Goal: Information Seeking & Learning: Learn about a topic

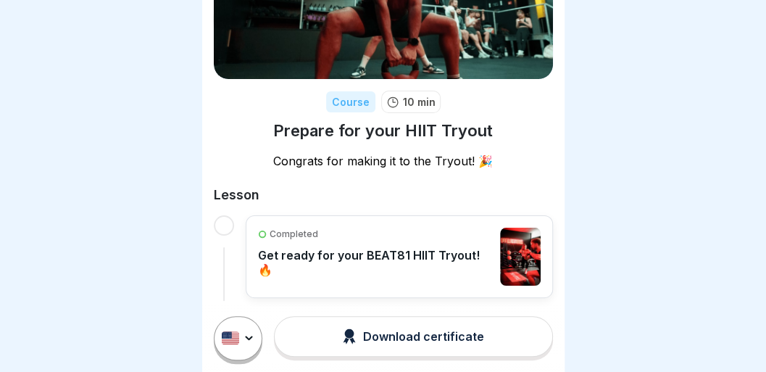
scroll to position [130, 0]
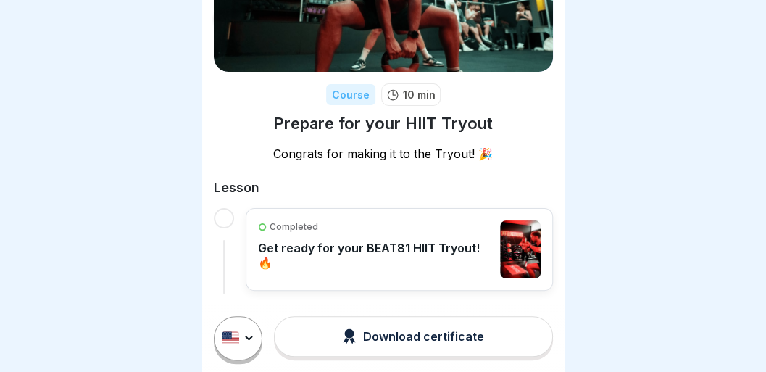
click at [427, 344] on div "Download certificate" at bounding box center [413, 336] width 141 height 16
click at [352, 252] on p "Get ready for your BEAT81 HIIT Tryout! 🔥" at bounding box center [376, 255] width 236 height 29
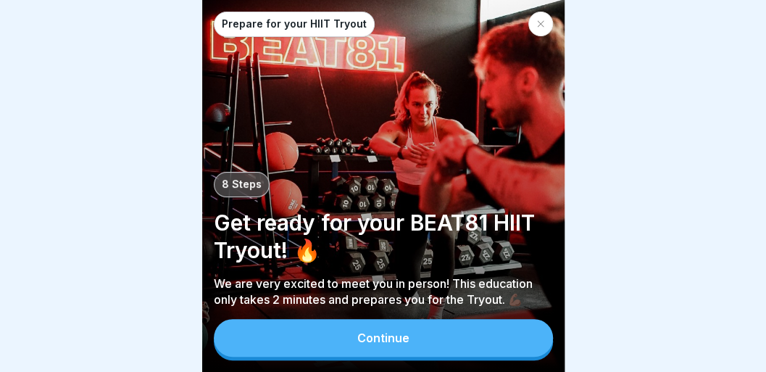
click at [430, 341] on button "Continue" at bounding box center [383, 338] width 339 height 38
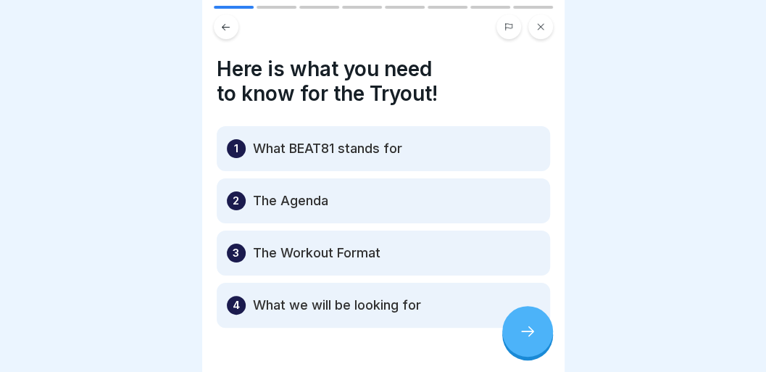
click at [528, 340] on icon at bounding box center [527, 331] width 17 height 17
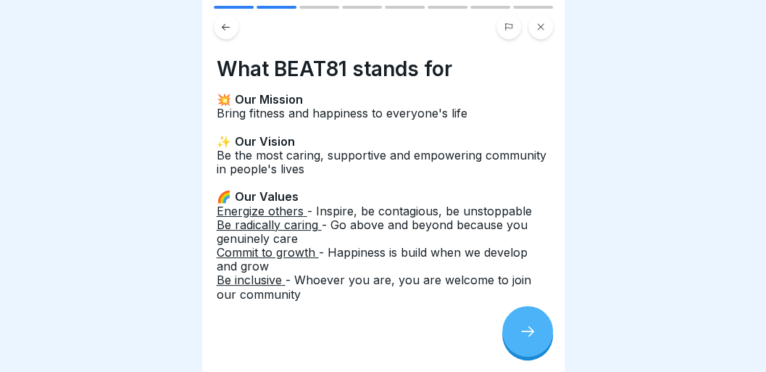
click at [528, 340] on icon at bounding box center [527, 331] width 17 height 17
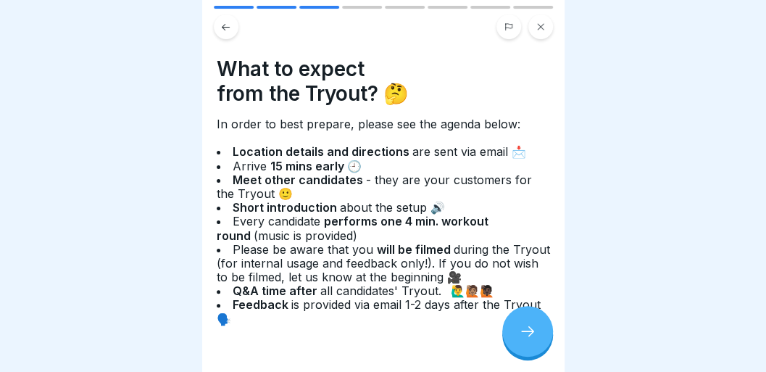
click at [528, 340] on icon at bounding box center [527, 331] width 17 height 17
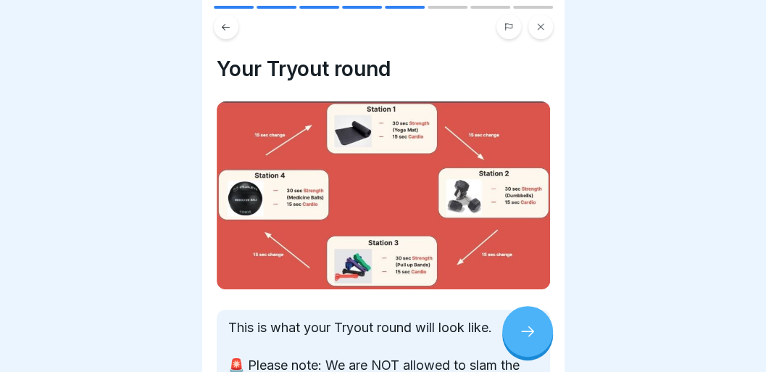
click at [528, 340] on icon at bounding box center [527, 331] width 17 height 17
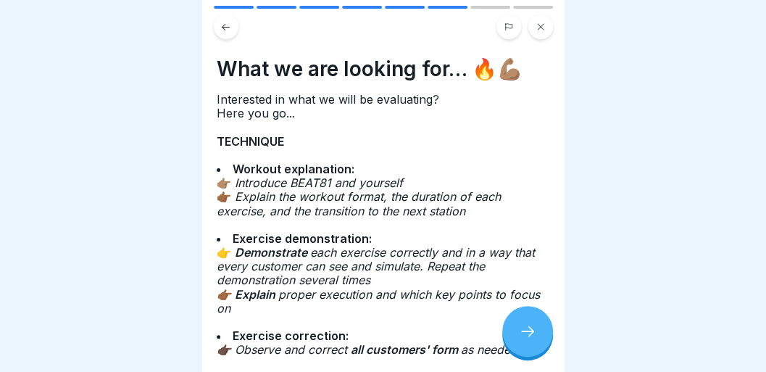
click at [528, 340] on icon at bounding box center [527, 331] width 17 height 17
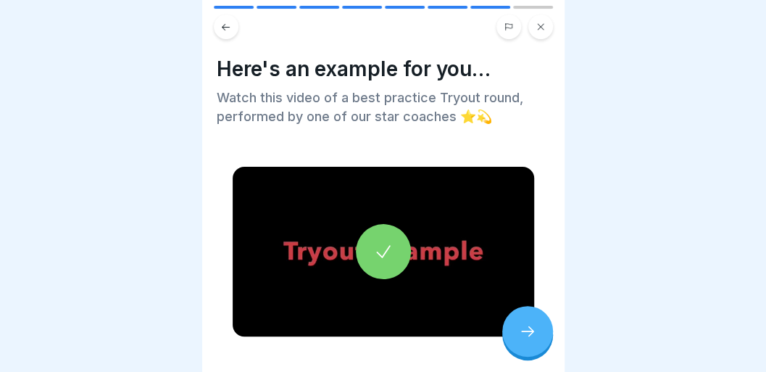
click at [528, 340] on icon at bounding box center [527, 331] width 17 height 17
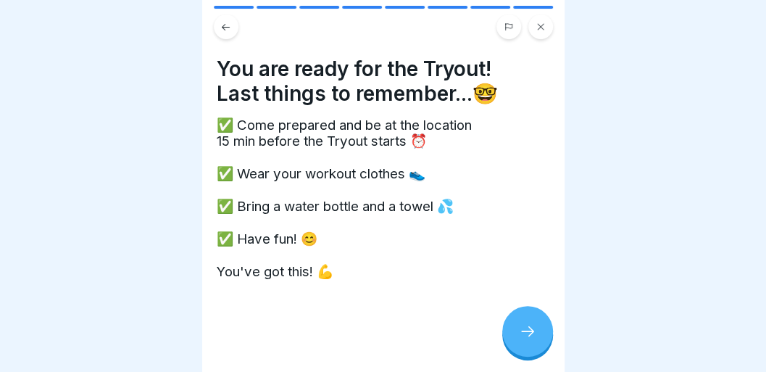
click at [528, 340] on icon at bounding box center [527, 331] width 17 height 17
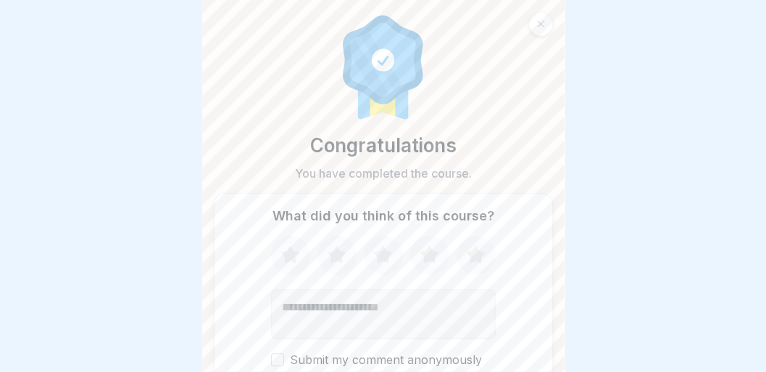
click at [531, 319] on div "What did you think of this course? Submit my comment anonymously" at bounding box center [383, 287] width 339 height 189
click at [529, 23] on div at bounding box center [540, 24] width 25 height 25
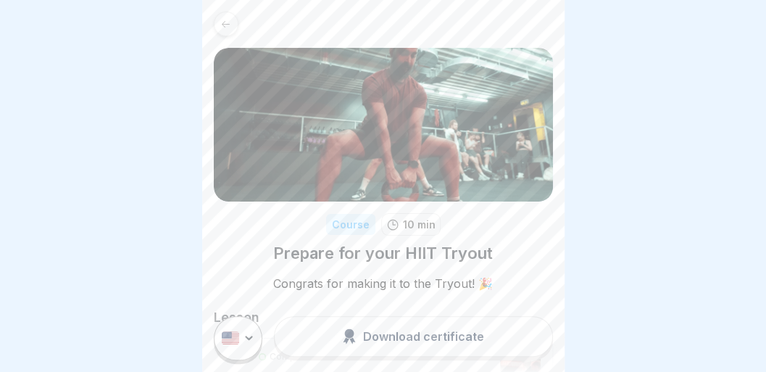
click at [233, 22] on div at bounding box center [226, 24] width 25 height 25
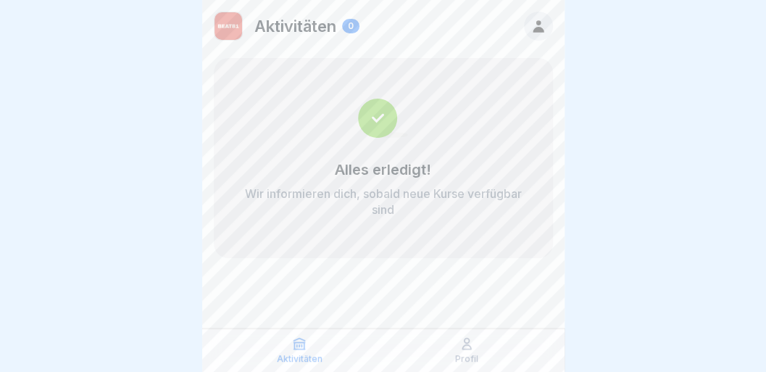
click at [538, 20] on icon at bounding box center [539, 26] width 16 height 16
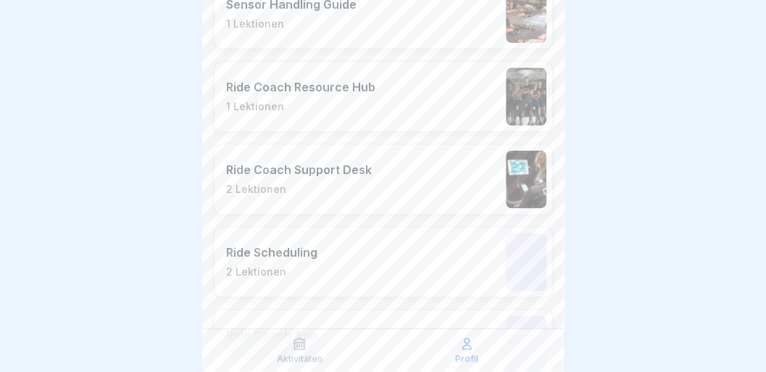
scroll to position [721, 0]
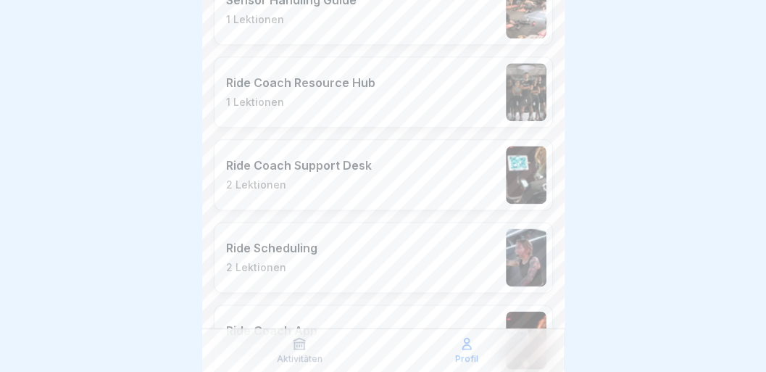
click at [472, 354] on p "Profil" at bounding box center [466, 359] width 23 height 10
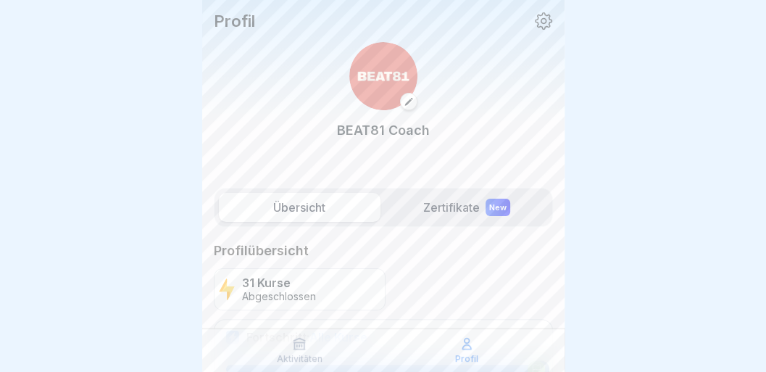
drag, startPoint x: 553, startPoint y: 30, endPoint x: 544, endPoint y: 20, distance: 13.8
click at [544, 20] on div "Profil BEAT81 Coach" at bounding box center [383, 90] width 362 height 180
click at [544, 20] on icon at bounding box center [543, 20] width 17 height 17
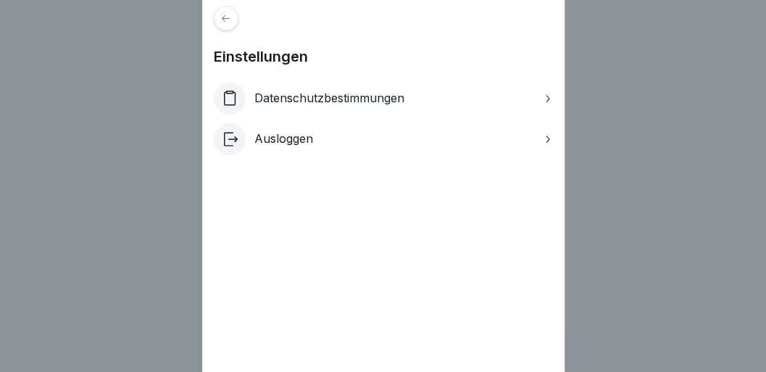
click at [232, 25] on div at bounding box center [226, 18] width 25 height 25
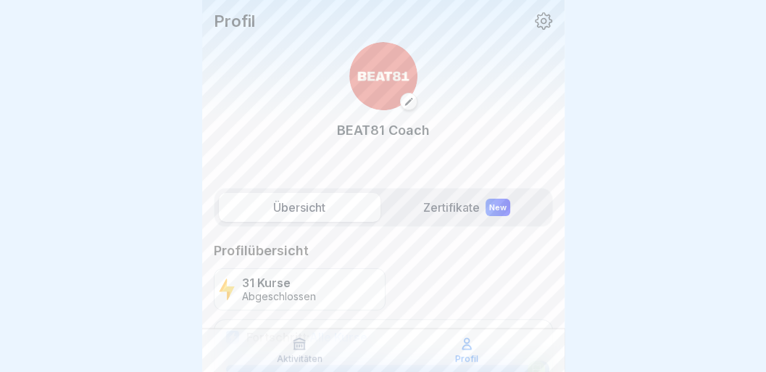
click at [493, 216] on div "New" at bounding box center [498, 207] width 25 height 17
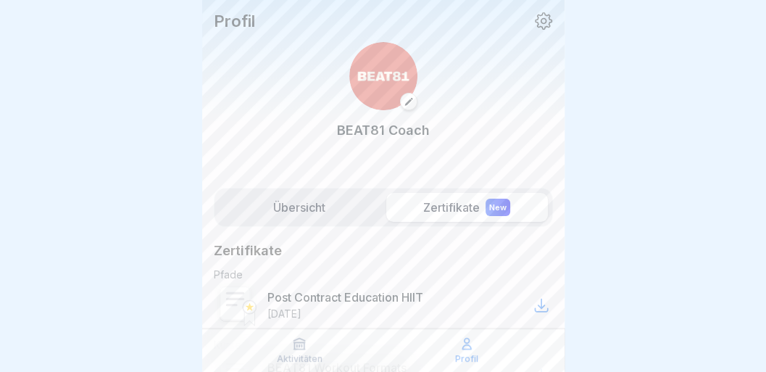
scroll to position [7, 0]
click at [350, 294] on p "Post Contract Education HIIT" at bounding box center [345, 297] width 156 height 14
click at [533, 296] on icon at bounding box center [541, 304] width 17 height 17
click at [308, 219] on div "Übersicht Zertifikate New" at bounding box center [383, 207] width 339 height 39
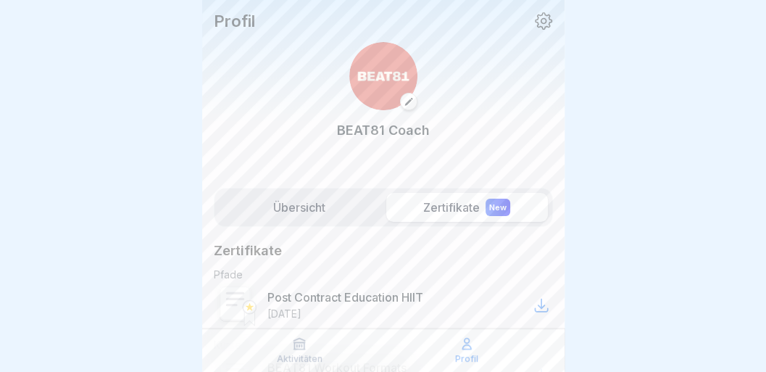
click at [299, 216] on div "Übersicht Zertifikate New" at bounding box center [383, 207] width 339 height 39
click at [316, 199] on label "Übersicht" at bounding box center [300, 207] width 162 height 29
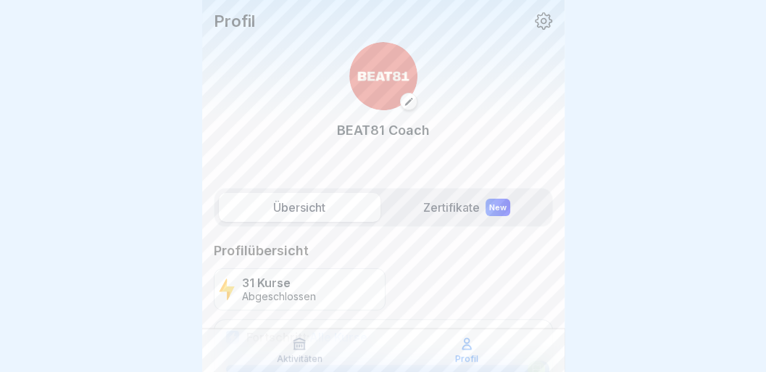
click at [404, 101] on icon at bounding box center [409, 101] width 10 height 10
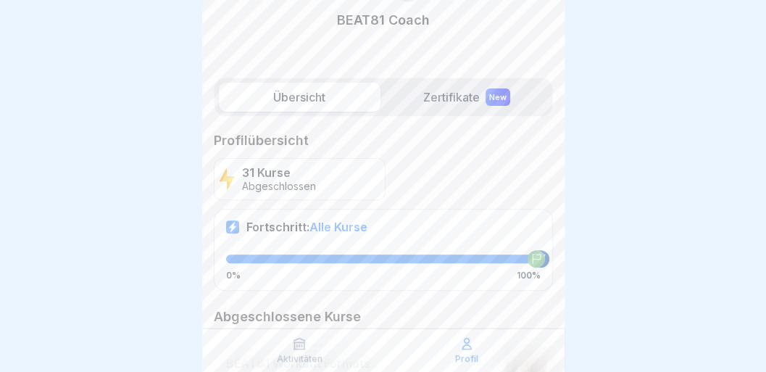
scroll to position [206, 0]
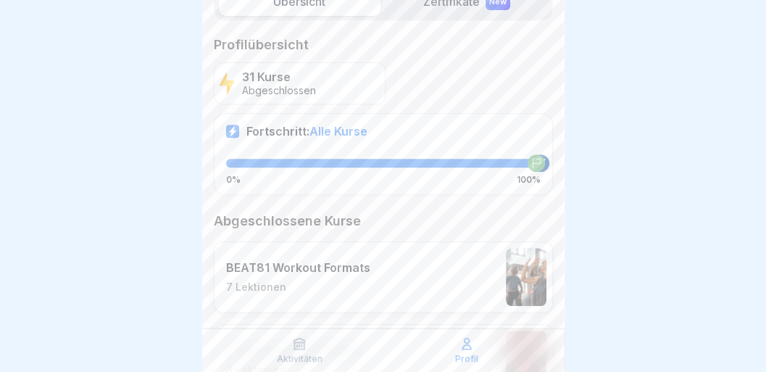
click at [512, 241] on div "BEAT81 Workout Formats 7 Lektionen" at bounding box center [383, 276] width 339 height 71
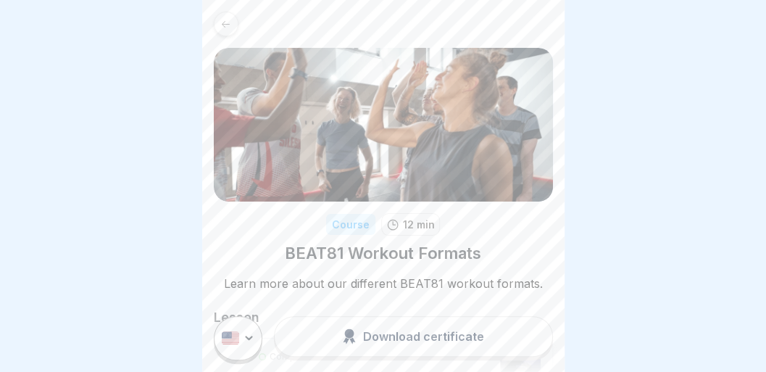
click at [229, 25] on icon at bounding box center [225, 24] width 11 height 11
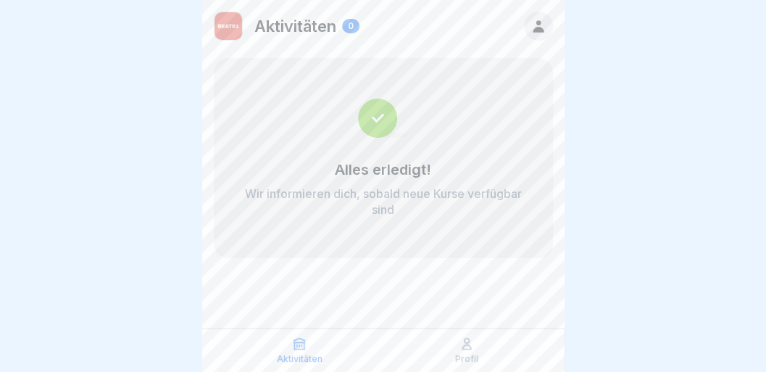
scroll to position [7, 0]
click at [471, 355] on p "Profil" at bounding box center [466, 359] width 23 height 10
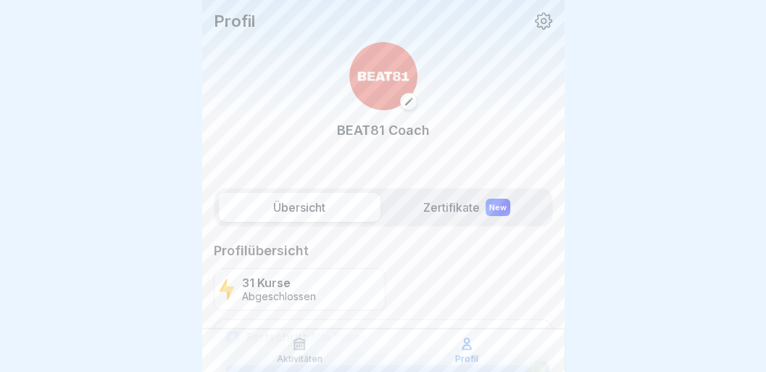
scroll to position [7, 0]
click at [356, 271] on div "31 Kurse Abgeschlossen" at bounding box center [300, 289] width 172 height 42
click at [332, 211] on label "Übersicht" at bounding box center [300, 207] width 162 height 29
click at [474, 344] on div "Profil" at bounding box center [467, 350] width 160 height 28
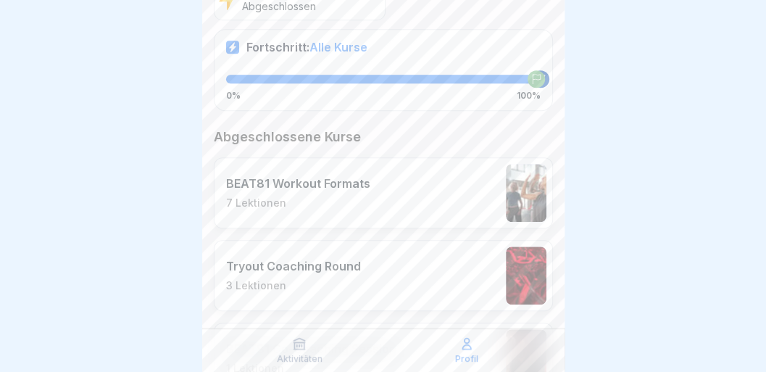
click at [512, 329] on img at bounding box center [526, 358] width 41 height 58
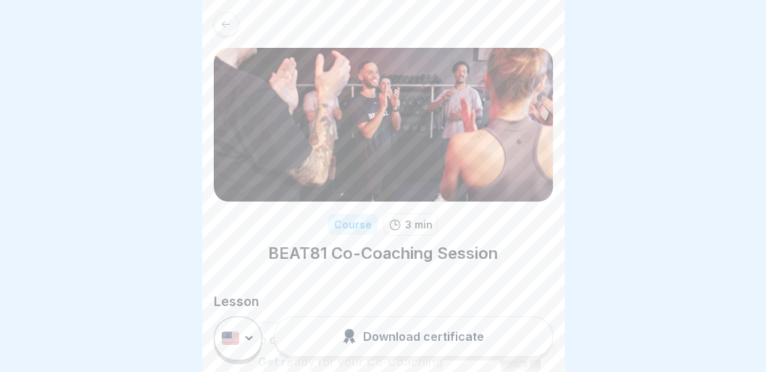
scroll to position [7, 0]
click at [270, 321] on div "Download certificate" at bounding box center [383, 337] width 362 height 67
click at [219, 317] on div "Download certificate" at bounding box center [383, 337] width 362 height 67
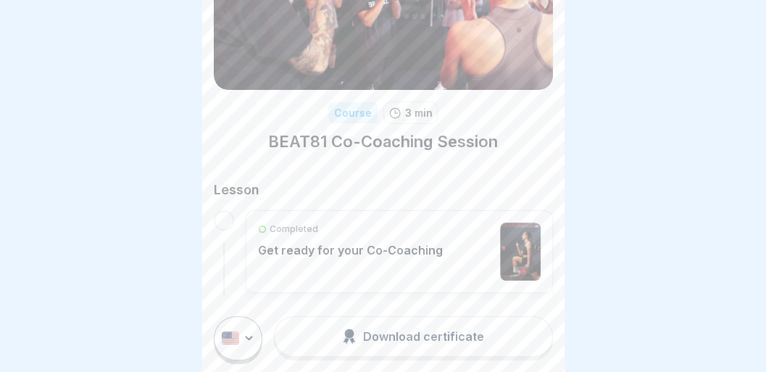
scroll to position [114, 0]
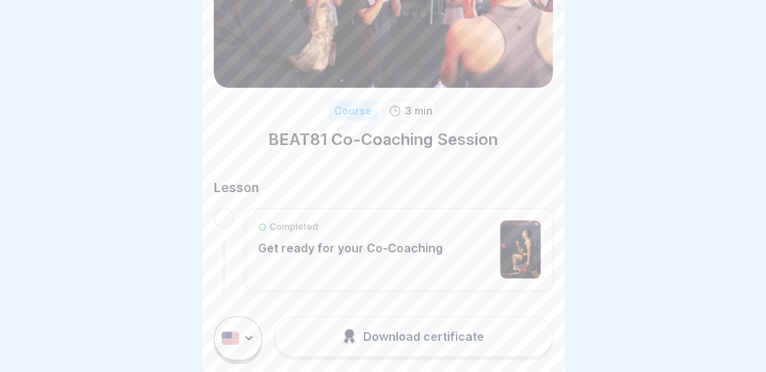
click at [410, 229] on div "Completed Get ready for your Co-Coaching" at bounding box center [350, 249] width 185 height 58
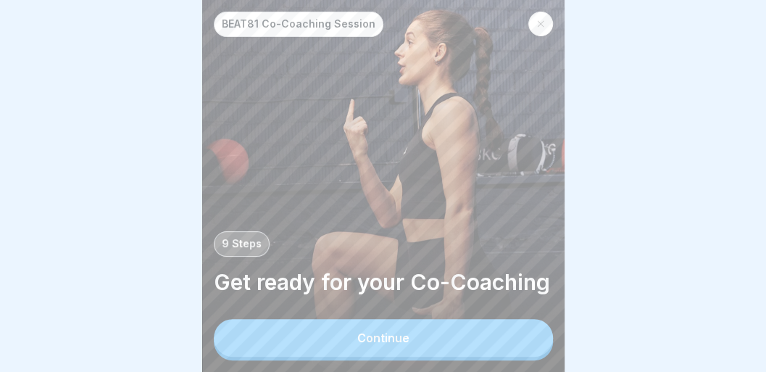
click at [420, 347] on button "Continue" at bounding box center [383, 338] width 339 height 38
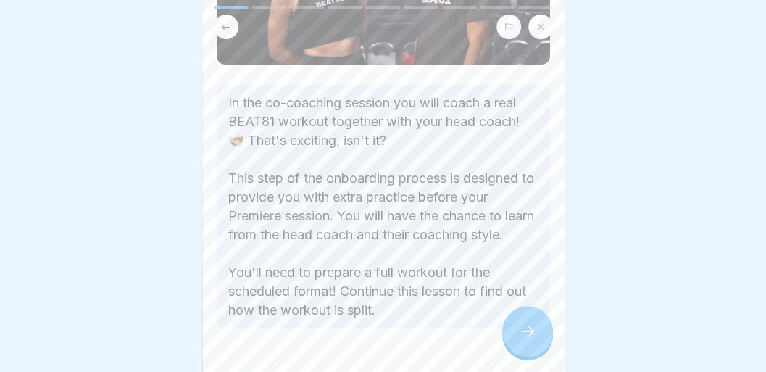
scroll to position [212, 0]
click at [520, 340] on icon at bounding box center [527, 331] width 17 height 17
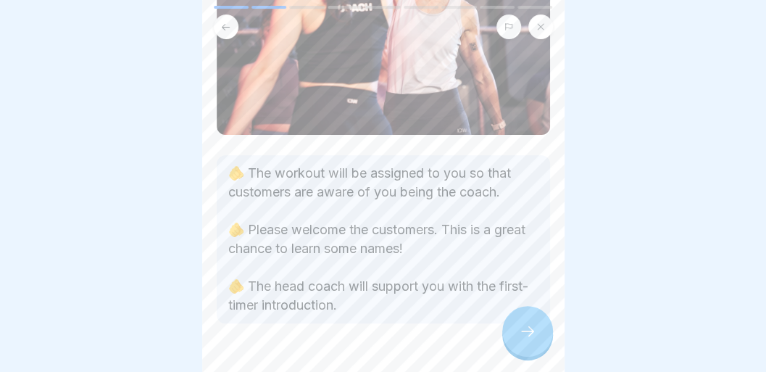
scroll to position [193, 0]
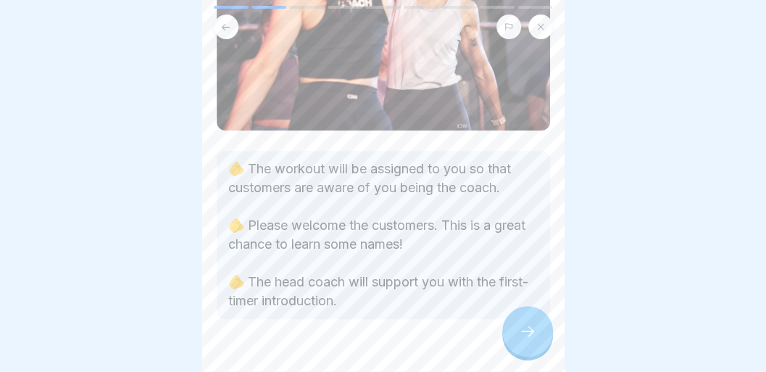
click at [516, 333] on div at bounding box center [527, 331] width 51 height 51
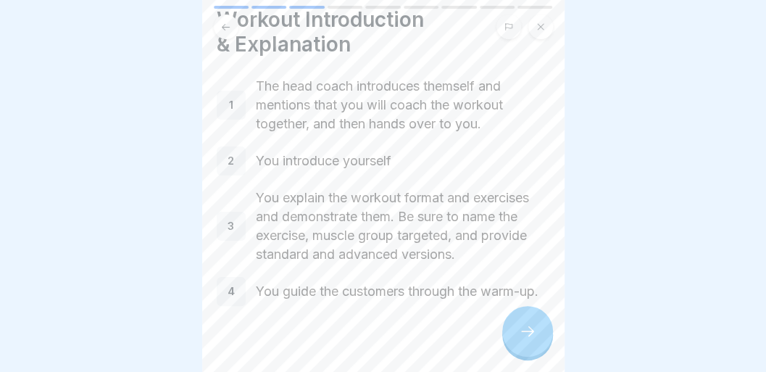
scroll to position [36, 0]
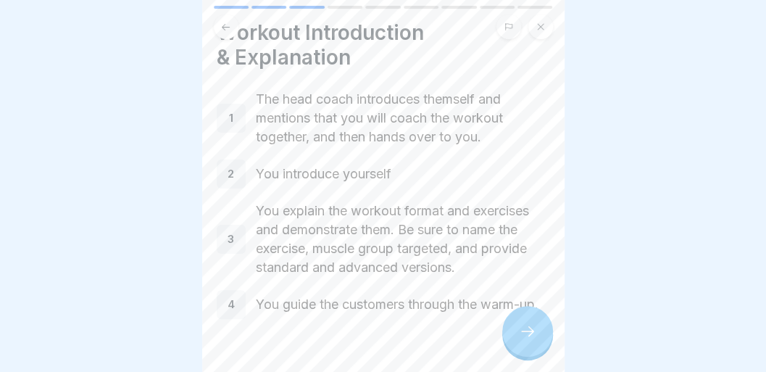
click at [529, 336] on icon at bounding box center [527, 331] width 17 height 17
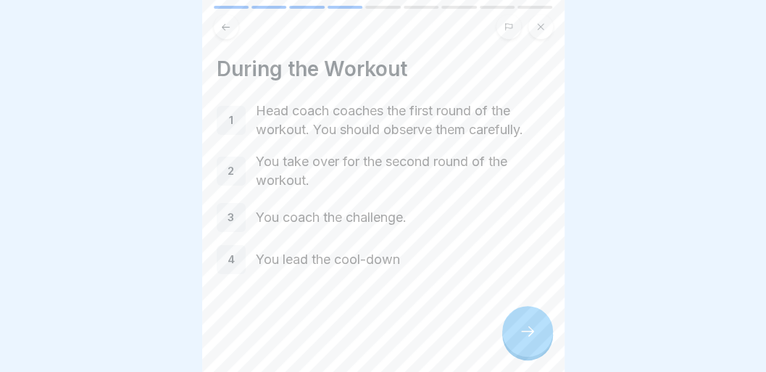
click at [529, 336] on icon at bounding box center [527, 331] width 17 height 17
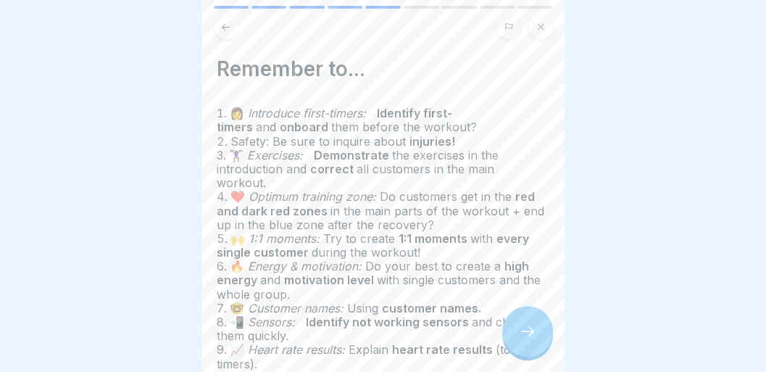
click at [529, 336] on icon at bounding box center [527, 331] width 17 height 17
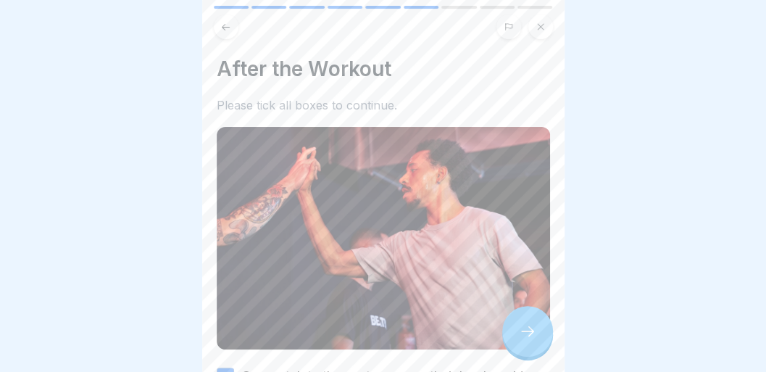
click at [529, 336] on icon at bounding box center [527, 331] width 17 height 17
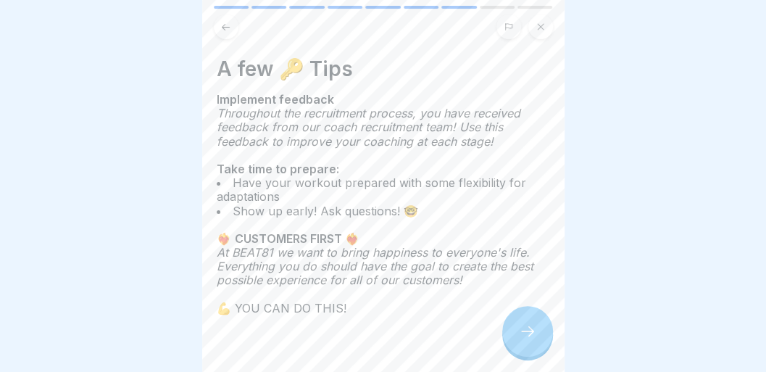
click at [529, 336] on icon at bounding box center [527, 331] width 17 height 17
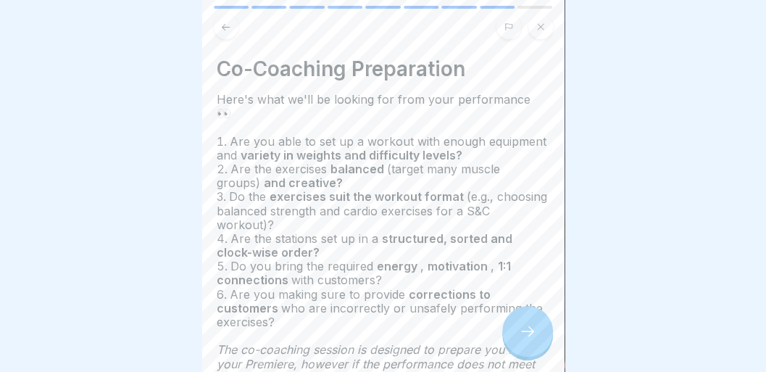
click at [529, 336] on icon at bounding box center [527, 331] width 17 height 17
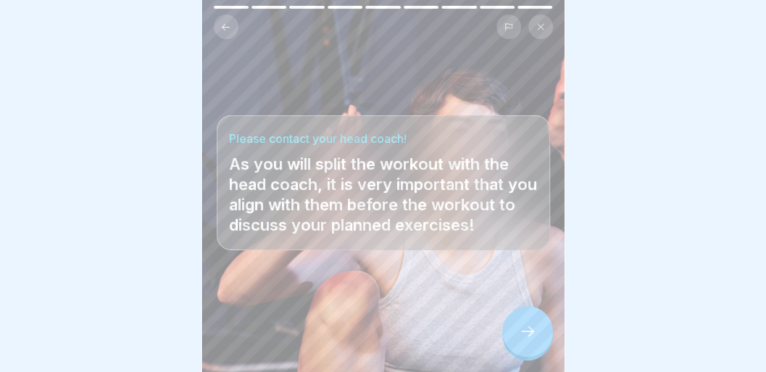
click at [529, 336] on icon at bounding box center [527, 331] width 17 height 17
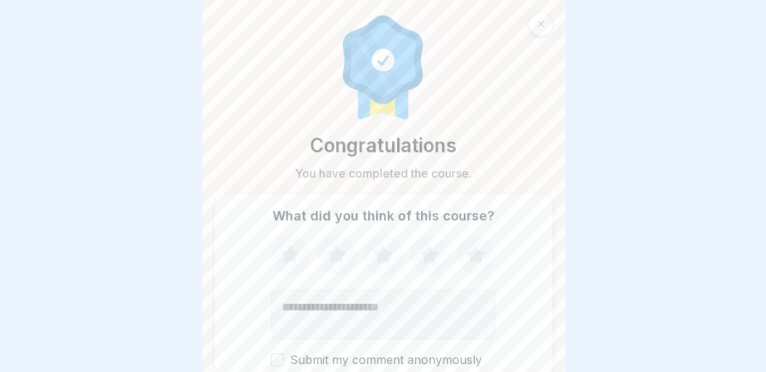
click at [544, 26] on icon at bounding box center [540, 24] width 9 height 9
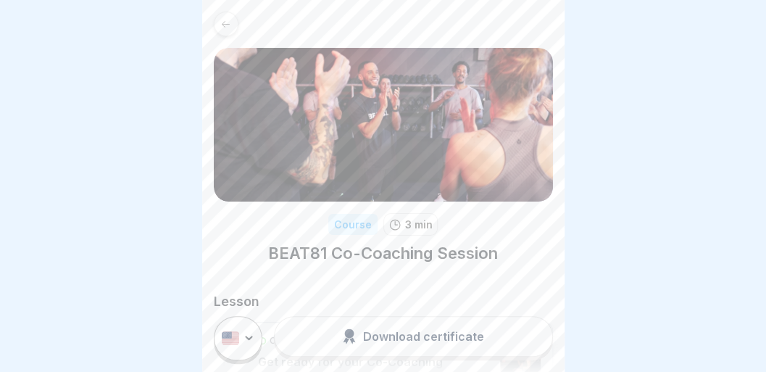
click at [222, 29] on icon at bounding box center [225, 24] width 11 height 11
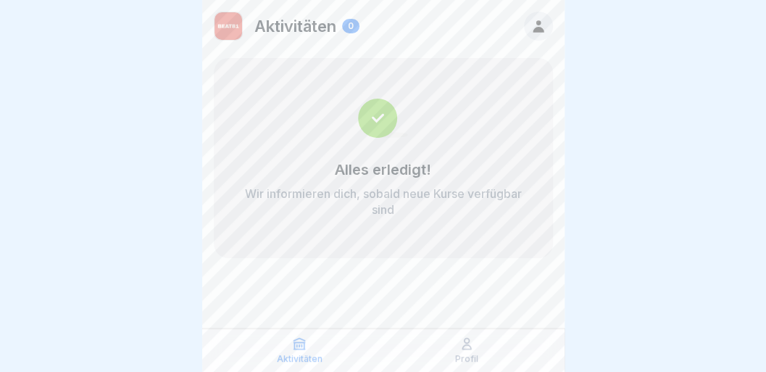
click at [302, 354] on p "Aktivitäten" at bounding box center [300, 359] width 46 height 10
click at [403, 184] on div "Alles erledigt! Wir informieren dich, sobald neue Kurse verfügbar sind" at bounding box center [383, 189] width 281 height 57
click at [236, 22] on img at bounding box center [229, 26] width 28 height 28
click at [352, 30] on div "0" at bounding box center [350, 26] width 17 height 14
click at [536, 21] on icon at bounding box center [539, 26] width 16 height 16
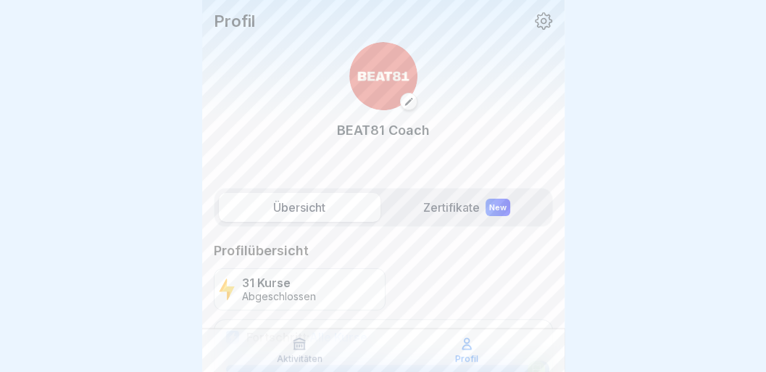
scroll to position [7, 0]
drag, startPoint x: 382, startPoint y: 263, endPoint x: 402, endPoint y: 302, distance: 43.1
click at [402, 302] on div "31 Kurse Abgeschlossen" at bounding box center [383, 289] width 339 height 42
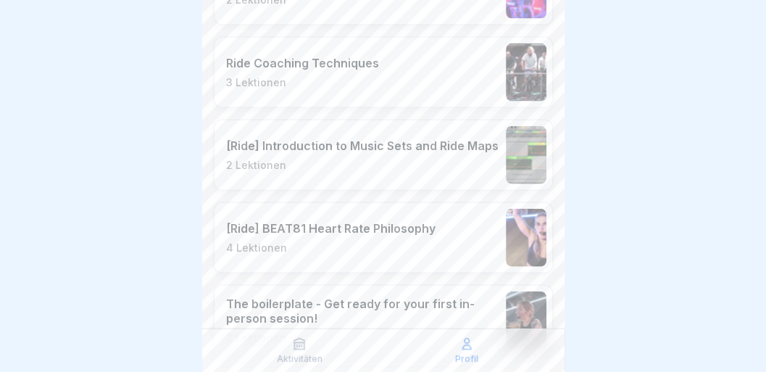
scroll to position [1321, 0]
click at [379, 220] on p "[Ride] BEAT81 Heart Rate Philosophy" at bounding box center [330, 227] width 209 height 14
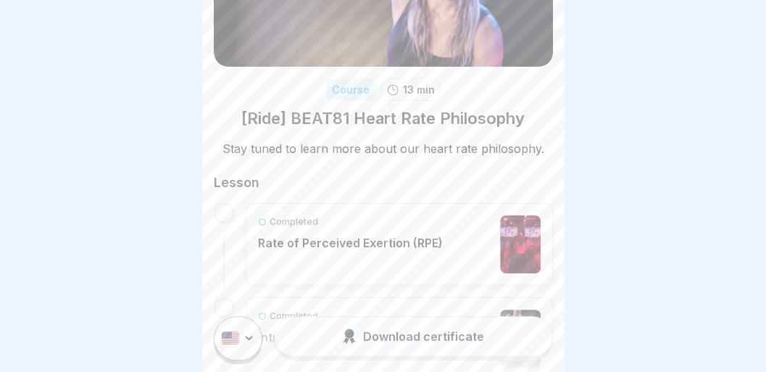
scroll to position [122, 0]
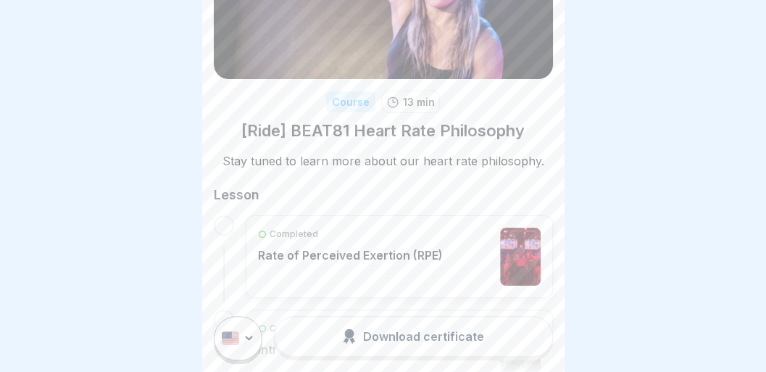
click at [286, 255] on p "Rate of Perceived Exertion (RPE)" at bounding box center [350, 255] width 185 height 14
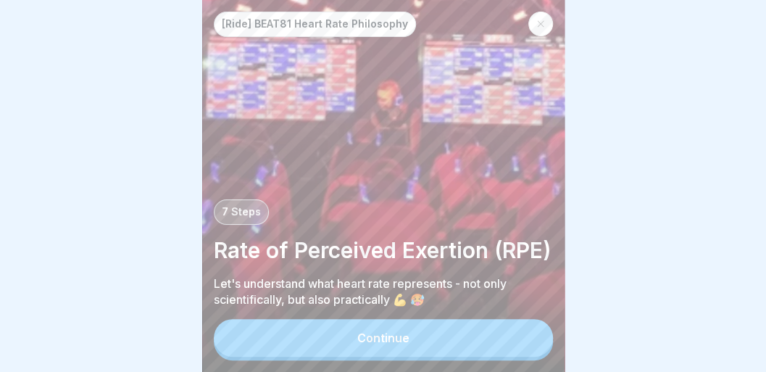
click at [394, 352] on button "Continue" at bounding box center [383, 338] width 339 height 38
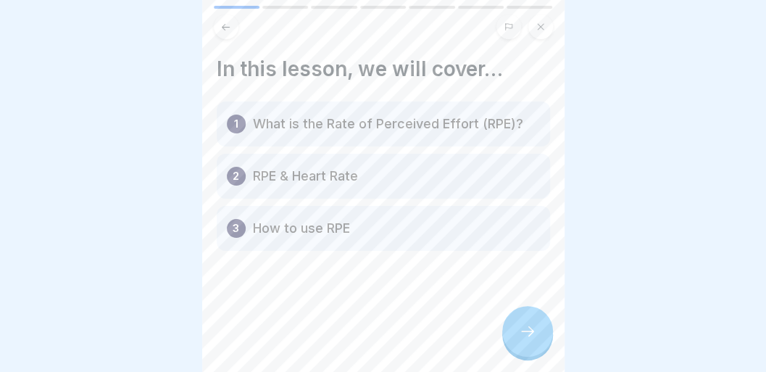
click at [535, 338] on icon at bounding box center [527, 331] width 17 height 17
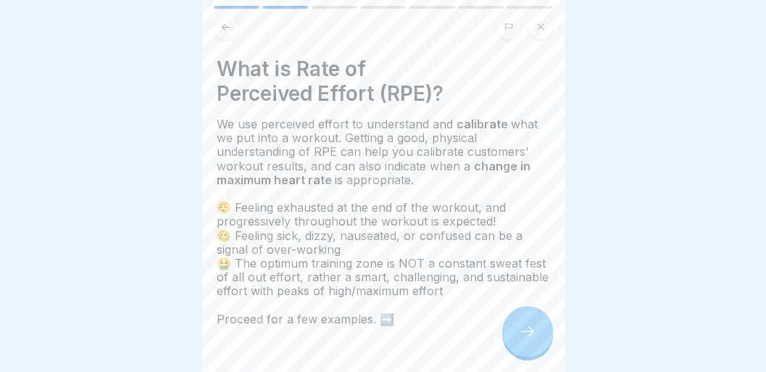
click at [535, 338] on icon at bounding box center [527, 331] width 17 height 17
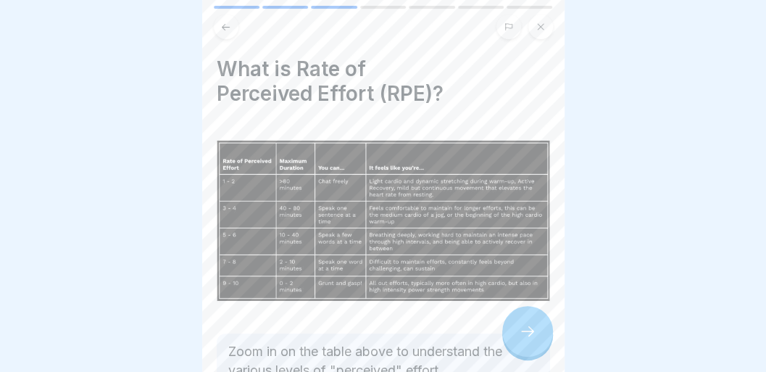
click at [535, 338] on icon at bounding box center [527, 331] width 17 height 17
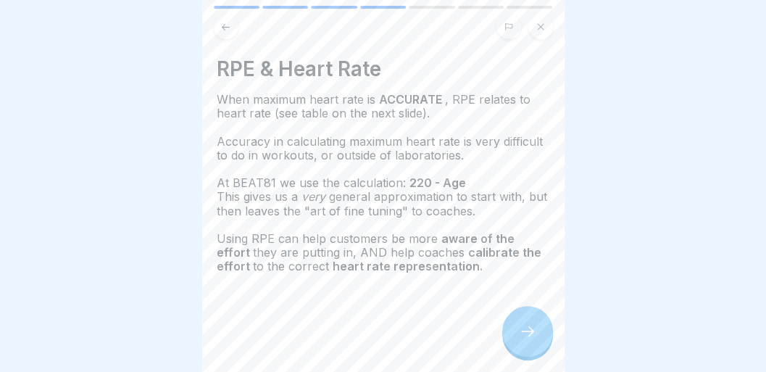
click at [535, 338] on icon at bounding box center [527, 331] width 17 height 17
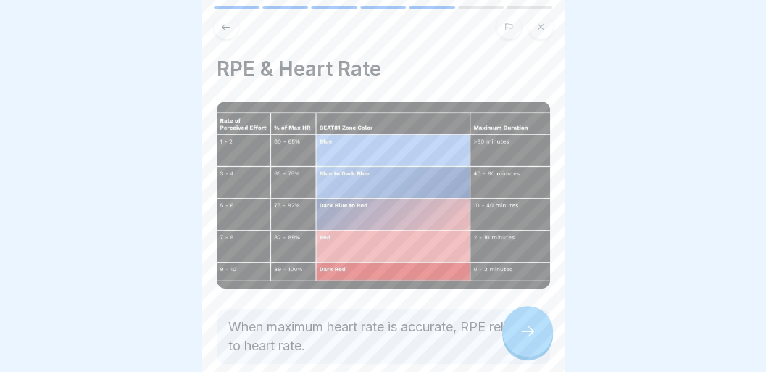
click at [494, 268] on img at bounding box center [383, 194] width 333 height 187
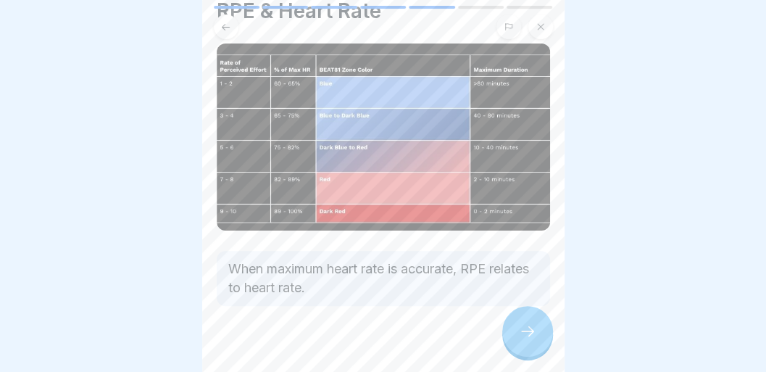
scroll to position [75, 0]
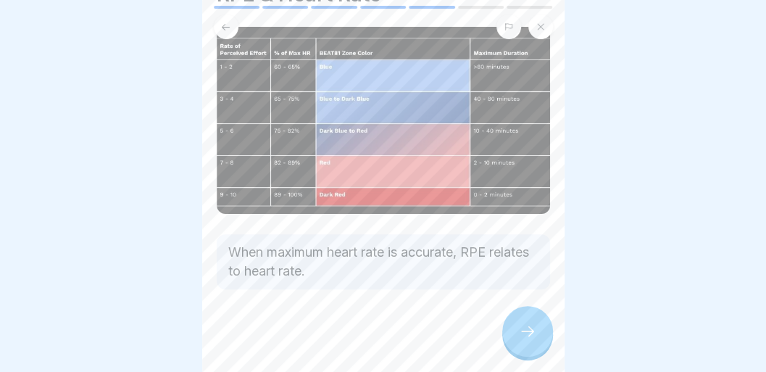
click at [520, 335] on icon at bounding box center [527, 331] width 17 height 17
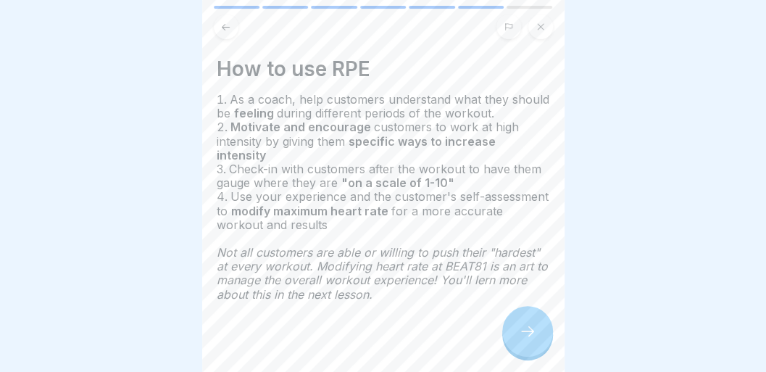
click at [520, 335] on icon at bounding box center [527, 331] width 17 height 17
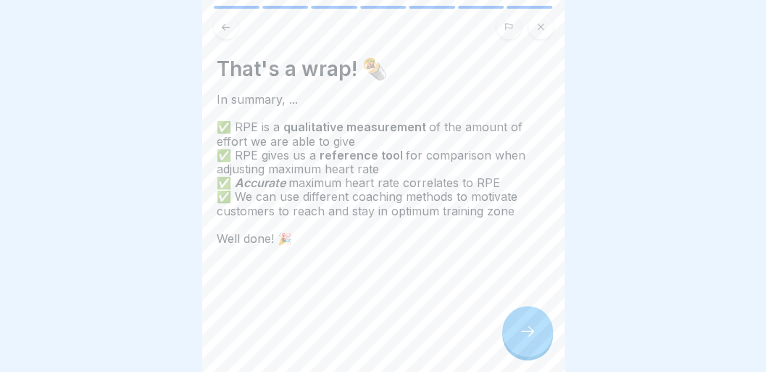
click at [227, 31] on icon at bounding box center [225, 27] width 11 height 11
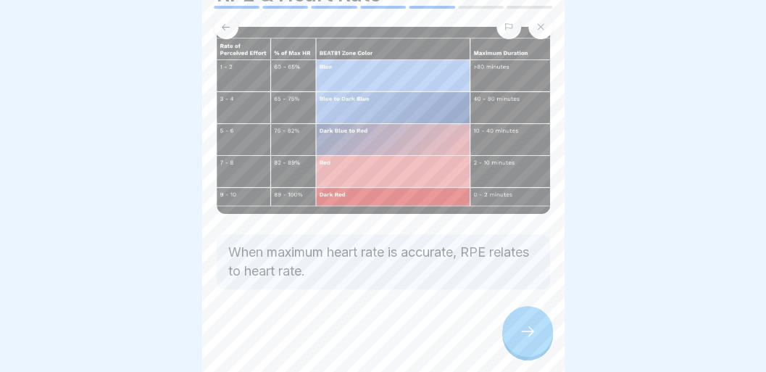
click at [227, 31] on icon at bounding box center [225, 27] width 11 height 11
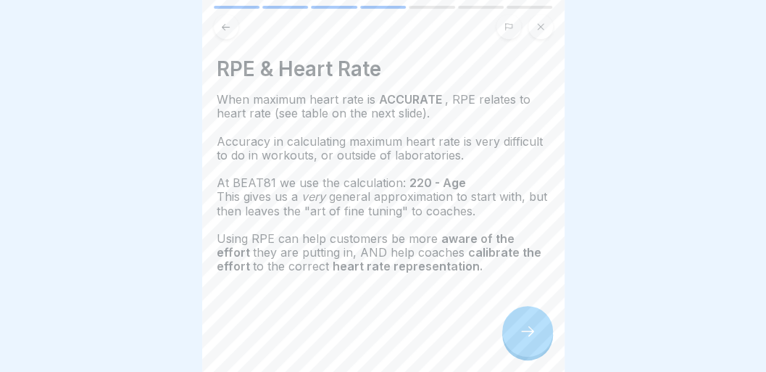
click at [227, 31] on icon at bounding box center [225, 27] width 11 height 11
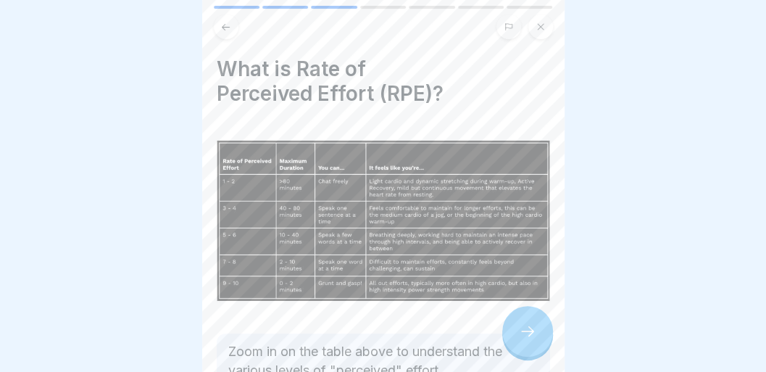
click at [227, 31] on icon at bounding box center [225, 27] width 11 height 11
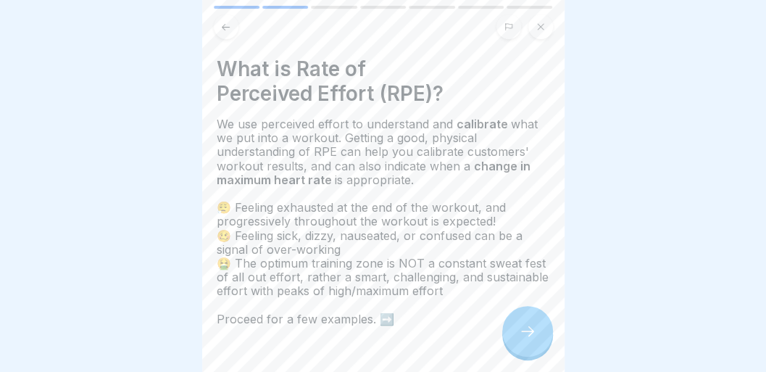
click at [227, 31] on icon at bounding box center [225, 27] width 11 height 11
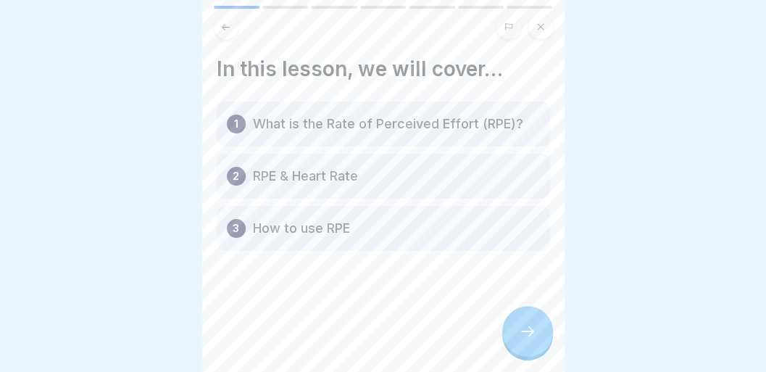
click at [520, 333] on icon at bounding box center [527, 331] width 17 height 17
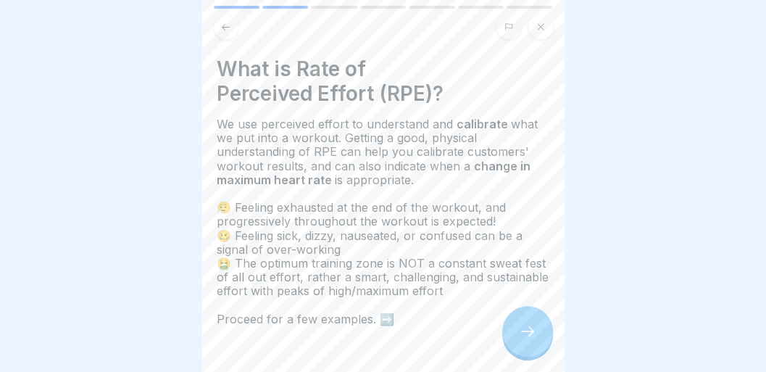
click at [520, 333] on icon at bounding box center [527, 331] width 17 height 17
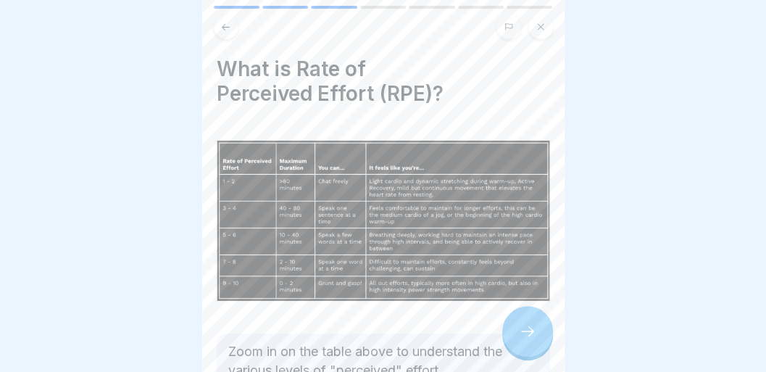
click at [439, 309] on img at bounding box center [383, 219] width 333 height 187
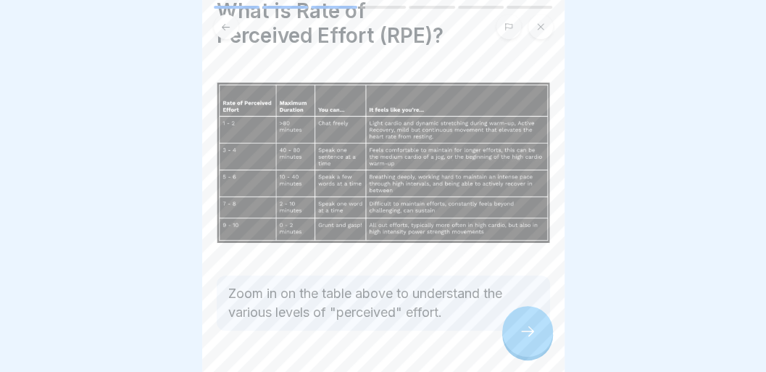
scroll to position [64, 0]
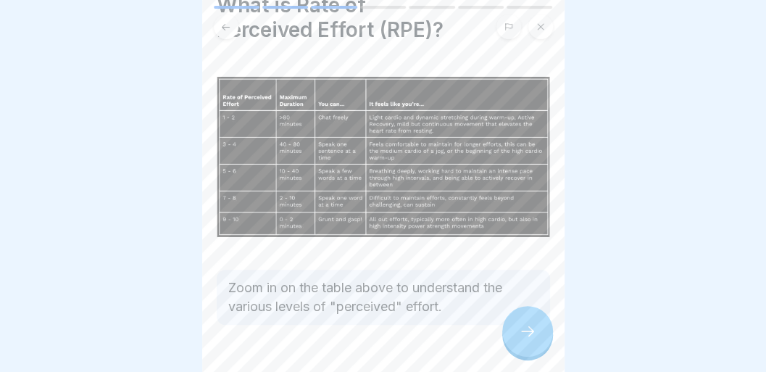
click at [528, 338] on icon at bounding box center [527, 331] width 17 height 17
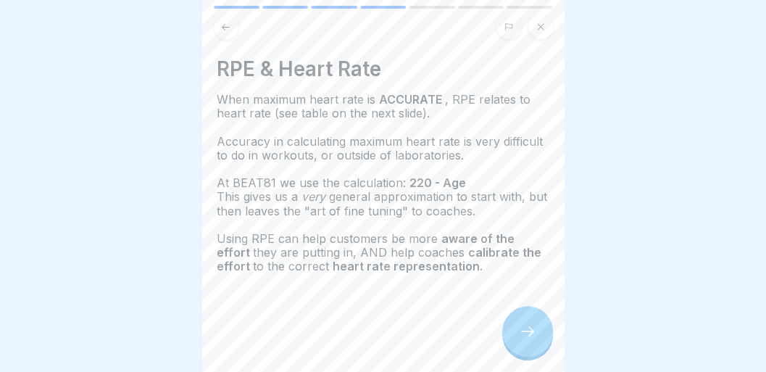
click at [536, 339] on div at bounding box center [527, 331] width 51 height 51
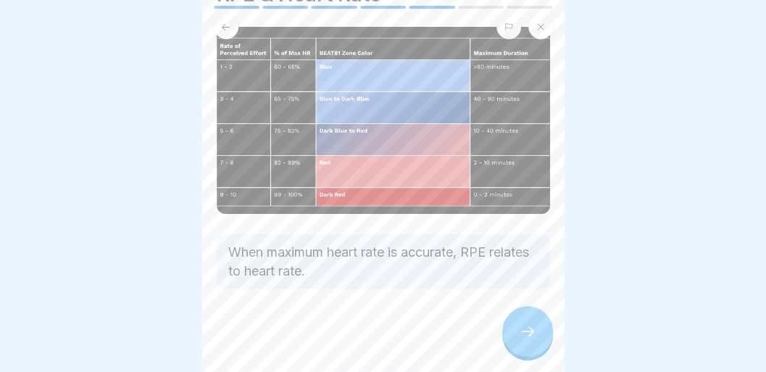
click at [529, 340] on icon at bounding box center [527, 331] width 17 height 17
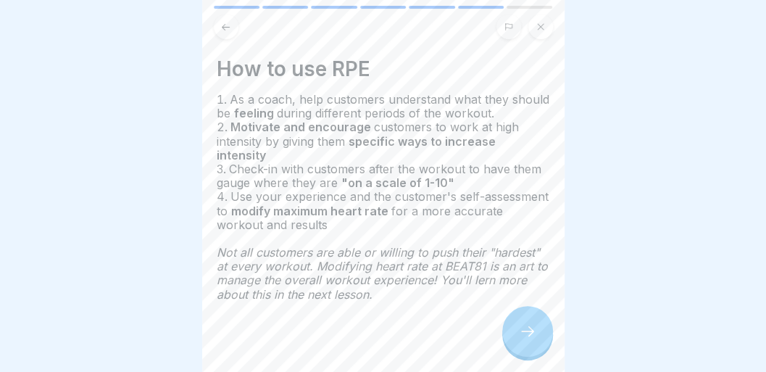
click at [529, 340] on icon at bounding box center [527, 331] width 17 height 17
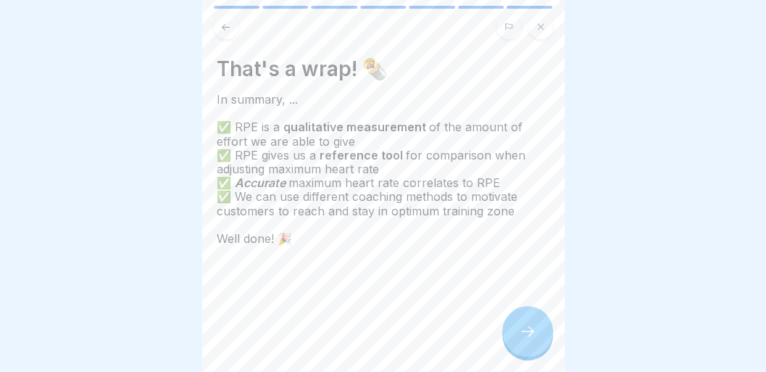
click at [529, 340] on icon at bounding box center [527, 331] width 17 height 17
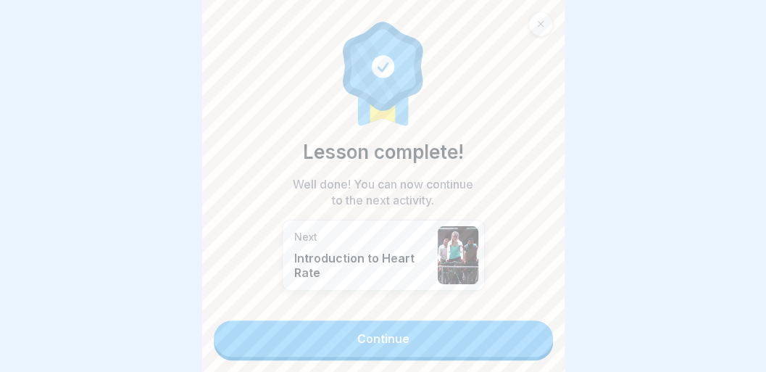
click at [515, 338] on link "Continue" at bounding box center [383, 338] width 339 height 36
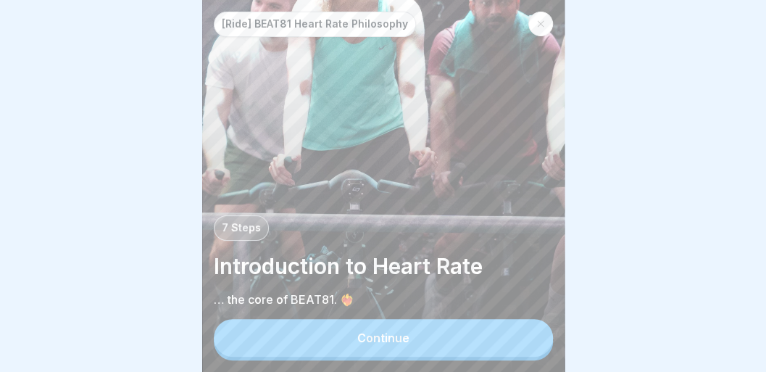
click at [515, 338] on button "Continue" at bounding box center [383, 338] width 339 height 38
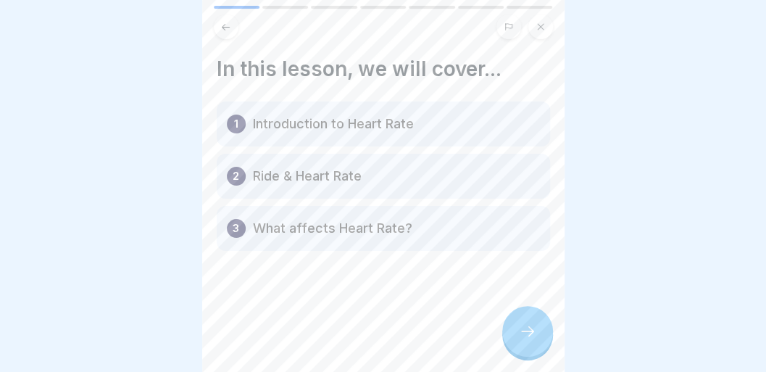
click at [523, 339] on icon at bounding box center [527, 331] width 17 height 17
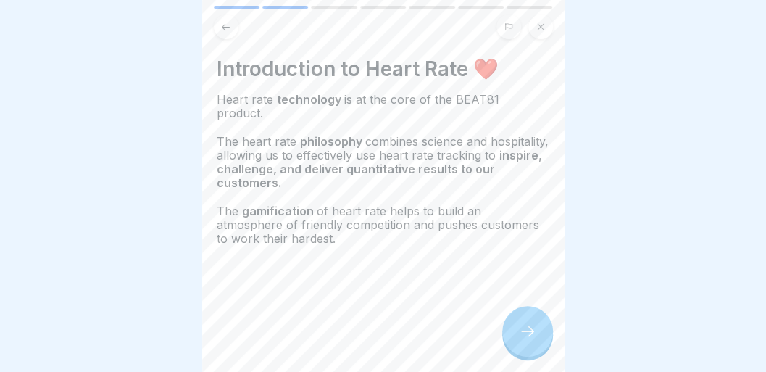
click at [515, 349] on div at bounding box center [527, 331] width 51 height 51
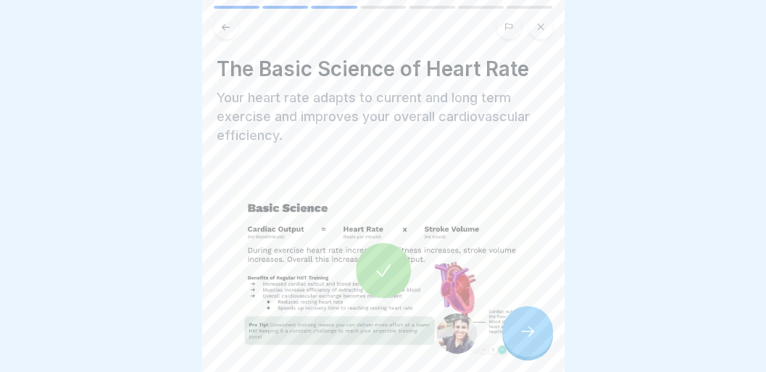
click at [515, 349] on div at bounding box center [527, 331] width 51 height 51
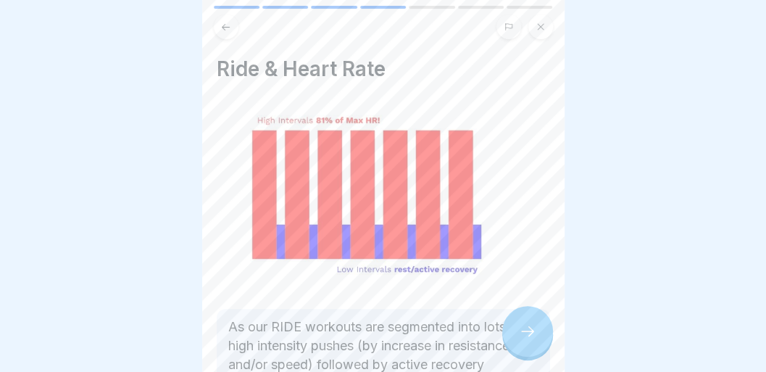
click at [515, 349] on div at bounding box center [527, 331] width 51 height 51
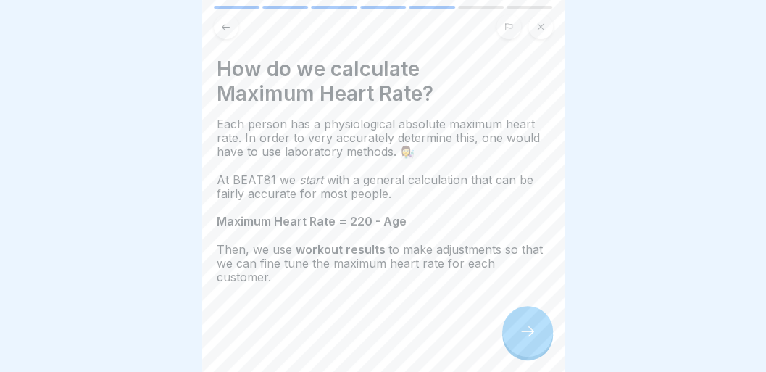
click at [515, 349] on div at bounding box center [527, 331] width 51 height 51
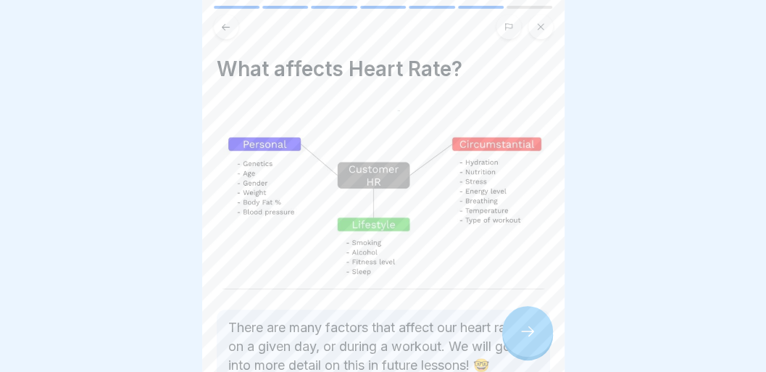
click at [522, 348] on div at bounding box center [527, 331] width 51 height 51
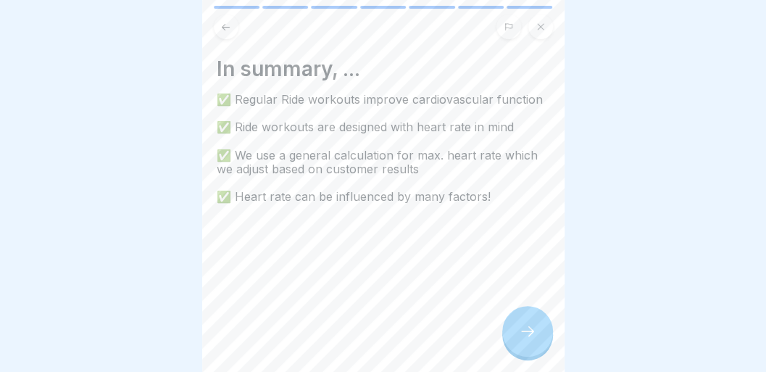
click at [522, 348] on div at bounding box center [527, 331] width 51 height 51
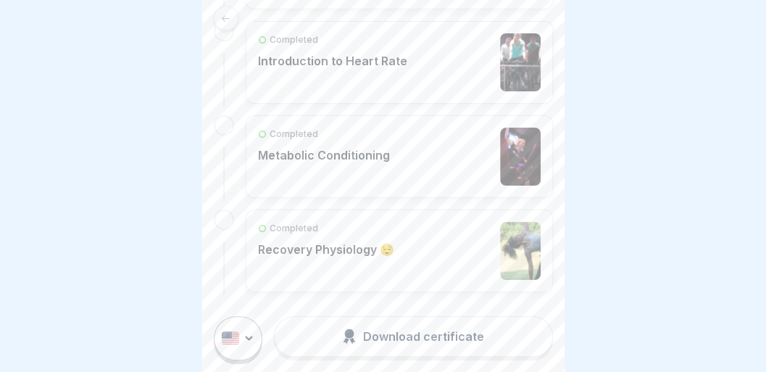
scroll to position [7, 0]
click at [423, 172] on div "Completed Metabolic Conditioning" at bounding box center [399, 157] width 283 height 58
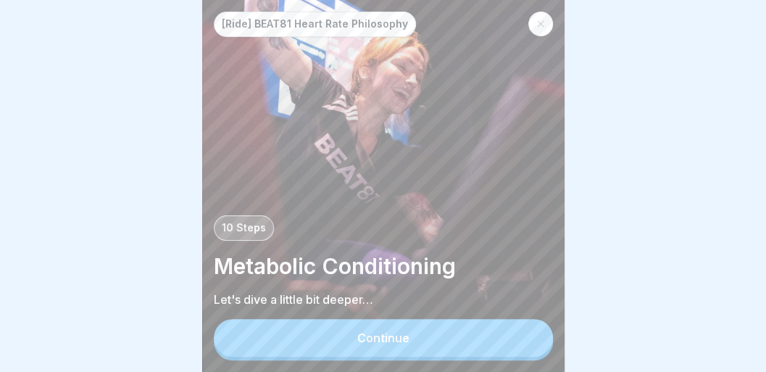
click at [416, 341] on button "Continue" at bounding box center [383, 338] width 339 height 38
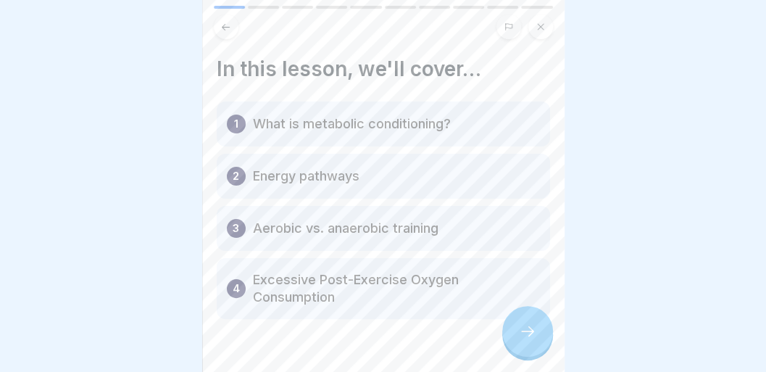
click at [226, 33] on button at bounding box center [226, 26] width 25 height 25
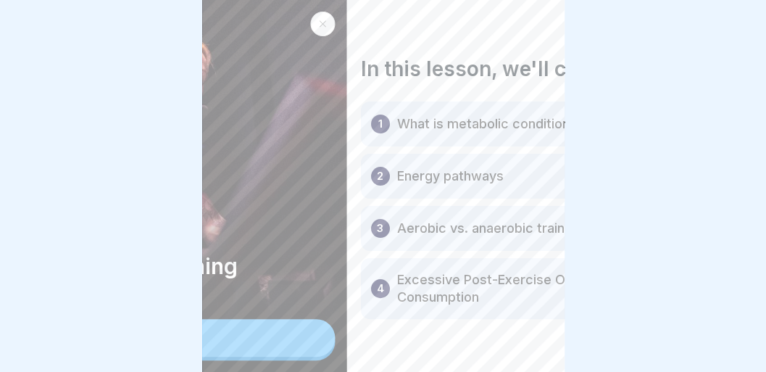
click at [0, 0] on html "[Ride] BEAT81 Heart Rate Philosophy 10 Steps Metabolic Conditioning Let's dive …" at bounding box center [383, 186] width 766 height 372
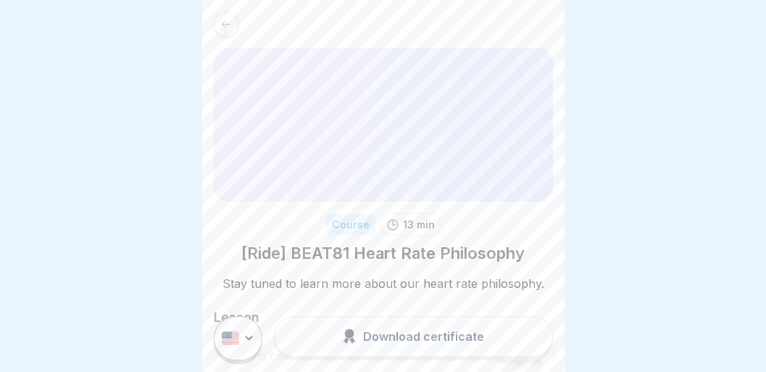
scroll to position [7, 0]
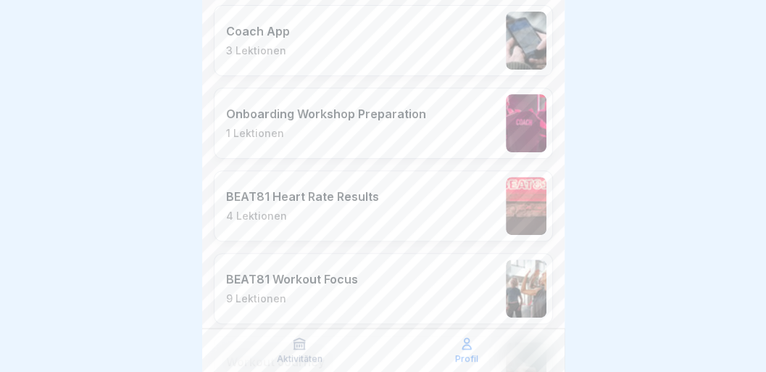
scroll to position [2438, 0]
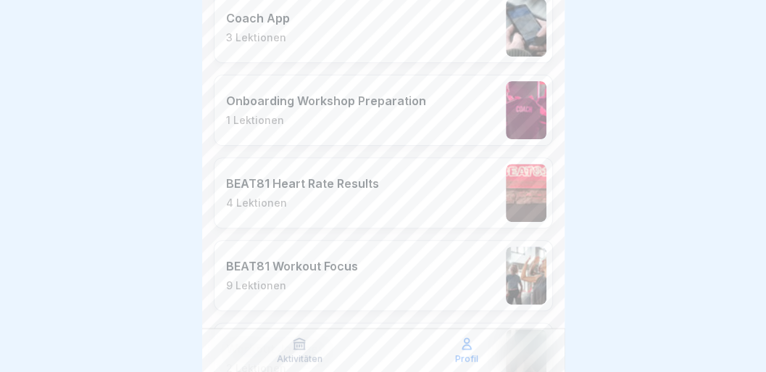
click at [370, 176] on div "BEAT81 Heart Rate Results 4 Lektionen" at bounding box center [302, 192] width 153 height 33
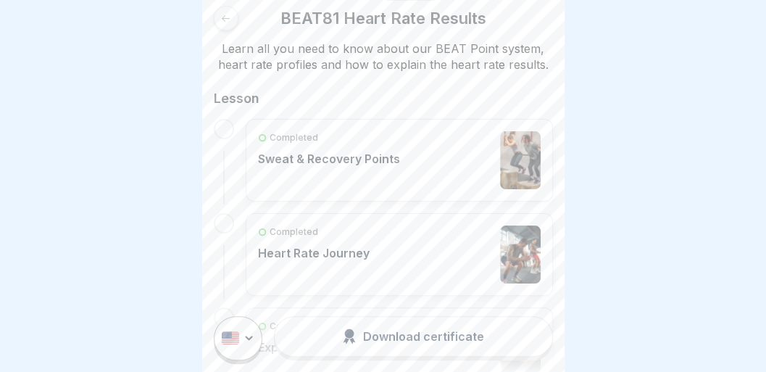
scroll to position [201, 0]
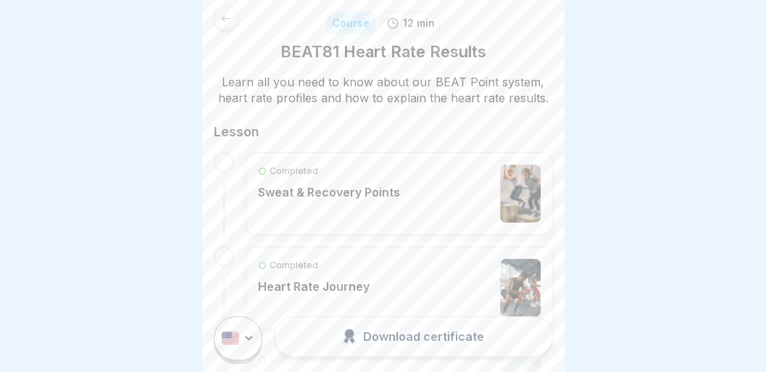
click at [346, 187] on p "Sweat & Recovery Points" at bounding box center [329, 192] width 142 height 14
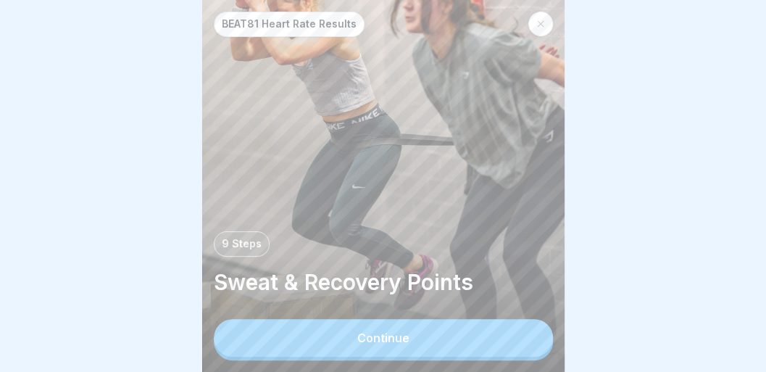
click at [367, 344] on div "Continue" at bounding box center [383, 337] width 52 height 13
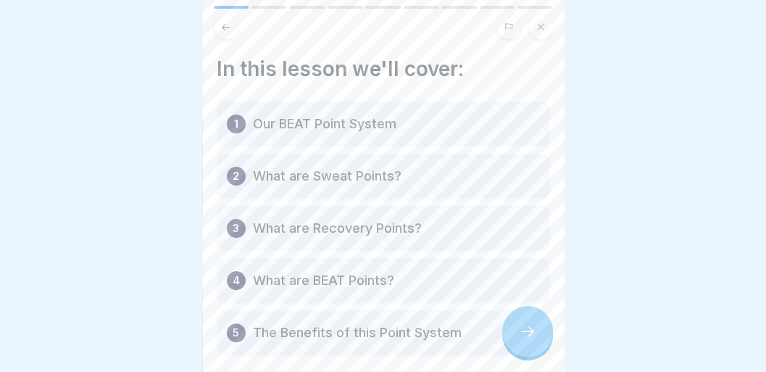
click at [532, 336] on icon at bounding box center [527, 331] width 13 height 10
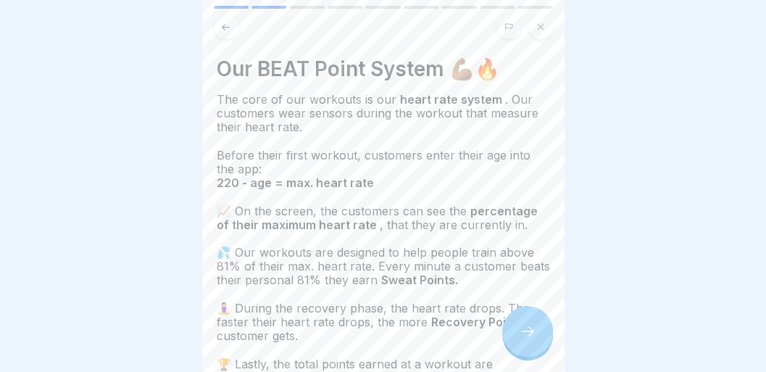
scroll to position [7, 0]
click at [532, 339] on icon at bounding box center [527, 331] width 17 height 17
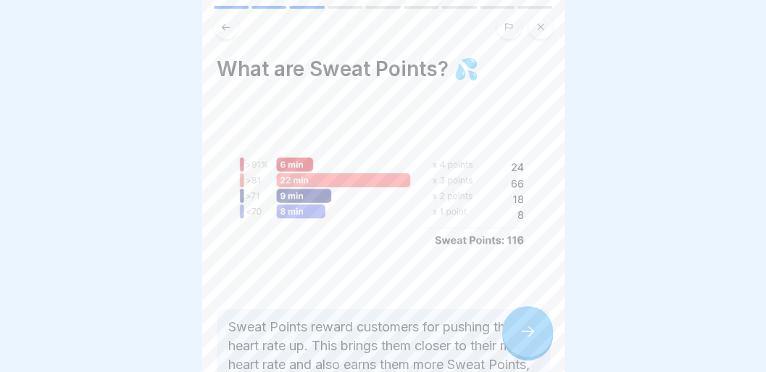
click at [228, 25] on button at bounding box center [226, 26] width 25 height 25
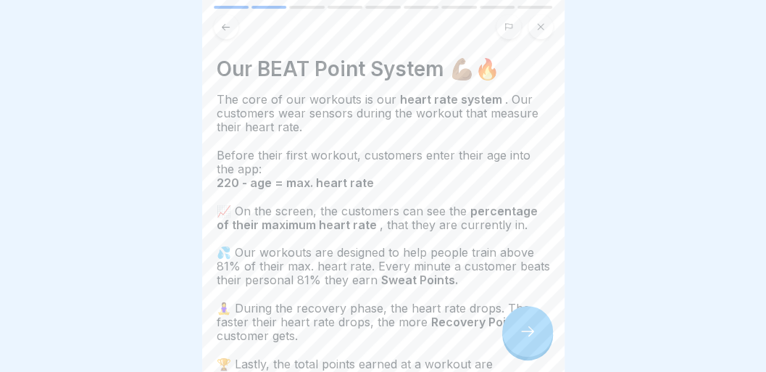
click at [228, 25] on button at bounding box center [226, 26] width 25 height 25
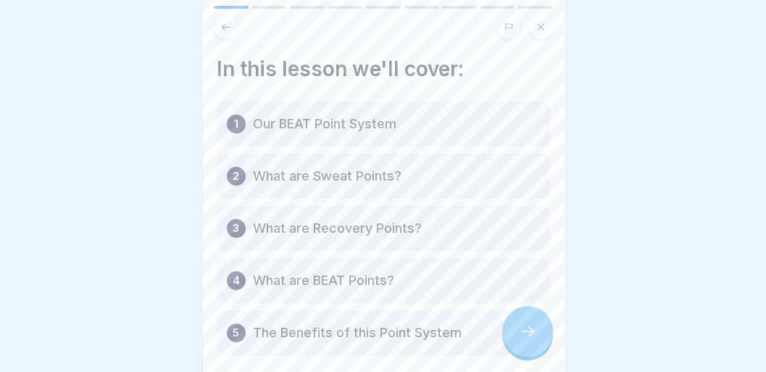
click at [517, 328] on div at bounding box center [527, 331] width 51 height 51
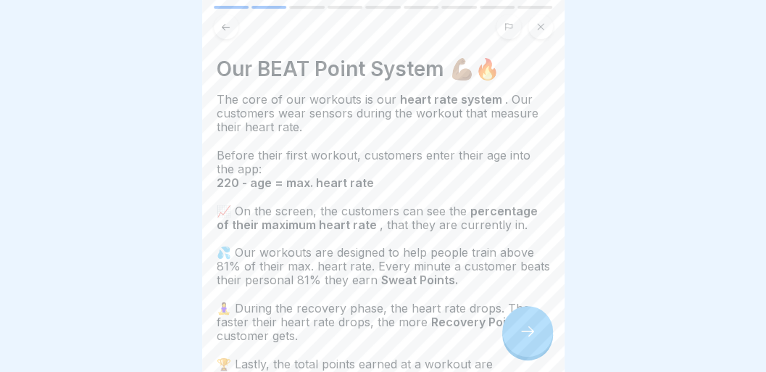
click at [433, 129] on div "The core of our workouts is our heart rate system . Our customers wear sensors …" at bounding box center [383, 239] width 333 height 292
click at [409, 270] on span "💦 Our workouts are designed to help people train above 81% of their max. heart …" at bounding box center [383, 266] width 333 height 42
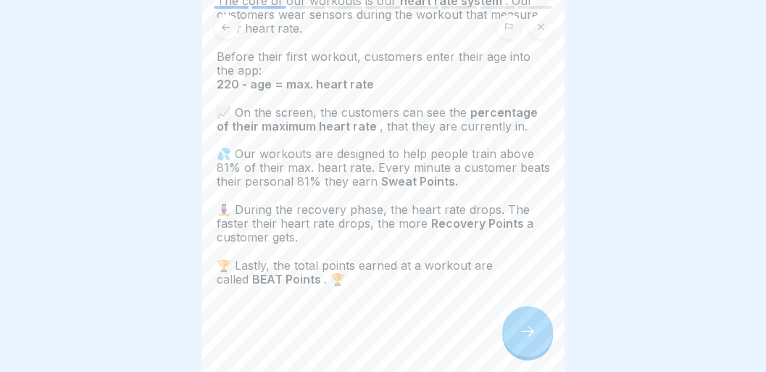
scroll to position [100, 0]
click at [521, 330] on icon at bounding box center [527, 331] width 17 height 17
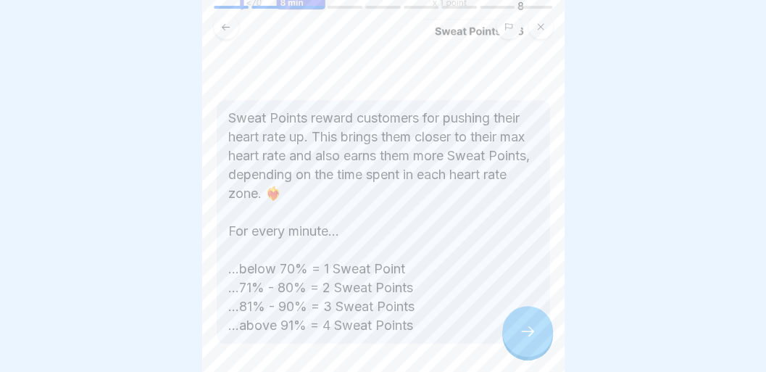
scroll to position [216, 0]
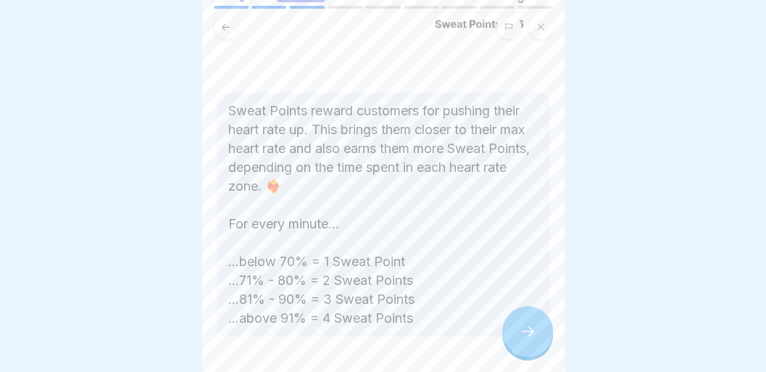
click at [428, 192] on p "Sweat Points reward customers for pushing their heart rate up. This brings them…" at bounding box center [383, 214] width 310 height 226
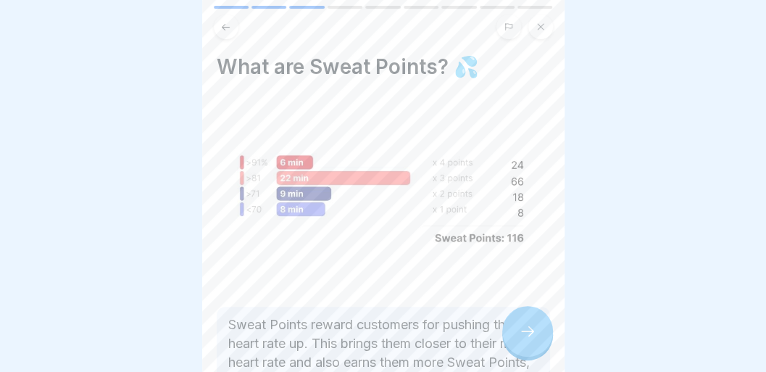
scroll to position [0, 0]
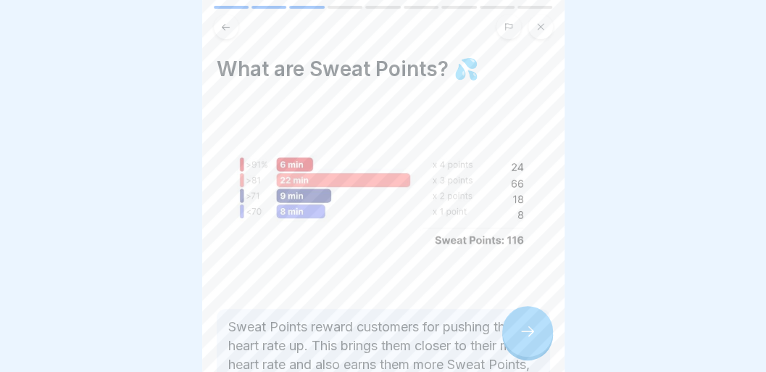
click at [528, 329] on div "BEAT81 Heart Rate Results 9 Steps Sweat & Recovery Points Continue In this less…" at bounding box center [383, 186] width 362 height 372
click at [528, 329] on icon at bounding box center [527, 331] width 17 height 17
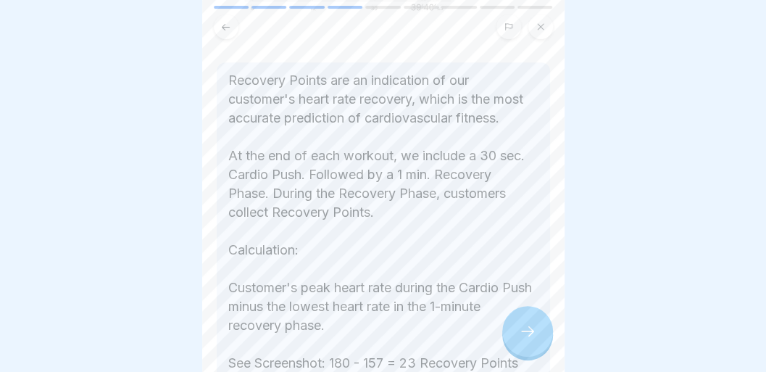
scroll to position [238, 0]
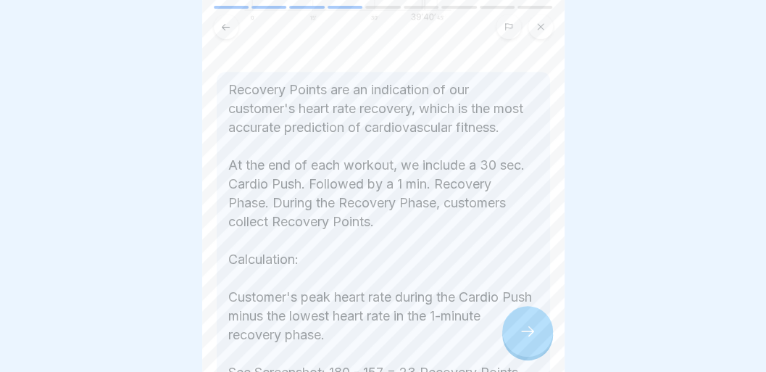
click at [527, 316] on div at bounding box center [527, 331] width 51 height 51
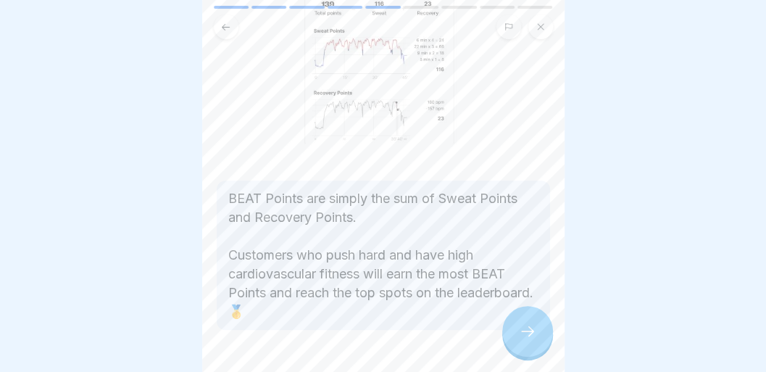
scroll to position [155, 0]
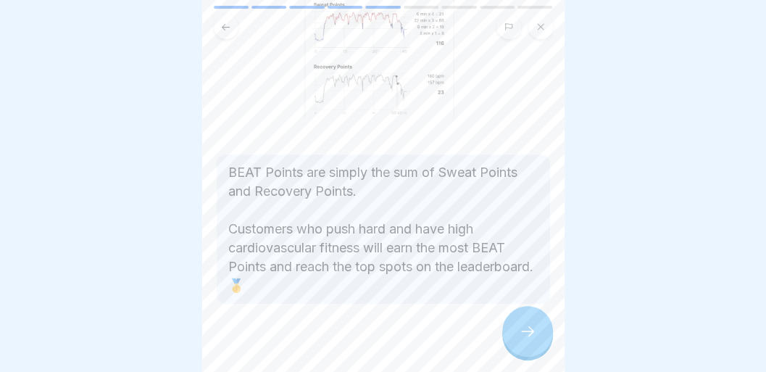
click at [519, 323] on icon at bounding box center [527, 331] width 17 height 17
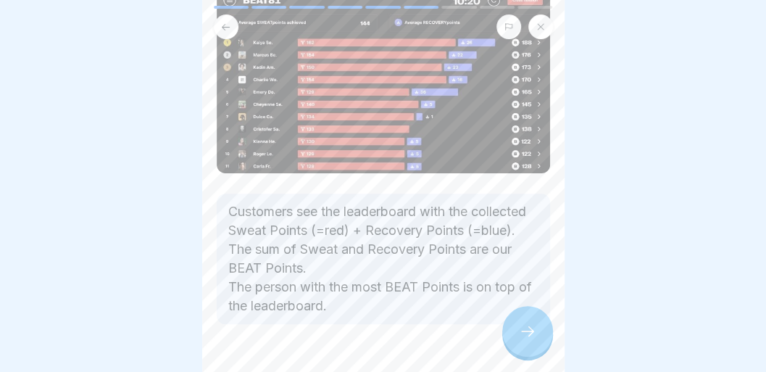
scroll to position [150, 0]
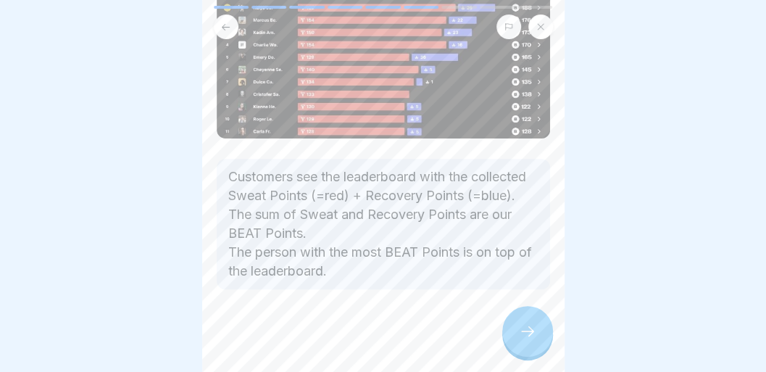
click at [523, 330] on icon at bounding box center [527, 331] width 17 height 17
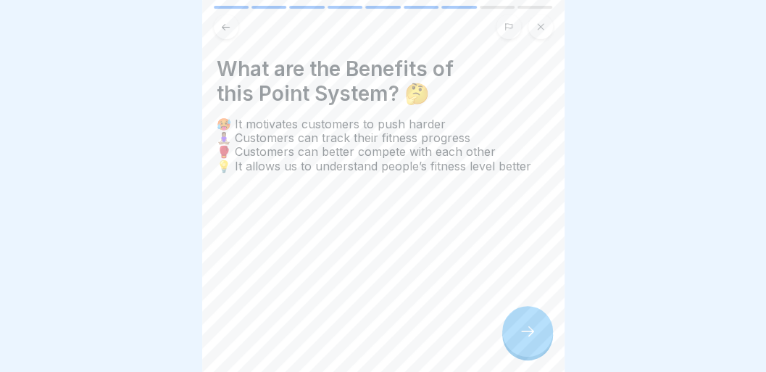
click at [523, 330] on icon at bounding box center [527, 331] width 17 height 17
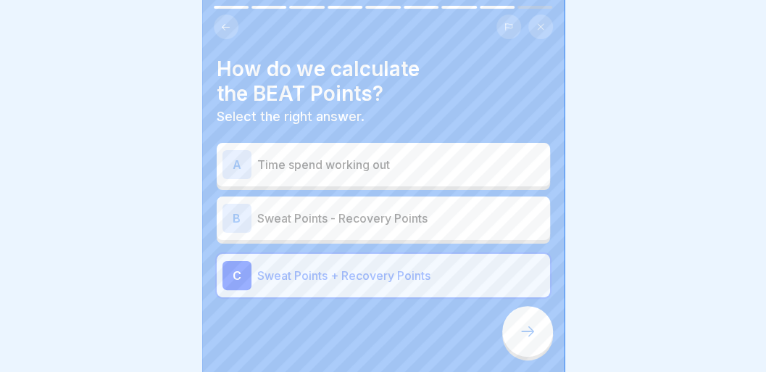
drag, startPoint x: 523, startPoint y: 330, endPoint x: 567, endPoint y: 183, distance: 152.9
click at [567, 183] on body "BEAT81 Heart Rate Results 9 Steps Sweat & Recovery Points Continue In this less…" at bounding box center [383, 186] width 766 height 372
click at [547, 17] on button at bounding box center [540, 26] width 25 height 25
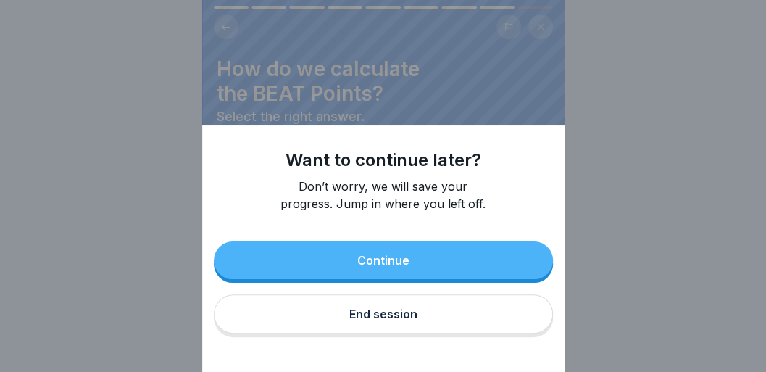
click at [367, 320] on div "End session" at bounding box center [383, 313] width 68 height 13
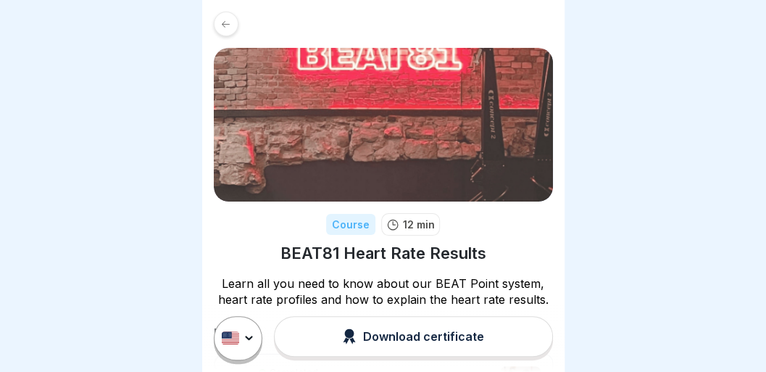
click at [387, 252] on h1 "BEAT81 Heart Rate Results" at bounding box center [383, 253] width 206 height 21
click at [410, 263] on div "Course 12 min BEAT81 Heart Rate Results Learn all you need to know about our BE…" at bounding box center [383, 365] width 362 height 731
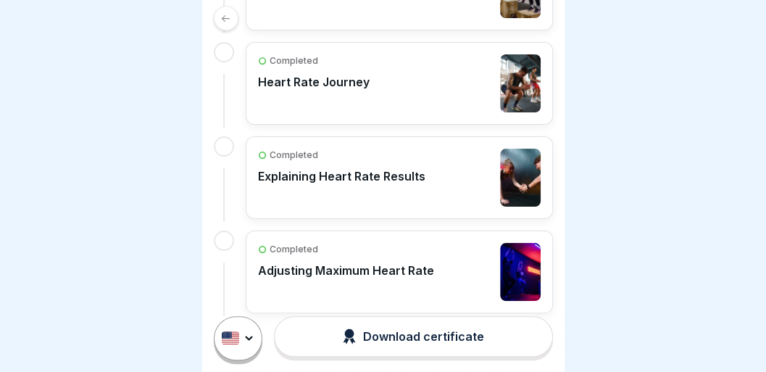
scroll to position [427, 0]
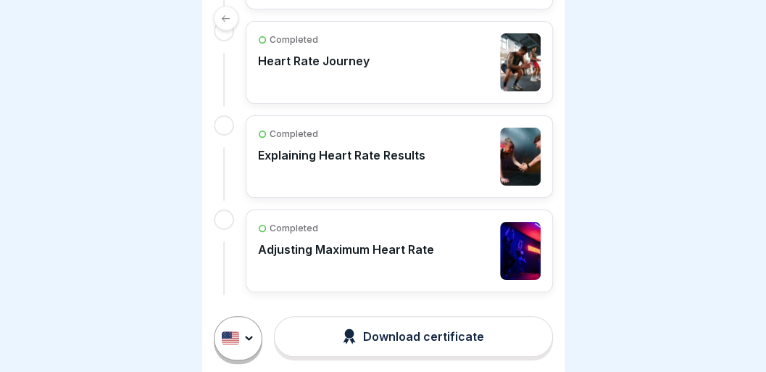
click at [414, 254] on div "Completed Adjusting Maximum Heart Rate" at bounding box center [346, 251] width 176 height 58
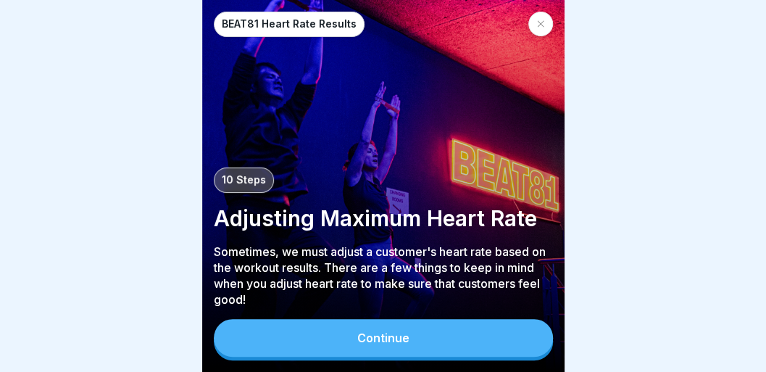
click at [383, 341] on div "Continue" at bounding box center [383, 337] width 52 height 13
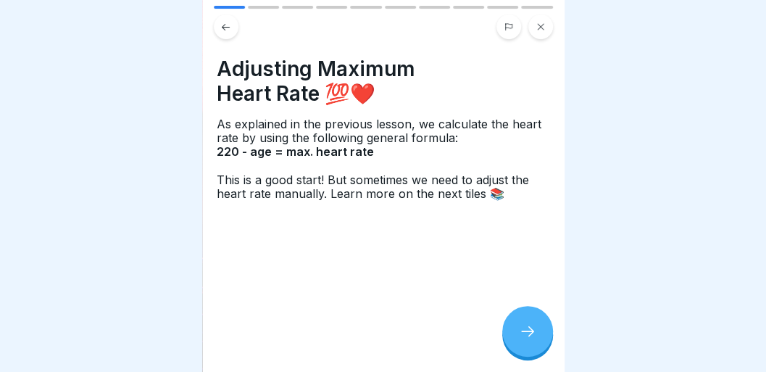
click at [526, 338] on icon at bounding box center [527, 331] width 17 height 17
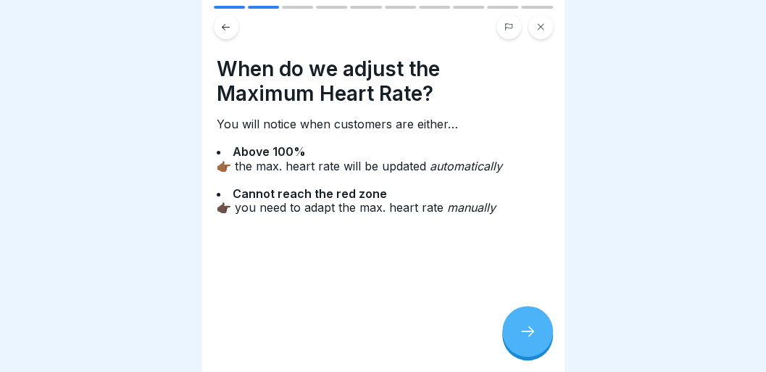
click at [526, 338] on icon at bounding box center [527, 331] width 17 height 17
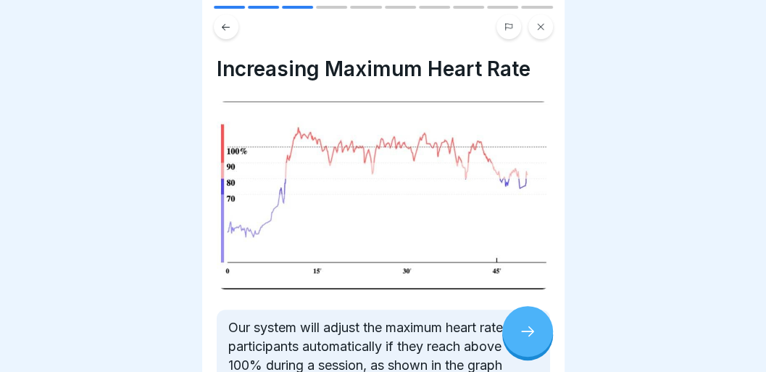
click at [526, 338] on icon at bounding box center [527, 331] width 17 height 17
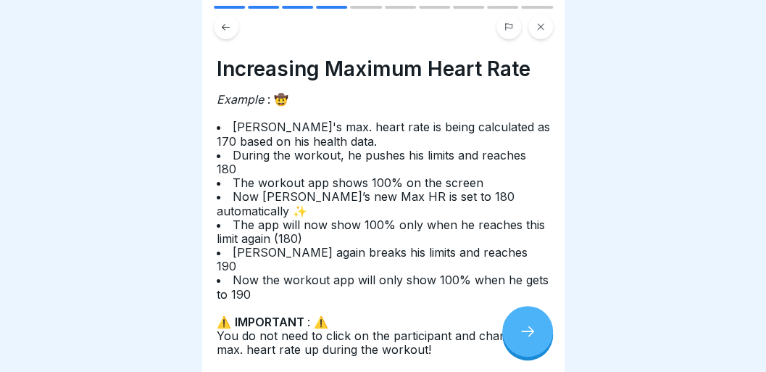
click at [526, 338] on icon at bounding box center [527, 331] width 17 height 17
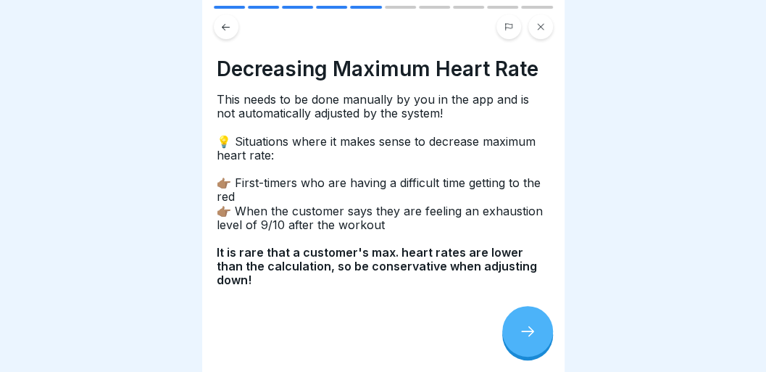
click at [526, 338] on icon at bounding box center [527, 331] width 17 height 17
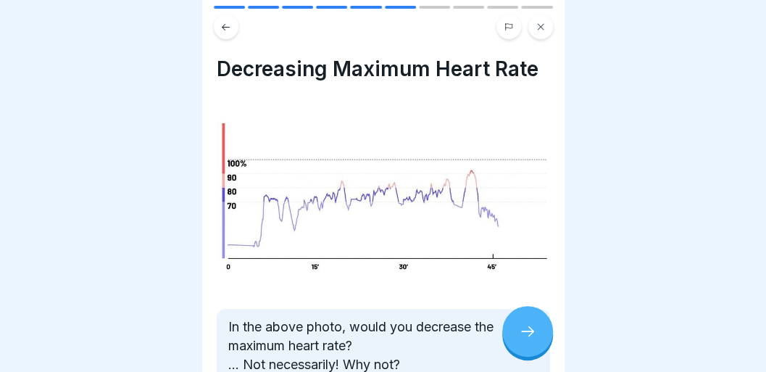
click at [526, 338] on icon at bounding box center [527, 331] width 17 height 17
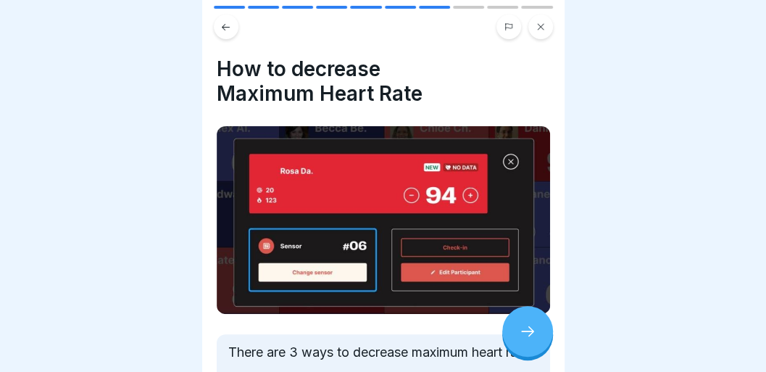
click at [526, 338] on icon at bounding box center [527, 331] width 17 height 17
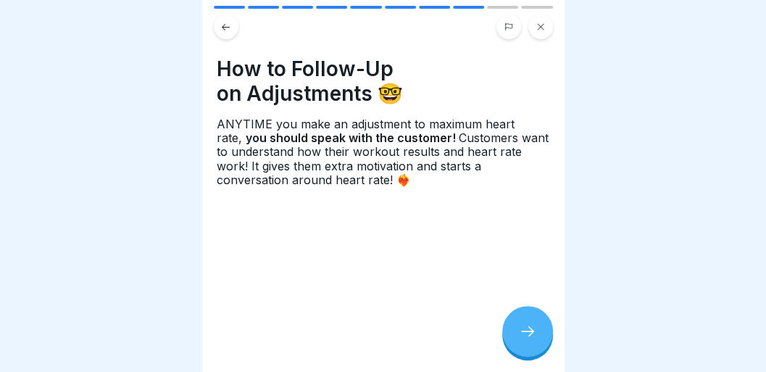
click at [526, 338] on icon at bounding box center [527, 331] width 17 height 17
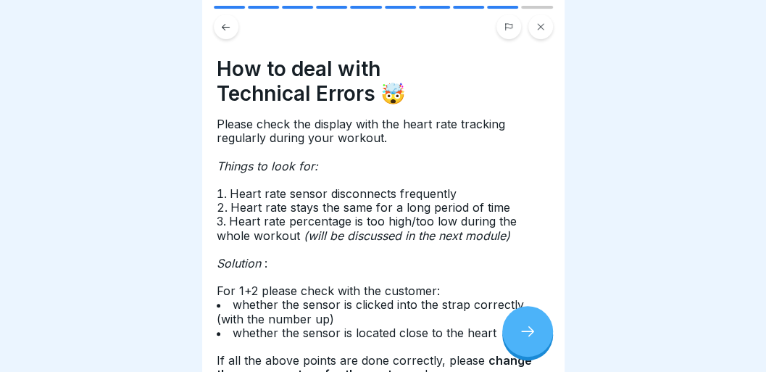
click at [526, 338] on icon at bounding box center [527, 331] width 17 height 17
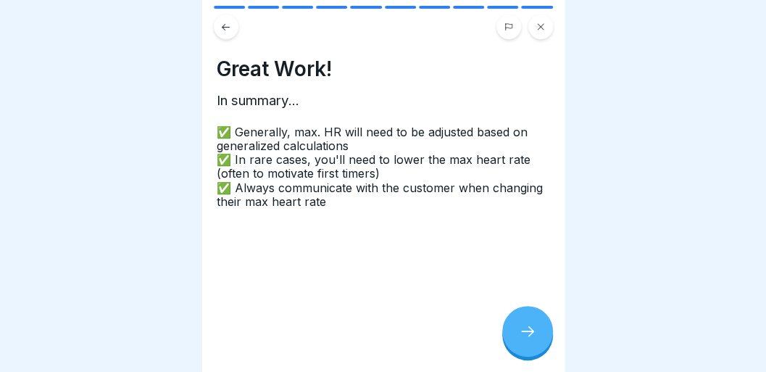
click at [543, 27] on icon at bounding box center [540, 26] width 9 height 9
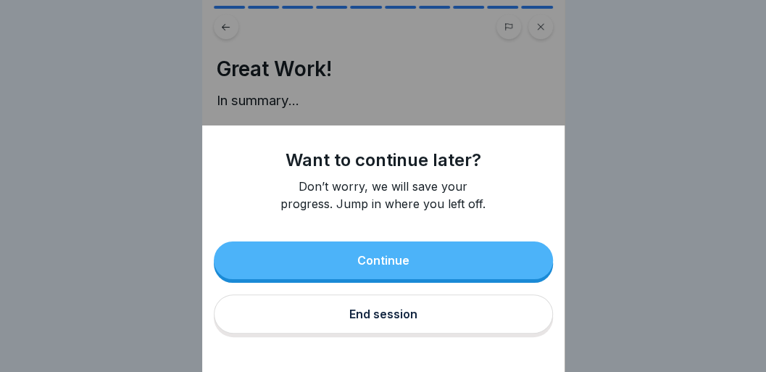
click at [383, 320] on div "End session" at bounding box center [383, 313] width 68 height 13
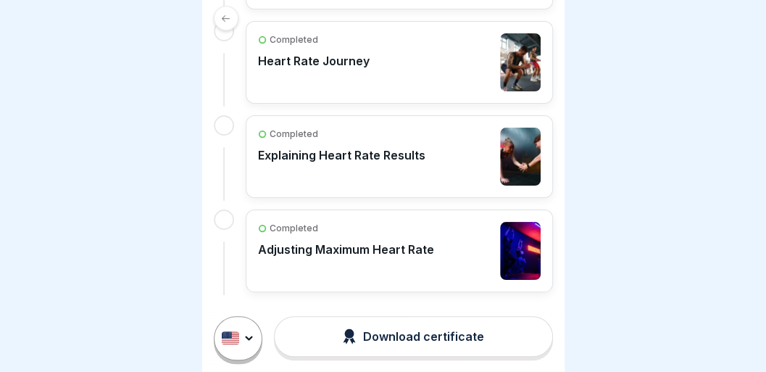
scroll to position [7, 0]
click at [431, 76] on div "Completed Heart Rate Journey" at bounding box center [399, 62] width 283 height 58
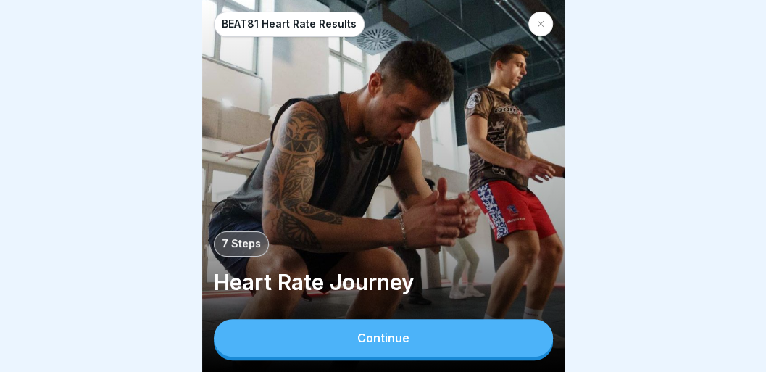
click at [368, 336] on button "Continue" at bounding box center [383, 338] width 339 height 38
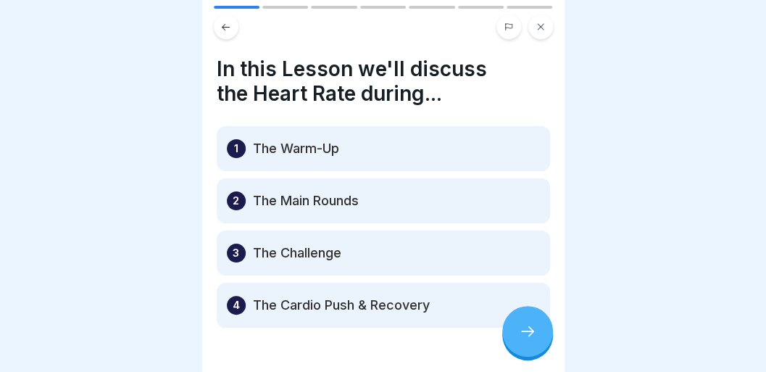
click at [509, 338] on div at bounding box center [527, 331] width 51 height 51
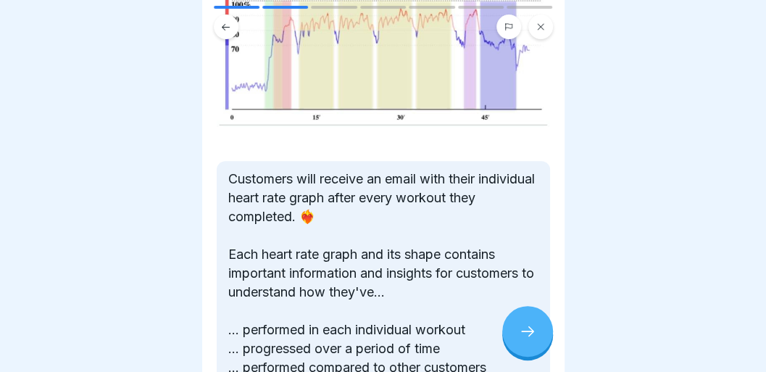
click at [423, 321] on p "Customers will receive an email with their individual heart rate graph after ev…" at bounding box center [383, 302] width 310 height 264
click at [424, 321] on p "Customers will receive an email with their individual heart rate graph after ev…" at bounding box center [383, 302] width 310 height 264
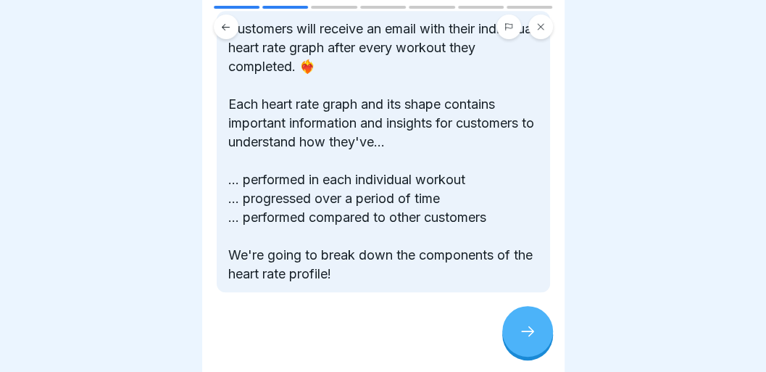
scroll to position [301, 0]
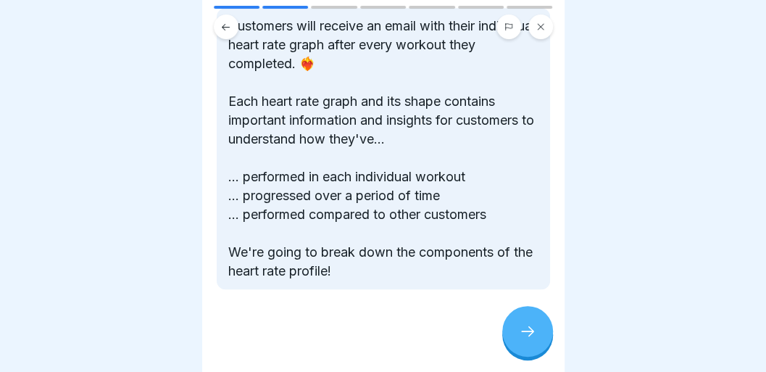
click at [533, 338] on icon at bounding box center [527, 331] width 17 height 17
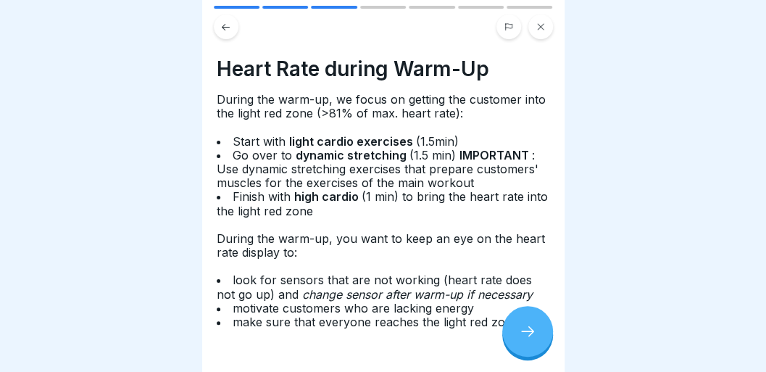
click at [531, 338] on icon at bounding box center [527, 331] width 17 height 17
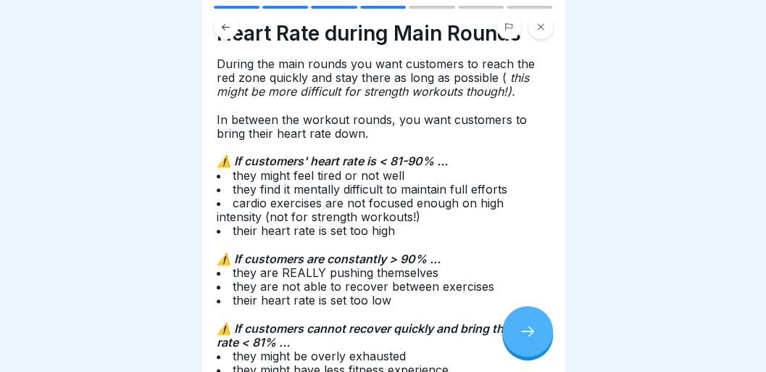
scroll to position [35, 0]
click at [512, 326] on div at bounding box center [527, 331] width 51 height 51
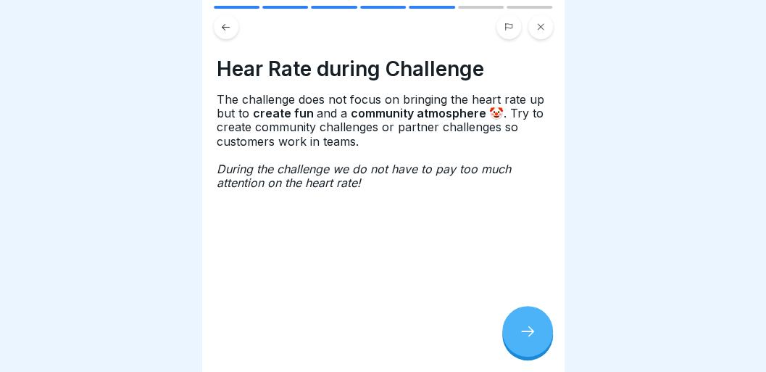
click at [512, 326] on div at bounding box center [527, 331] width 51 height 51
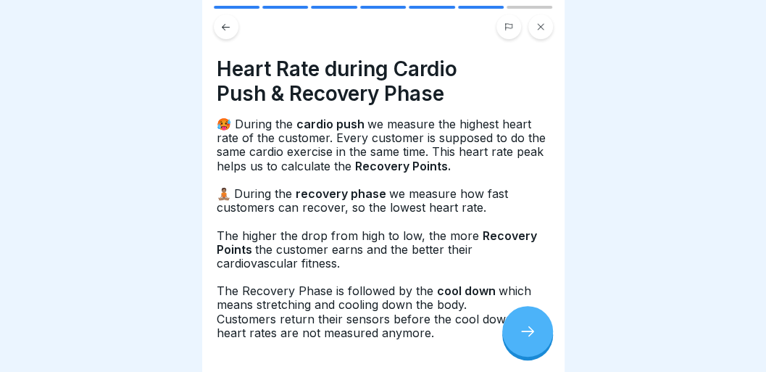
click at [512, 326] on div at bounding box center [527, 331] width 51 height 51
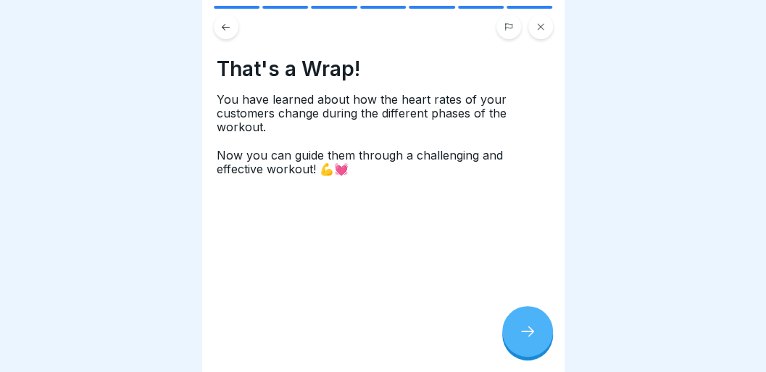
click at [512, 326] on div at bounding box center [527, 331] width 51 height 51
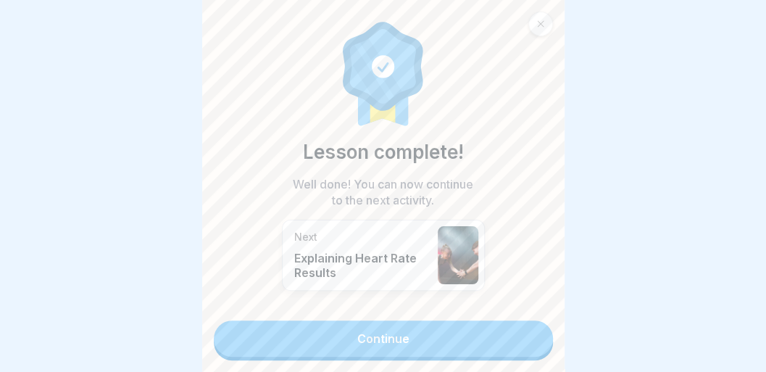
click at [503, 333] on link "Continue" at bounding box center [383, 338] width 339 height 36
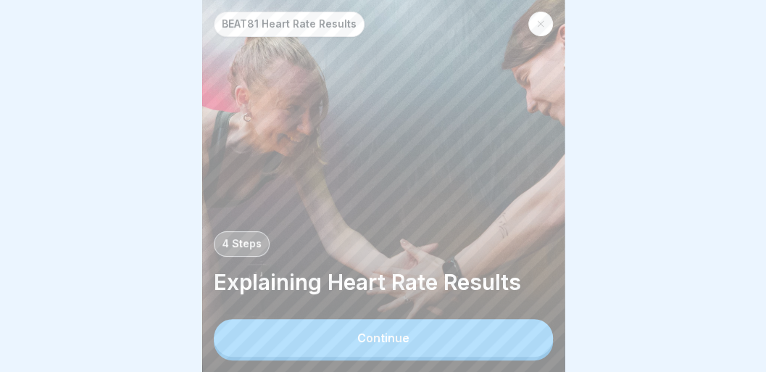
click at [503, 333] on button "Continue" at bounding box center [383, 338] width 339 height 38
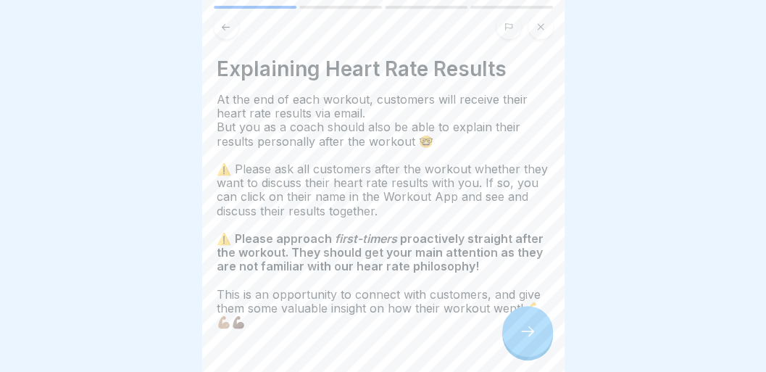
click at [533, 325] on div at bounding box center [527, 331] width 51 height 51
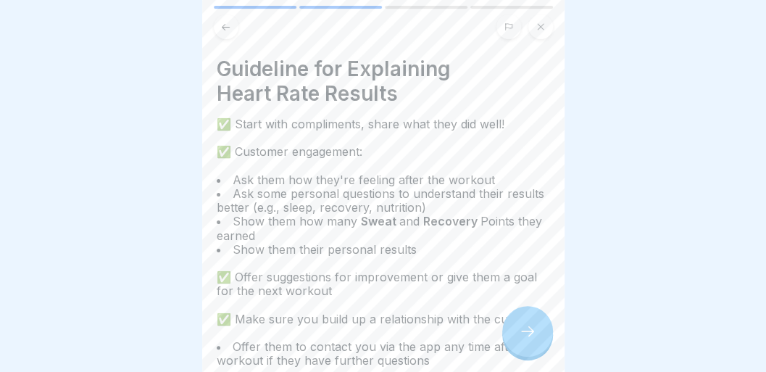
click at [533, 325] on div at bounding box center [527, 331] width 51 height 51
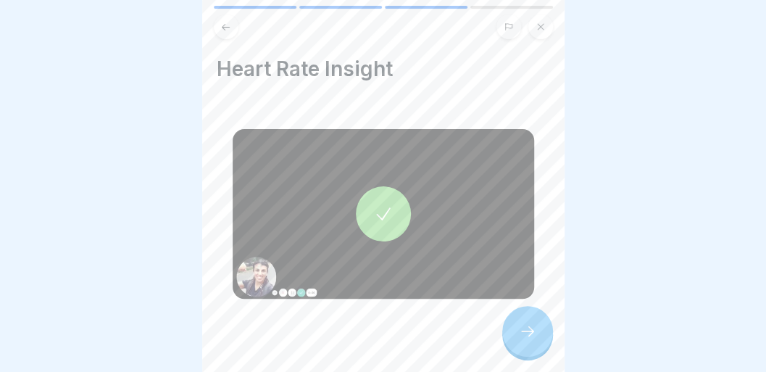
click at [532, 325] on div at bounding box center [527, 331] width 51 height 51
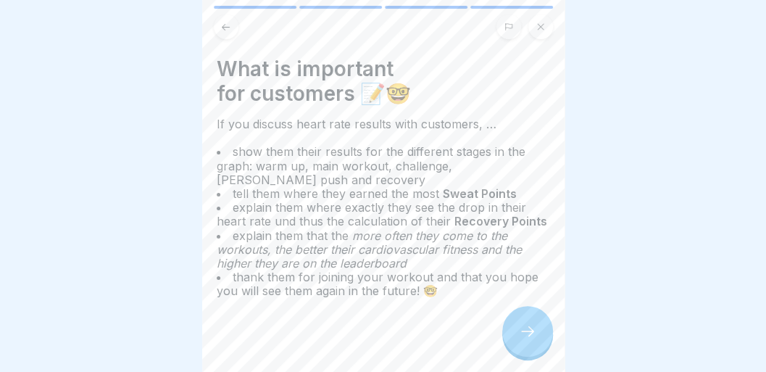
click at [532, 325] on div at bounding box center [527, 331] width 51 height 51
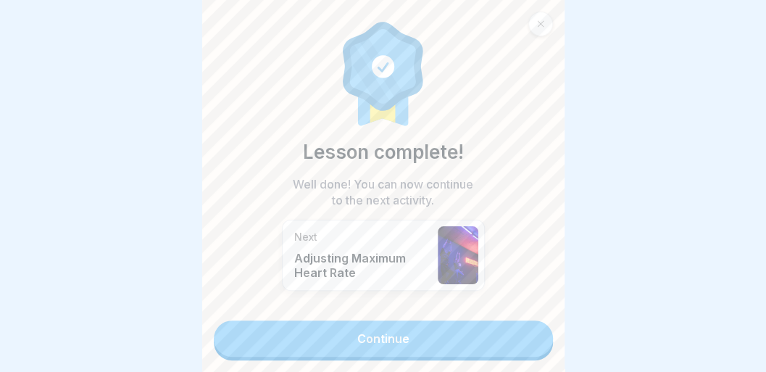
click at [542, 30] on div at bounding box center [540, 24] width 25 height 25
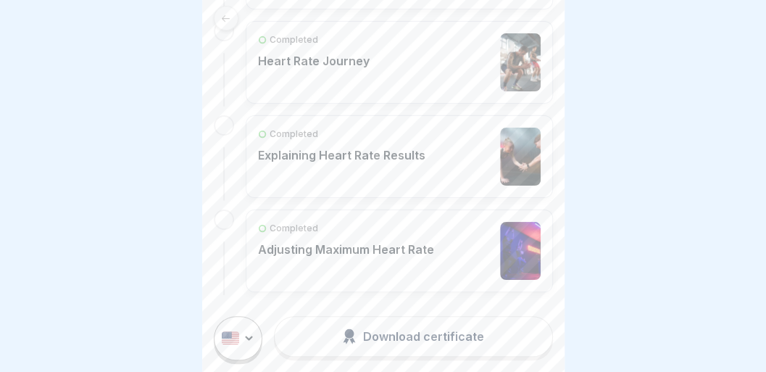
scroll to position [4, 0]
click at [410, 265] on div "Completed Adjusting Maximum Heart Rate" at bounding box center [346, 251] width 176 height 58
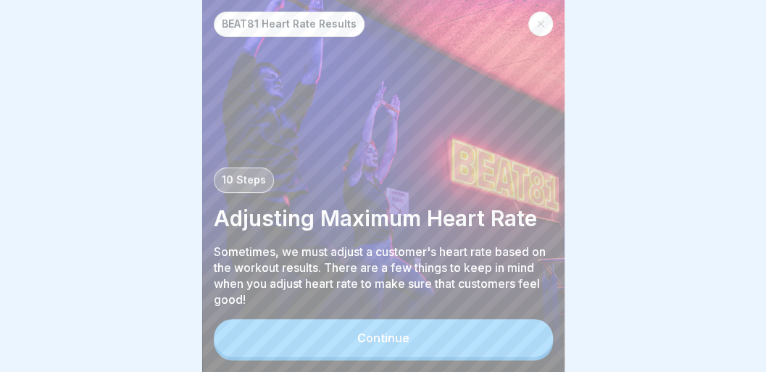
click at [540, 30] on div at bounding box center [540, 24] width 25 height 25
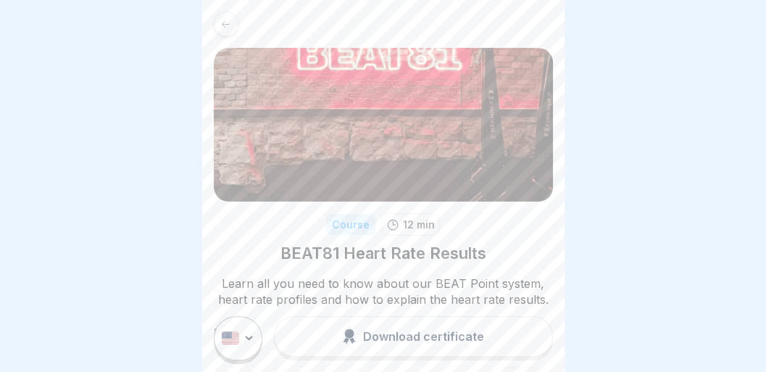
click at [229, 29] on icon at bounding box center [225, 24] width 11 height 11
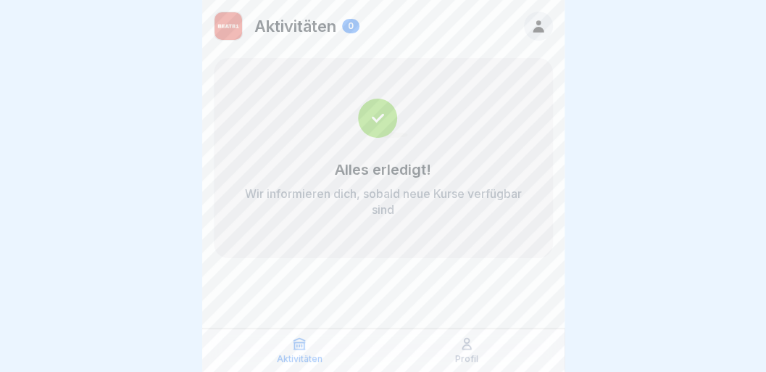
scroll to position [7, 0]
click at [288, 364] on p "Aktivitäten" at bounding box center [300, 359] width 46 height 10
click at [445, 344] on div "Profil" at bounding box center [467, 350] width 160 height 28
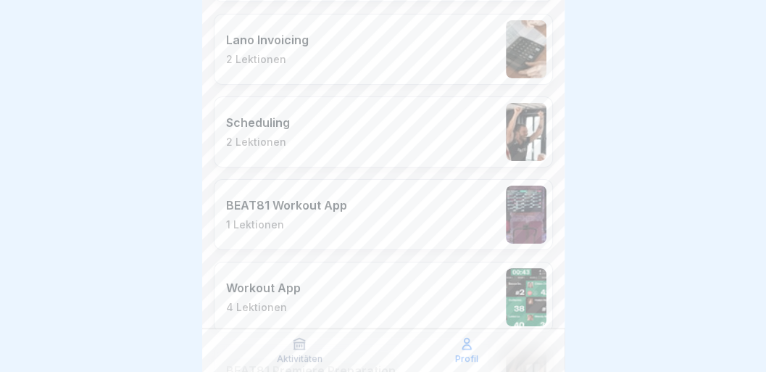
scroll to position [2035, 0]
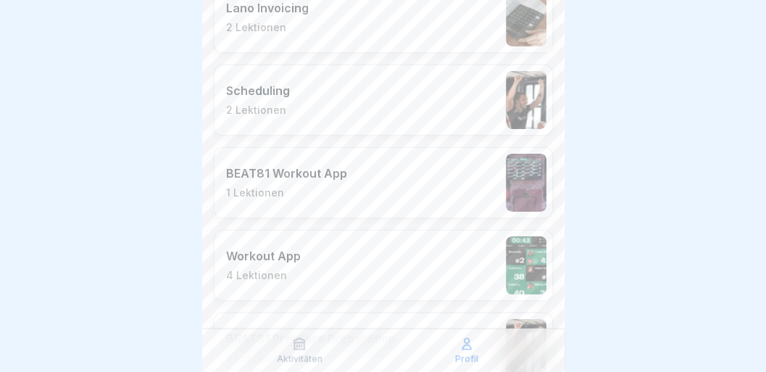
click at [461, 184] on div "BEAT81 Workout App 1 Lektionen" at bounding box center [383, 182] width 339 height 71
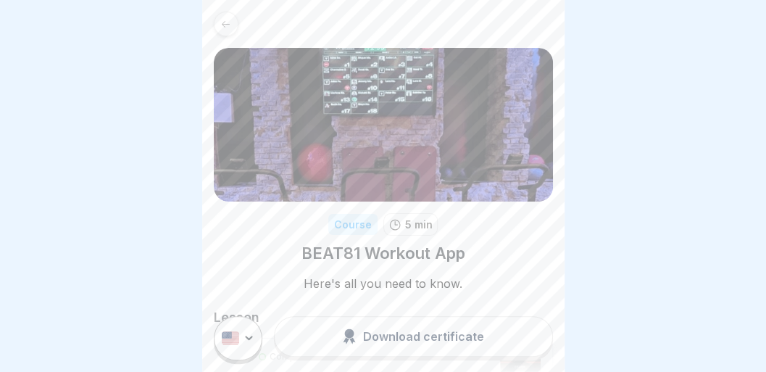
click at [462, 184] on img at bounding box center [383, 125] width 339 height 154
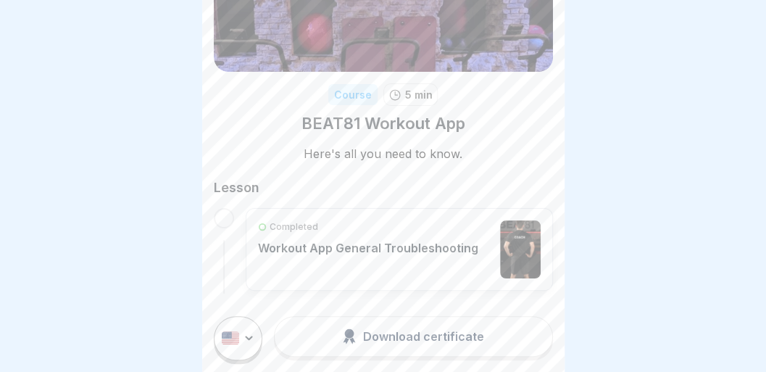
scroll to position [7, 0]
click at [403, 272] on div "Completed Workout App General Troubleshooting" at bounding box center [399, 249] width 307 height 83
click at [432, 248] on div "Completed Workout App General Troubleshooting" at bounding box center [368, 249] width 220 height 58
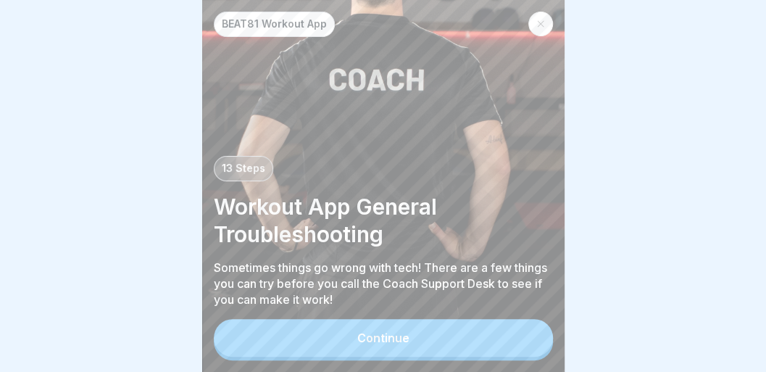
click at [387, 353] on button "Continue" at bounding box center [383, 338] width 339 height 38
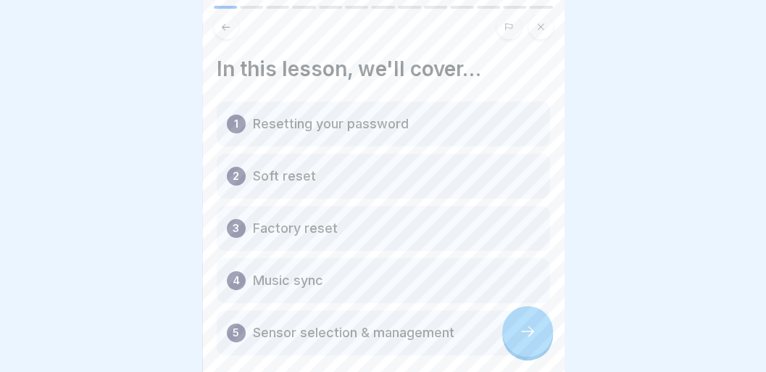
click at [539, 339] on div at bounding box center [527, 331] width 51 height 51
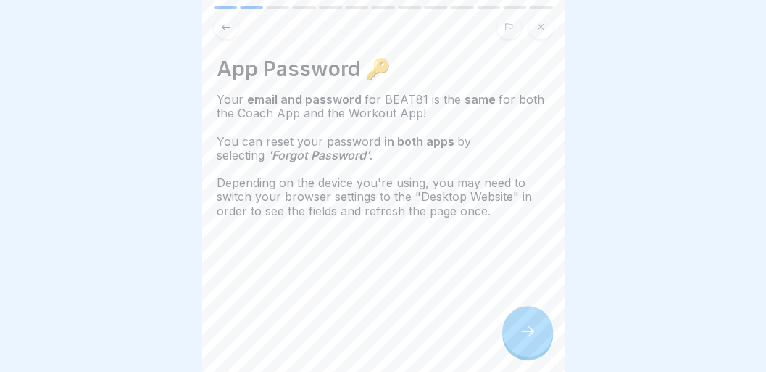
click at [515, 332] on div at bounding box center [527, 331] width 51 height 51
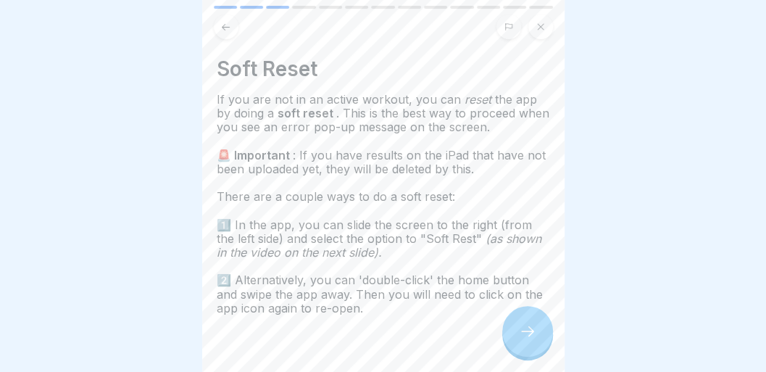
click at [515, 332] on div at bounding box center [527, 331] width 51 height 51
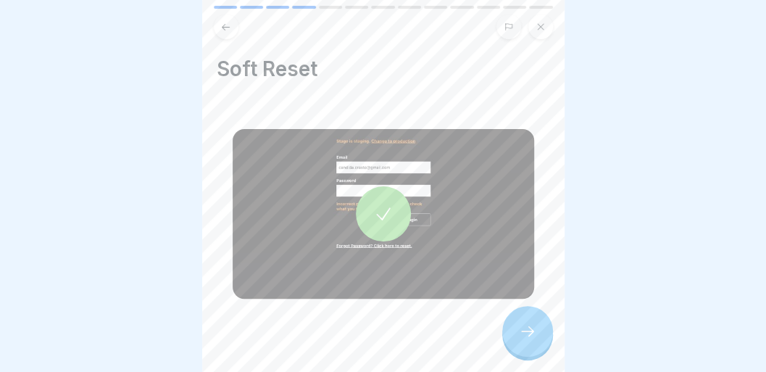
click at [367, 209] on div at bounding box center [383, 213] width 55 height 55
click at [539, 325] on div at bounding box center [527, 331] width 51 height 51
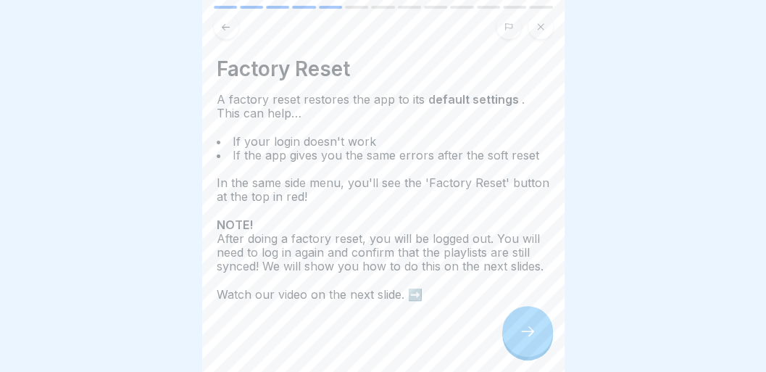
click at [534, 328] on div at bounding box center [527, 331] width 51 height 51
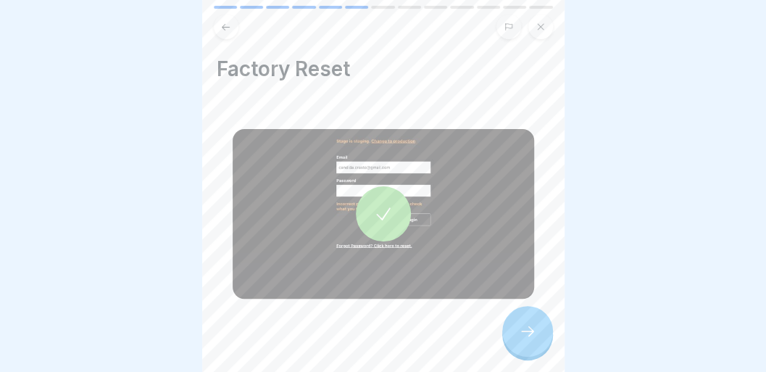
click at [388, 220] on icon at bounding box center [383, 214] width 20 height 20
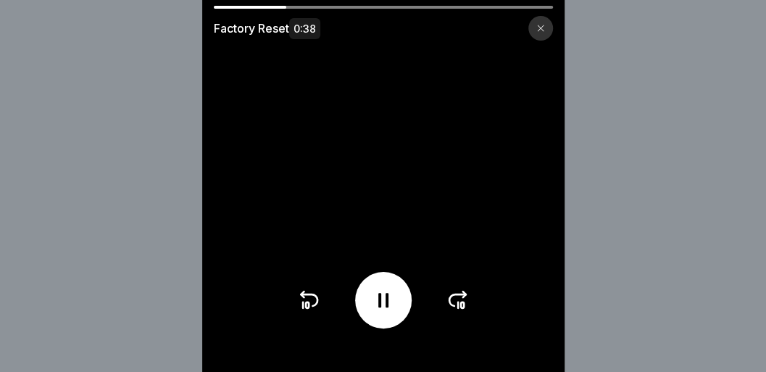
click at [461, 322] on div at bounding box center [383, 300] width 172 height 57
click at [550, 21] on div at bounding box center [540, 28] width 25 height 25
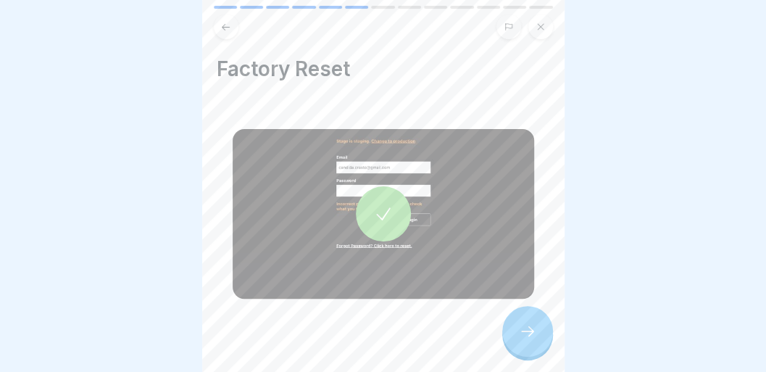
click at [519, 333] on icon at bounding box center [527, 331] width 17 height 17
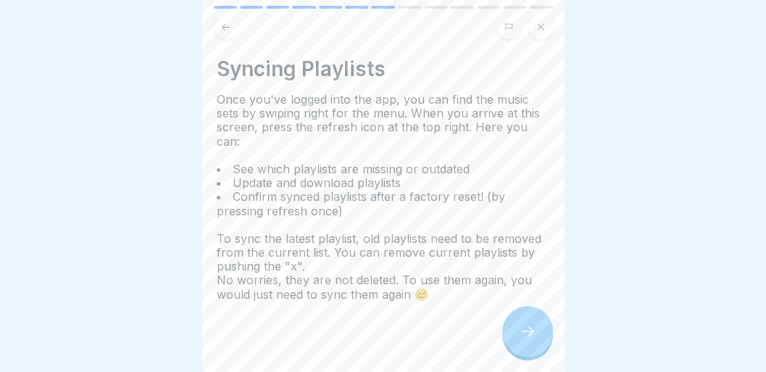
click at [519, 333] on icon at bounding box center [527, 331] width 17 height 17
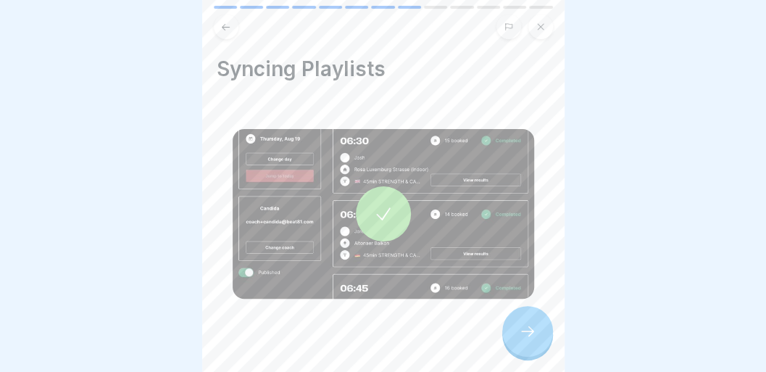
click at [519, 333] on icon at bounding box center [527, 331] width 17 height 17
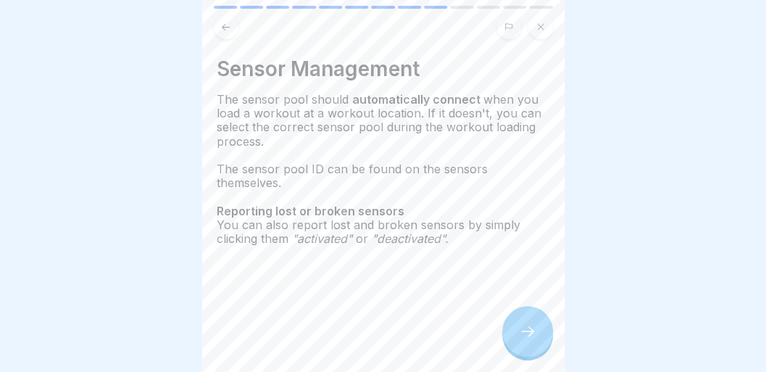
click at [519, 333] on icon at bounding box center [527, 331] width 17 height 17
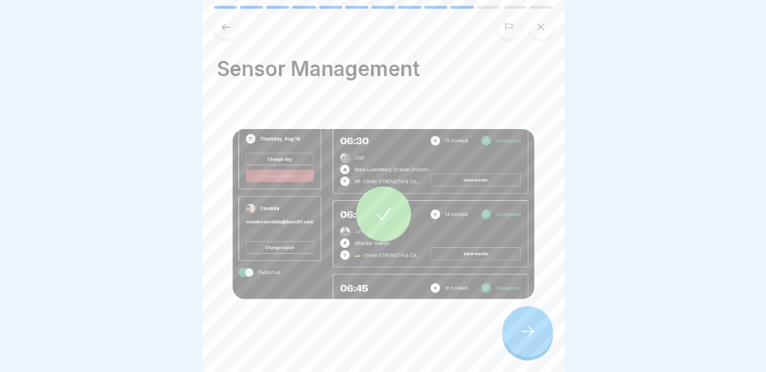
click at [519, 333] on icon at bounding box center [527, 331] width 17 height 17
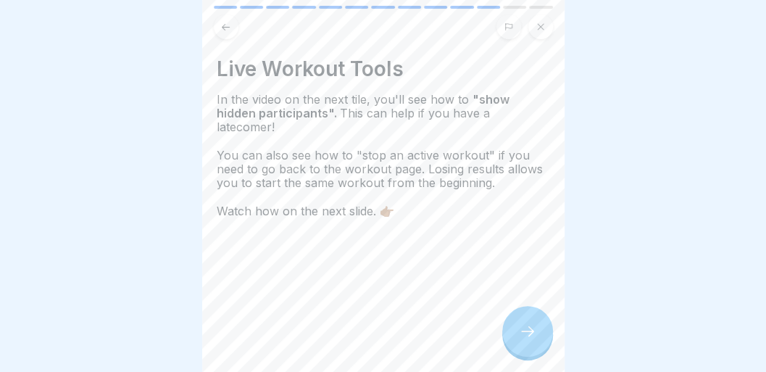
click at [519, 333] on icon at bounding box center [527, 331] width 17 height 17
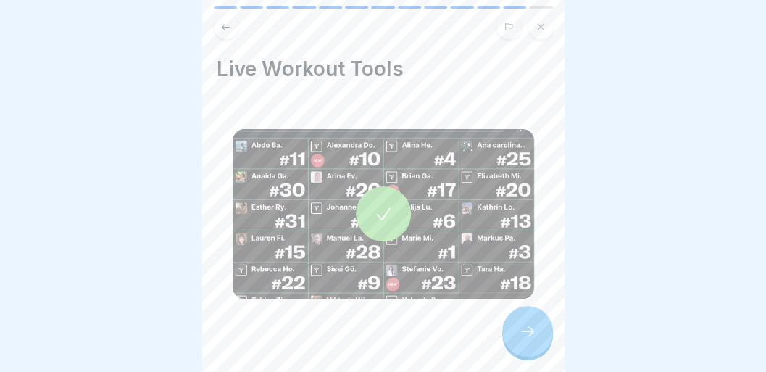
click at [538, 333] on div at bounding box center [527, 331] width 51 height 51
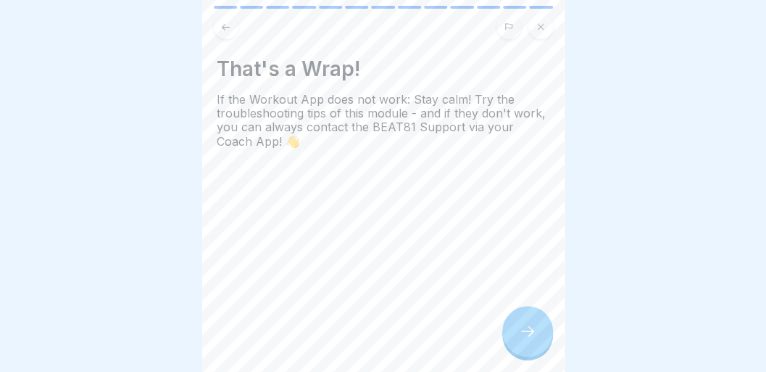
click at [537, 27] on icon at bounding box center [540, 26] width 9 height 9
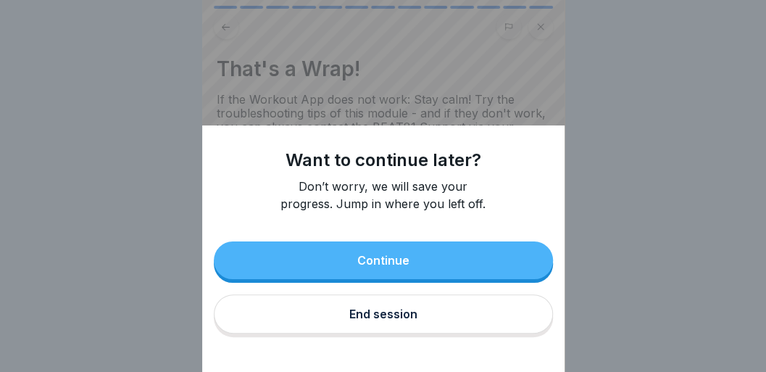
click at [428, 333] on button "End session" at bounding box center [383, 313] width 339 height 39
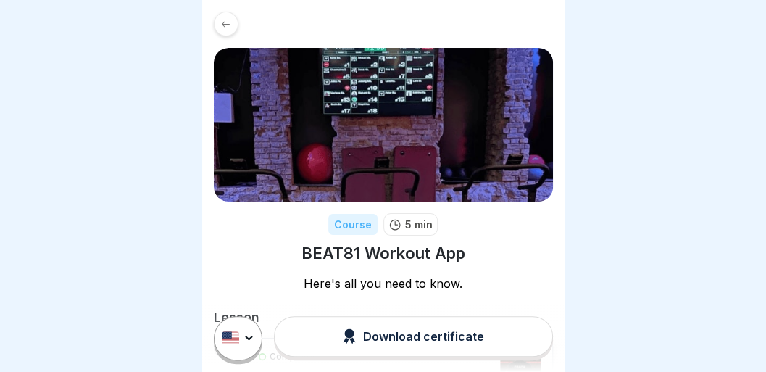
click at [227, 26] on icon at bounding box center [225, 24] width 11 height 11
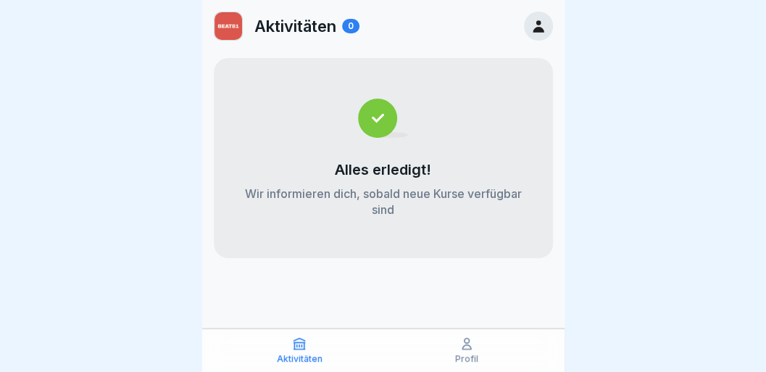
click at [538, 29] on icon at bounding box center [538, 26] width 11 height 12
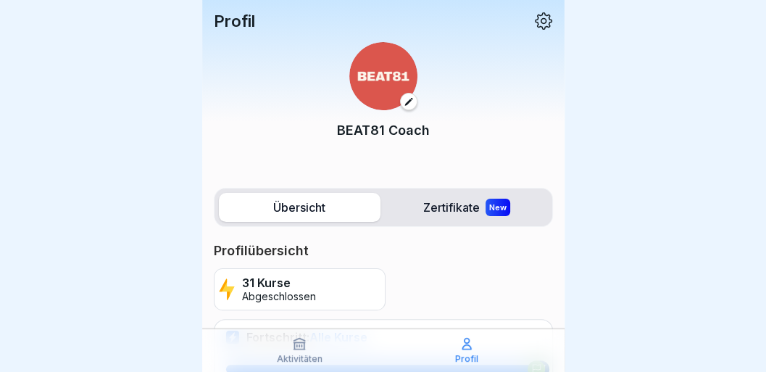
click at [538, 29] on icon at bounding box center [543, 21] width 19 height 19
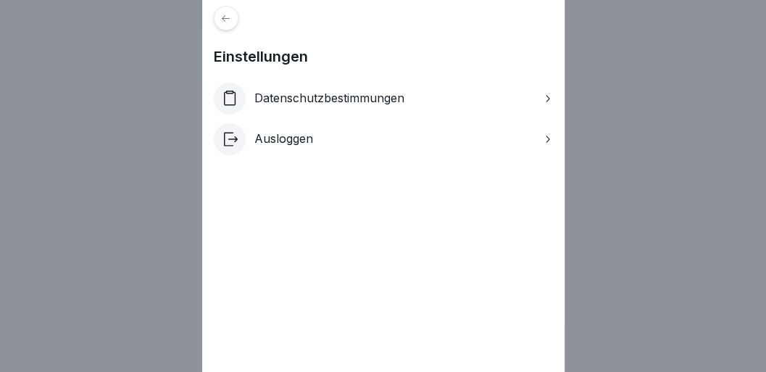
click at [231, 19] on icon at bounding box center [225, 18] width 11 height 11
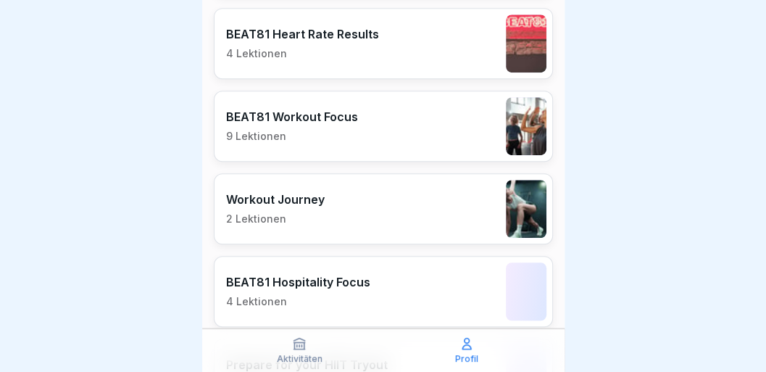
scroll to position [2685, 0]
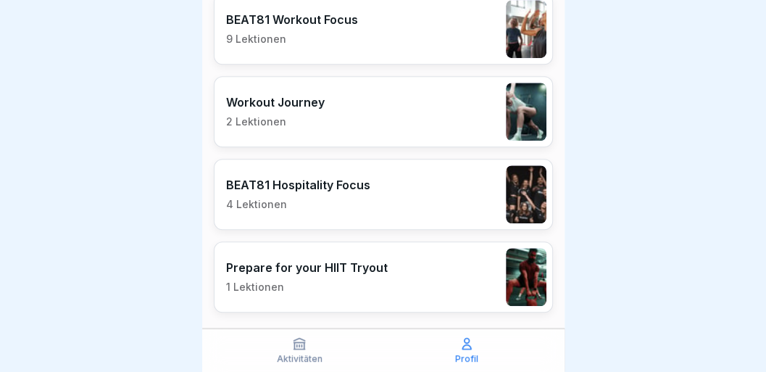
click at [445, 175] on div "BEAT81 Hospitality Focus 4 Lektionen" at bounding box center [383, 194] width 339 height 71
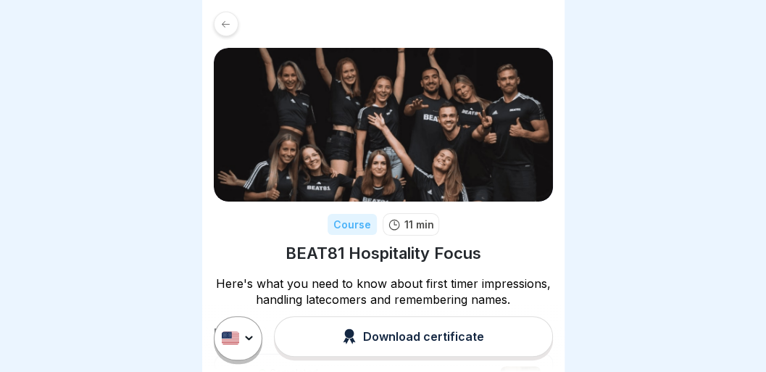
click at [224, 22] on icon at bounding box center [226, 23] width 8 height 7
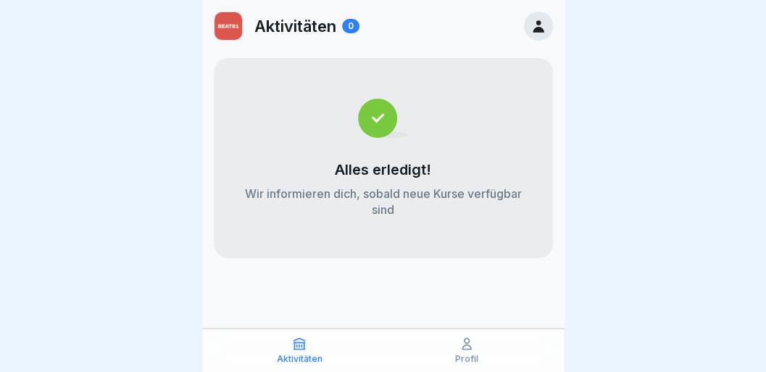
click at [469, 352] on div "Profil" at bounding box center [467, 350] width 160 height 28
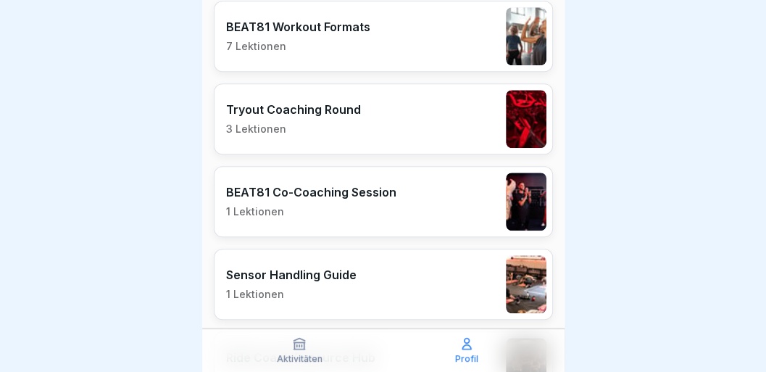
scroll to position [448, 0]
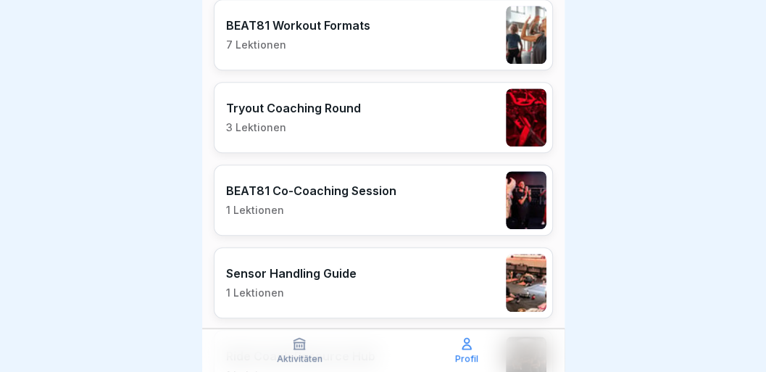
click at [397, 271] on div "Sensor Handling Guide 1 Lektionen" at bounding box center [383, 282] width 339 height 71
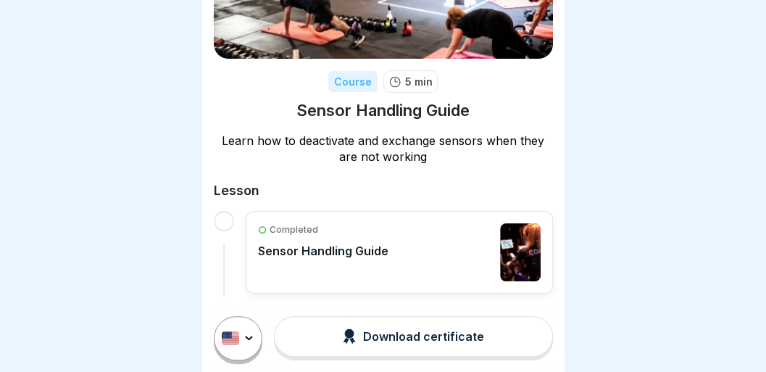
scroll to position [146, 0]
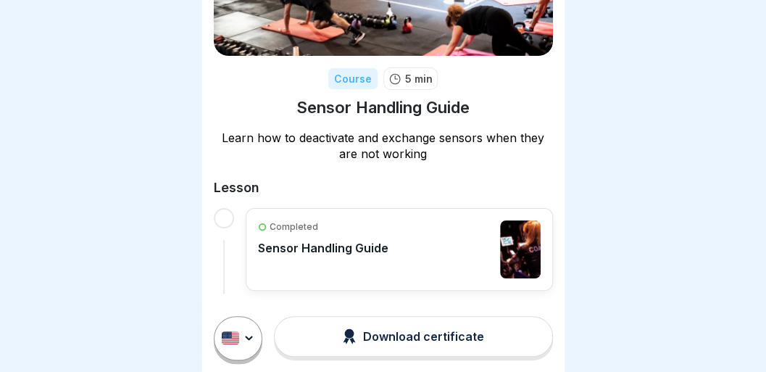
click at [397, 251] on div "Completed Sensor Handling Guide" at bounding box center [399, 249] width 283 height 58
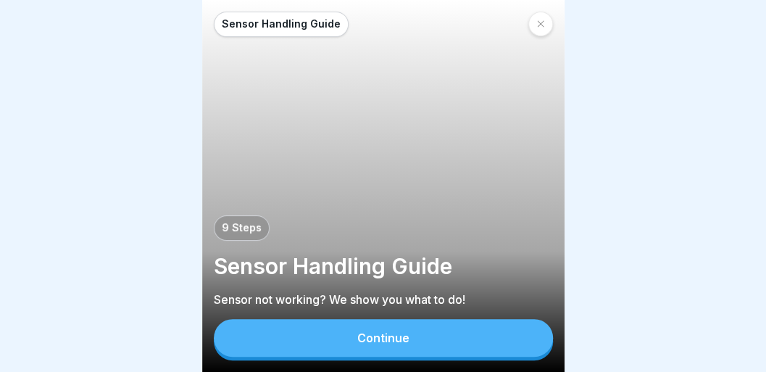
click at [388, 338] on button "Continue" at bounding box center [383, 338] width 339 height 38
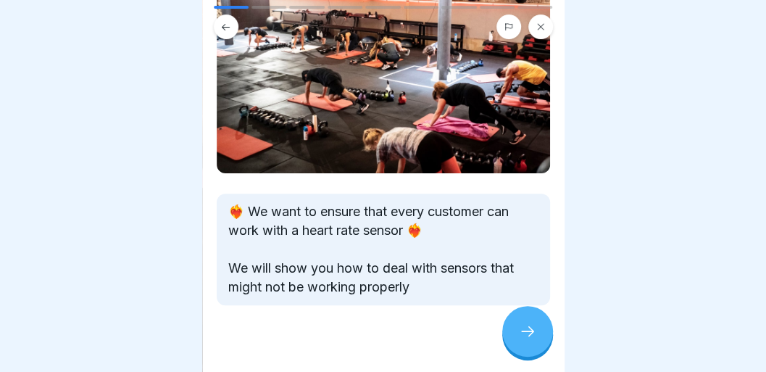
scroll to position [154, 0]
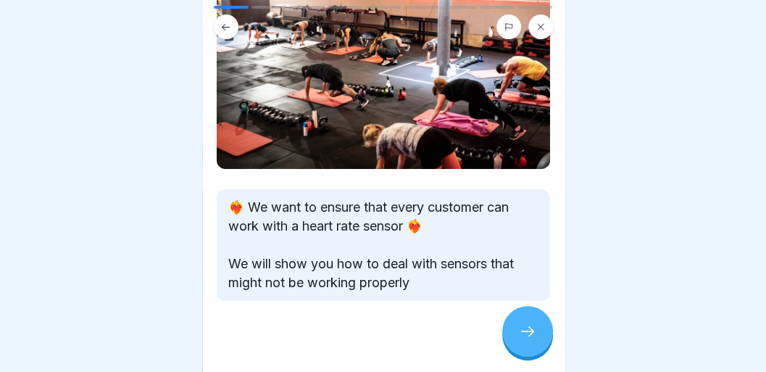
click at [530, 330] on div at bounding box center [527, 331] width 51 height 51
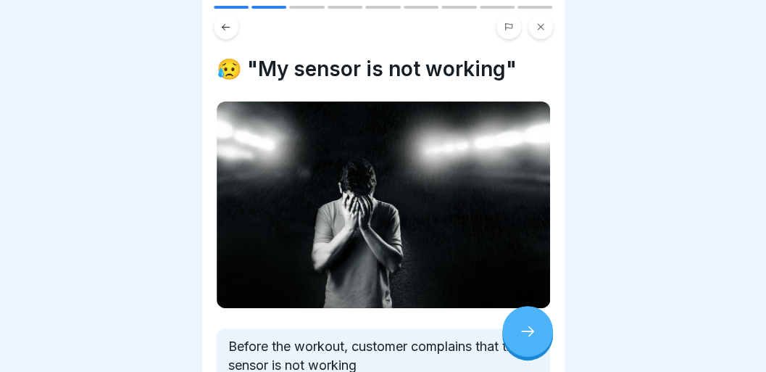
click at [430, 216] on img at bounding box center [383, 204] width 333 height 207
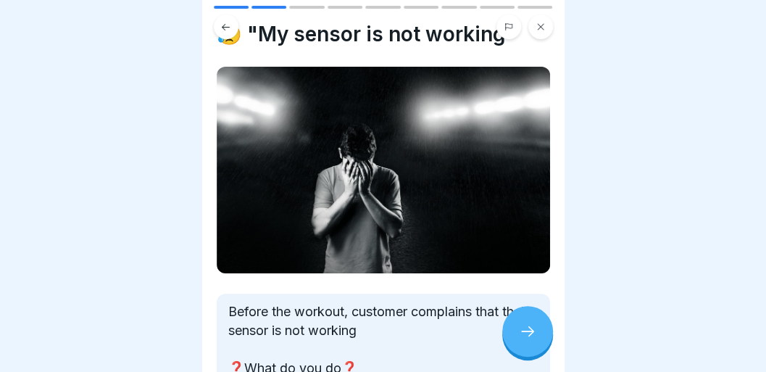
scroll to position [131, 0]
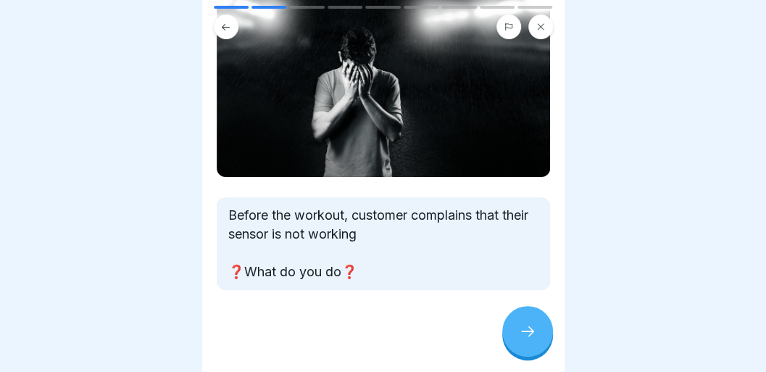
click at [526, 332] on icon at bounding box center [527, 331] width 17 height 17
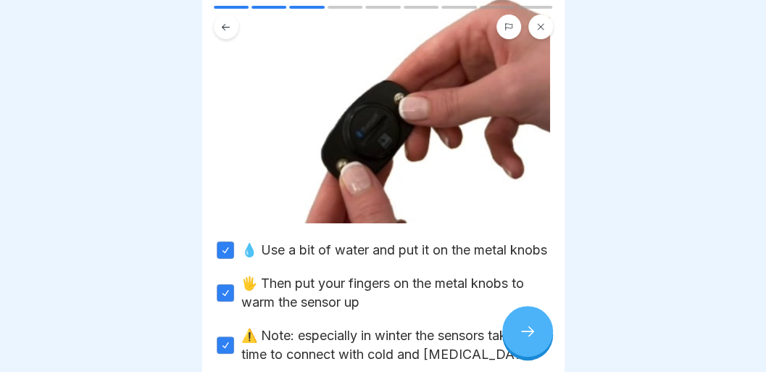
scroll to position [187, 0]
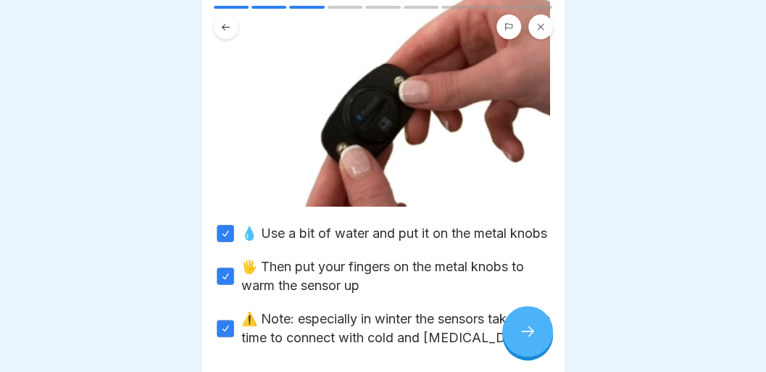
click at [428, 282] on label "🖐️ Then put your fingers on the metal knobs to warm the sensor up" at bounding box center [395, 276] width 309 height 38
click at [234, 282] on button "🖐️ Then put your fingers on the metal knobs to warm the sensor up" at bounding box center [225, 275] width 17 height 17
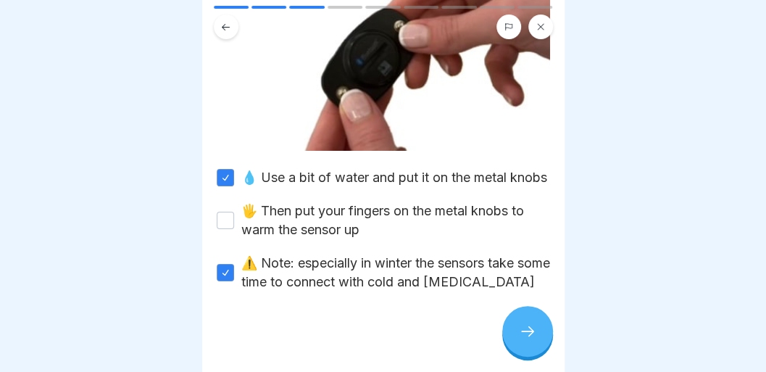
scroll to position [254, 0]
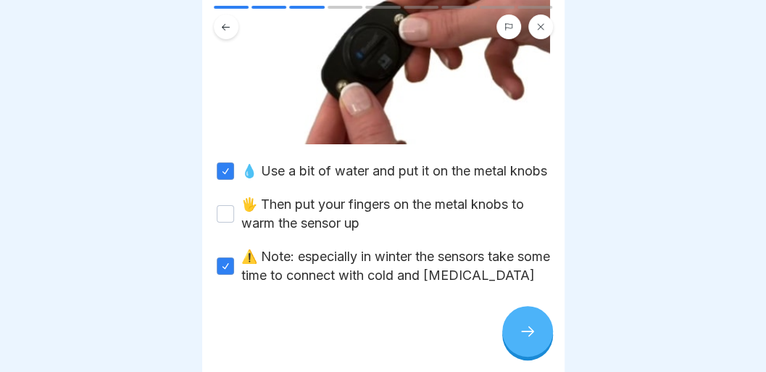
click at [512, 346] on div at bounding box center [527, 331] width 51 height 51
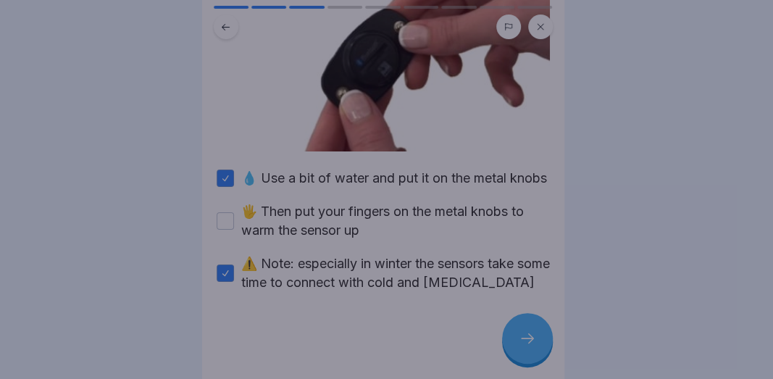
click at [512, 346] on div at bounding box center [386, 189] width 773 height 379
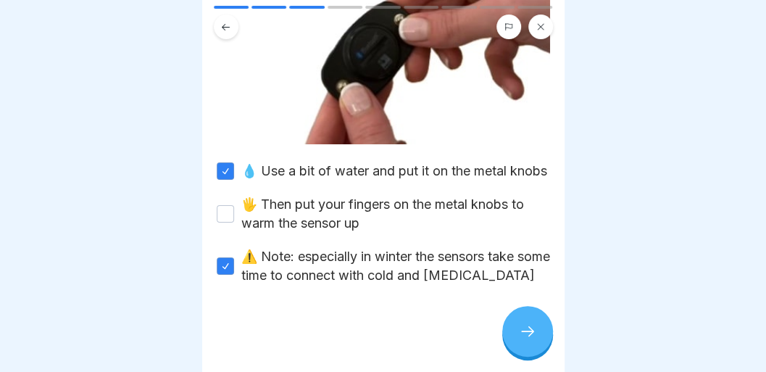
click at [512, 346] on div at bounding box center [527, 331] width 51 height 51
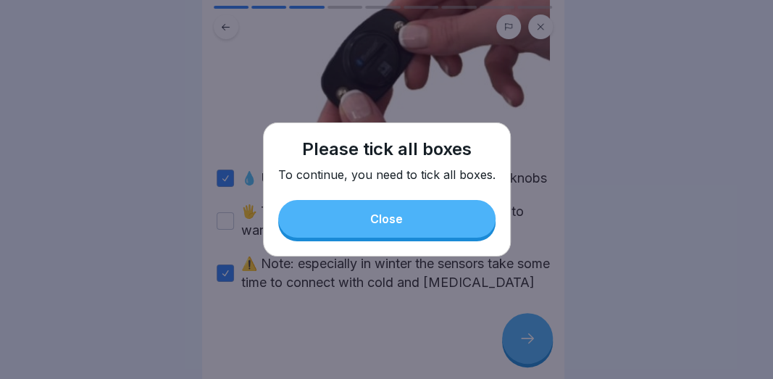
click at [380, 200] on div "Please tick all boxes To continue, you need to tick all boxes. Close" at bounding box center [387, 189] width 248 height 134
click at [378, 213] on button "Close" at bounding box center [386, 219] width 217 height 38
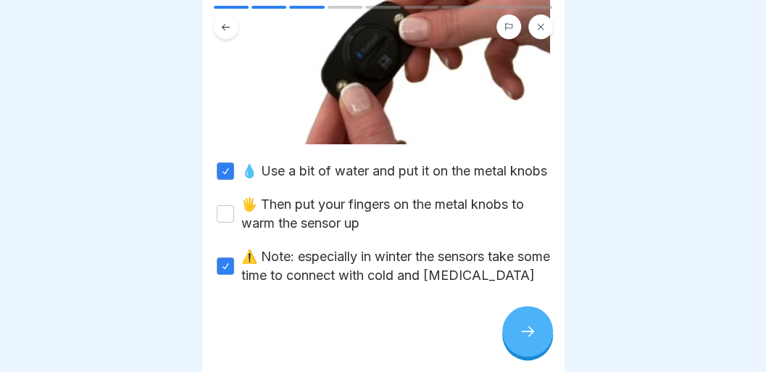
click at [520, 332] on icon at bounding box center [527, 331] width 17 height 17
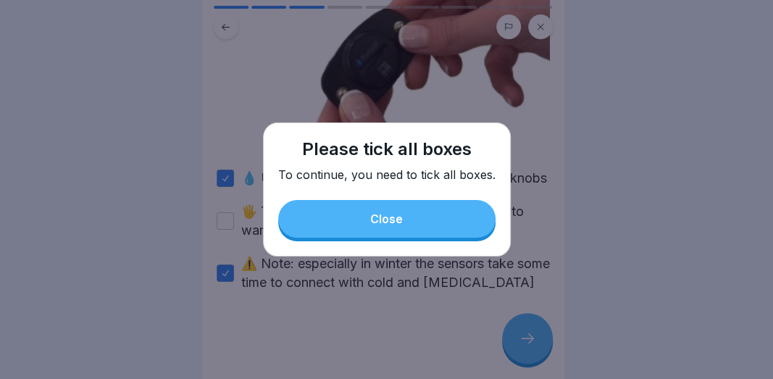
click at [425, 212] on button "Close" at bounding box center [386, 219] width 217 height 38
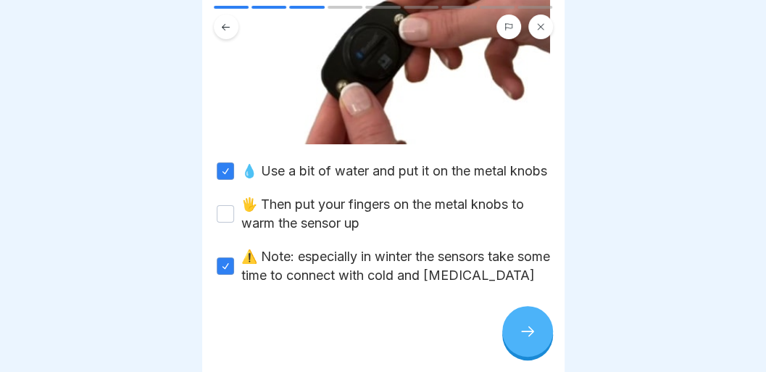
drag, startPoint x: 517, startPoint y: 194, endPoint x: 540, endPoint y: 190, distance: 23.5
click at [539, 177] on div "💧 Use a bit of water and put it on the metal knobs 🖐️ Then put your fingers on …" at bounding box center [383, 223] width 333 height 123
click at [224, 218] on div "🖐️ Then put your fingers on the metal knobs to warm the sensor up" at bounding box center [383, 214] width 333 height 38
click at [227, 223] on button "🖐️ Then put your fingers on the metal knobs to warm the sensor up" at bounding box center [225, 213] width 17 height 17
click at [520, 340] on icon at bounding box center [527, 331] width 17 height 17
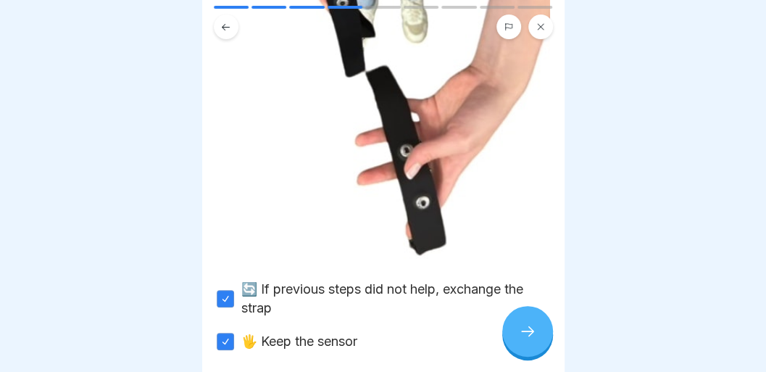
scroll to position [330, 0]
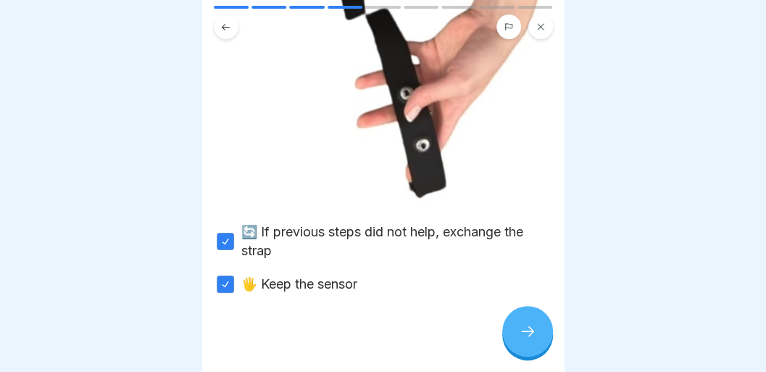
click at [527, 340] on icon at bounding box center [527, 331] width 17 height 17
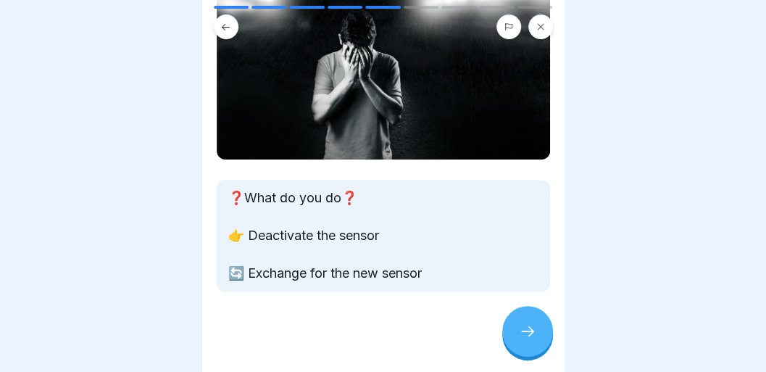
scroll to position [175, 0]
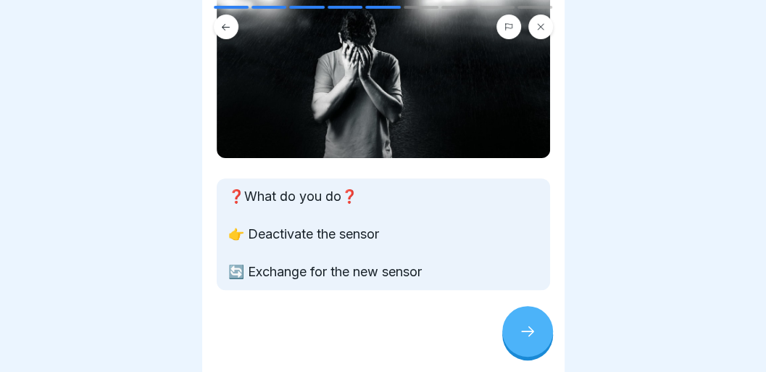
click at [513, 336] on div at bounding box center [527, 331] width 51 height 51
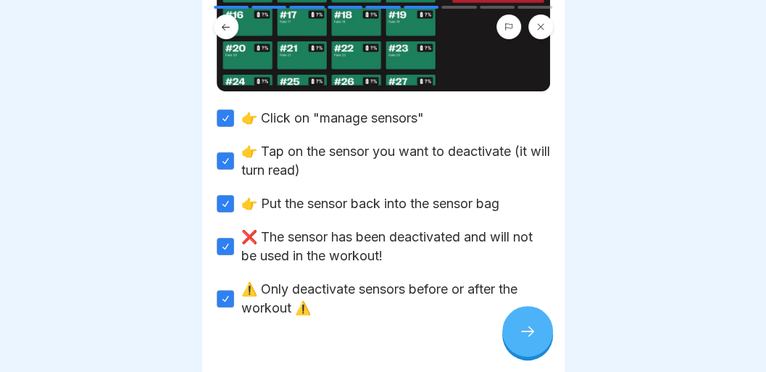
scroll to position [331, 0]
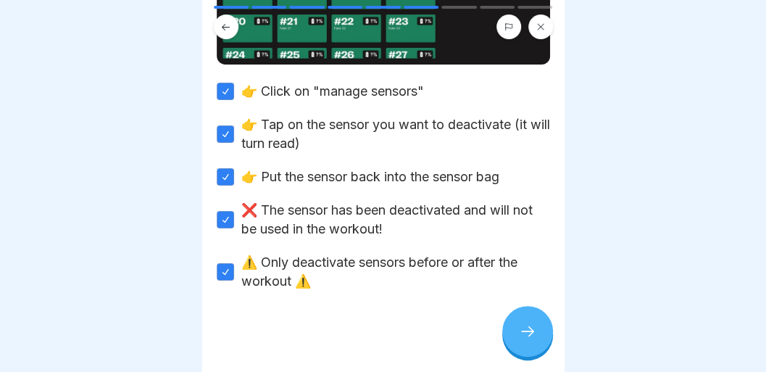
click at [367, 291] on div at bounding box center [383, 334] width 333 height 87
click at [525, 340] on icon at bounding box center [527, 331] width 17 height 17
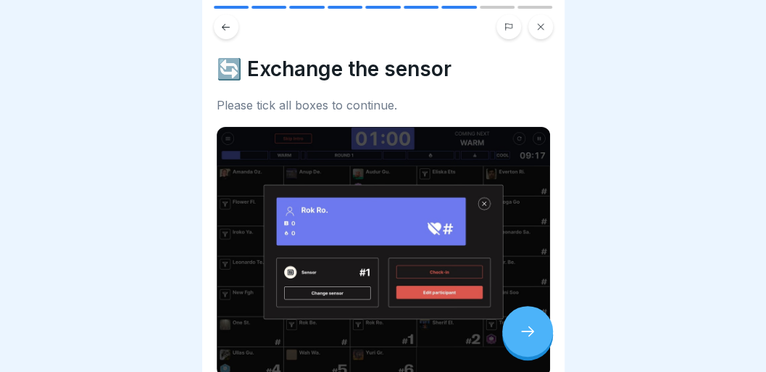
click at [535, 340] on icon at bounding box center [527, 331] width 17 height 17
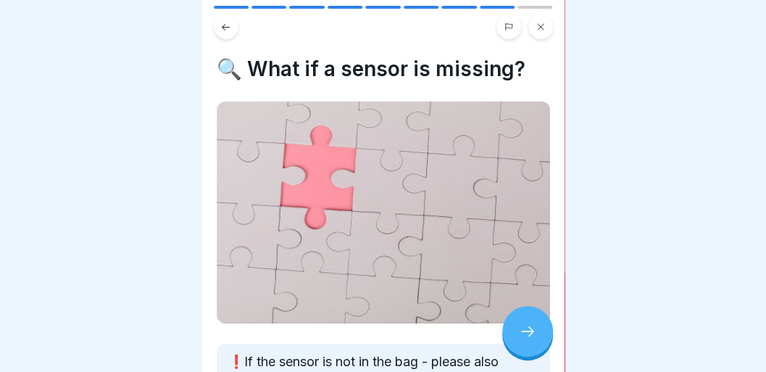
scroll to position [109, 0]
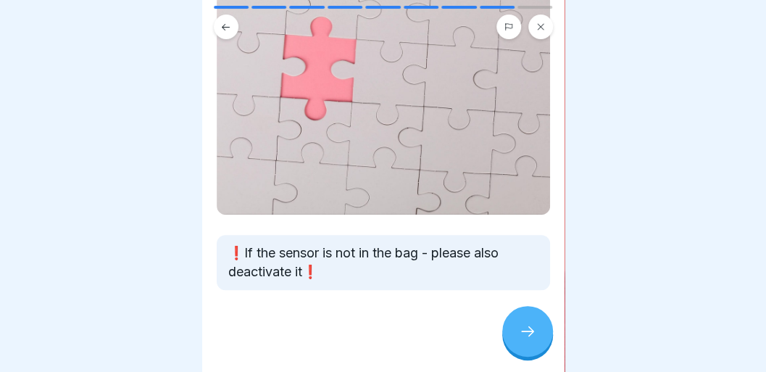
click at [532, 340] on icon at bounding box center [527, 331] width 17 height 17
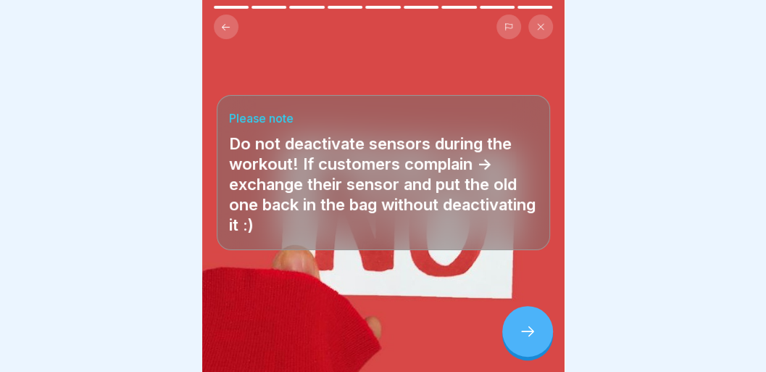
click at [519, 340] on icon at bounding box center [527, 331] width 17 height 17
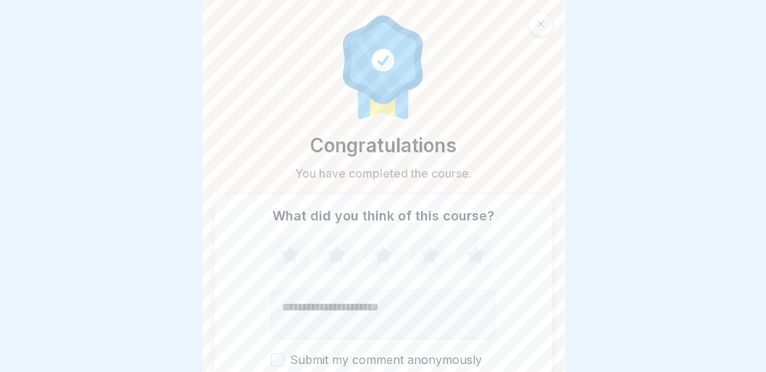
click at [543, 25] on icon at bounding box center [540, 24] width 9 height 9
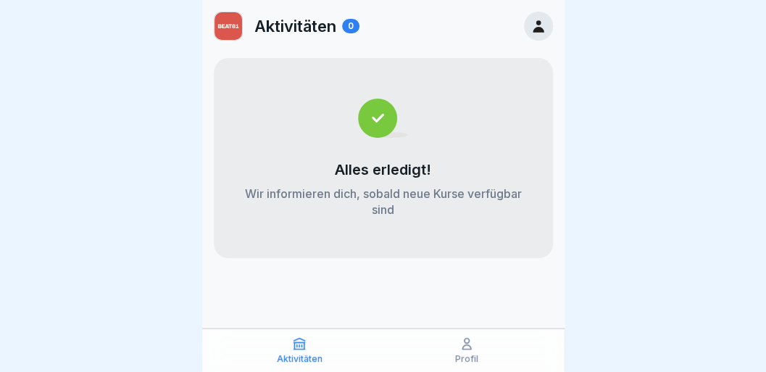
click at [470, 352] on div "Profil" at bounding box center [467, 350] width 160 height 28
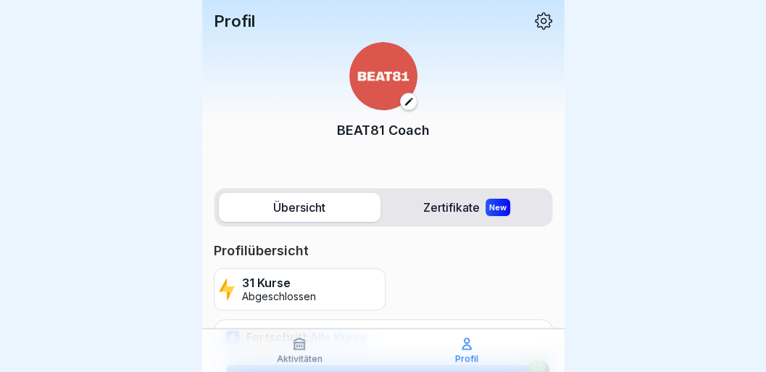
drag, startPoint x: 614, startPoint y: 133, endPoint x: 461, endPoint y: 246, distance: 189.8
click at [461, 246] on body "Profil BEAT81 Coach Übersicht Zertifikate New Profilübersicht 31 Kurse Abgeschl…" at bounding box center [383, 186] width 766 height 372
click at [452, 354] on div "Profil" at bounding box center [467, 350] width 160 height 28
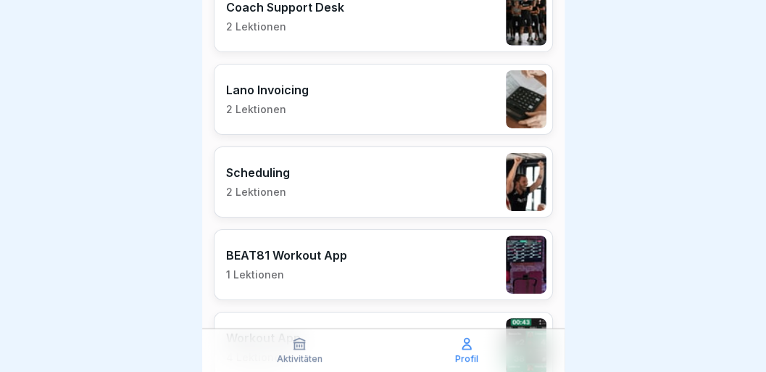
scroll to position [1971, 0]
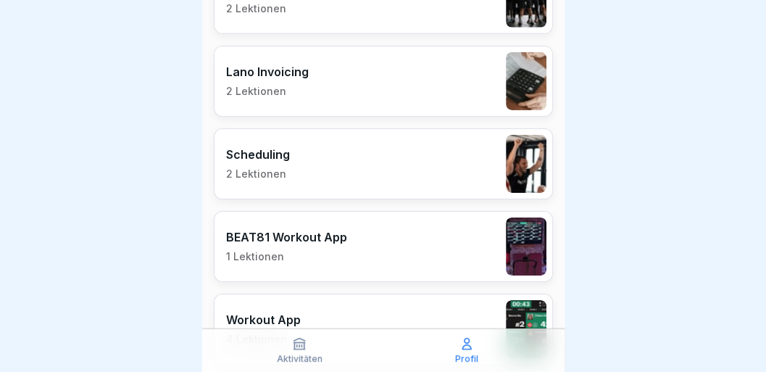
click at [323, 230] on p "BEAT81 Workout App" at bounding box center [286, 237] width 121 height 14
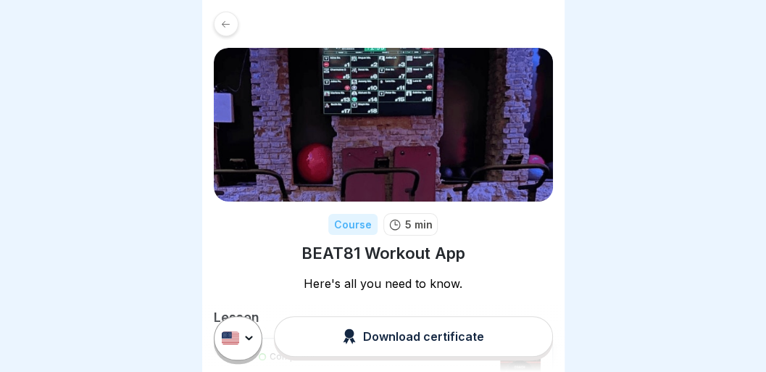
click at [371, 233] on div "Course 5 min" at bounding box center [382, 224] width 109 height 22
click at [467, 273] on div "Course 5 min BEAT81 Workout App Here's all you need to know. Lesson Completed W…" at bounding box center [383, 216] width 362 height 432
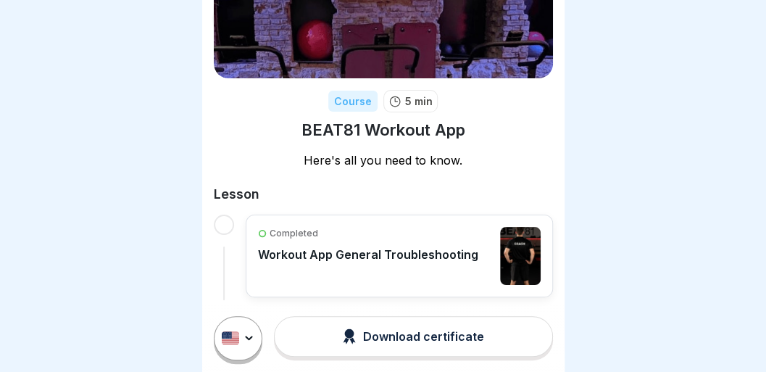
scroll to position [125, 0]
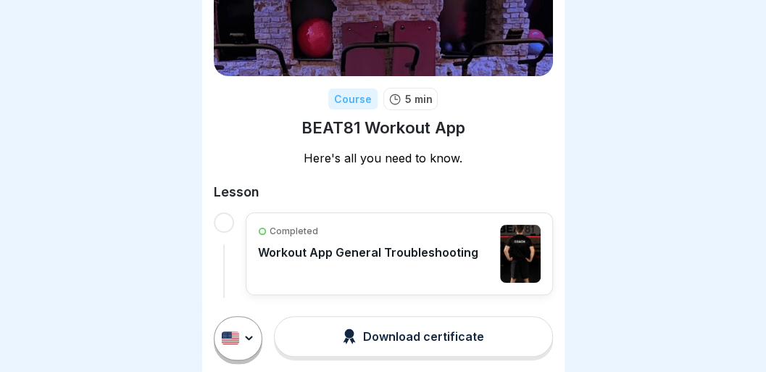
click at [429, 252] on p "Workout App General Troubleshooting" at bounding box center [368, 252] width 220 height 14
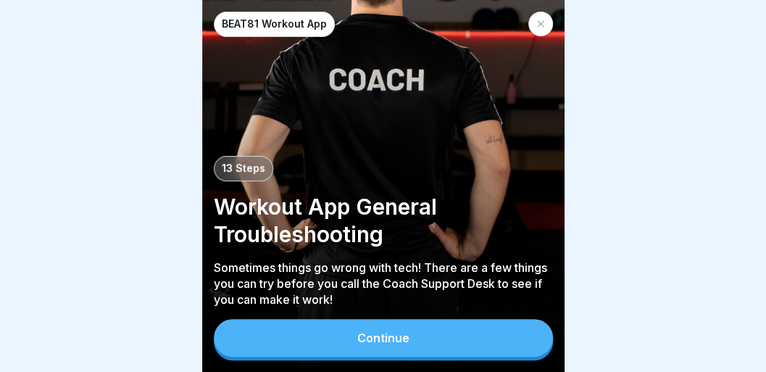
click at [416, 341] on button "Continue" at bounding box center [383, 338] width 339 height 38
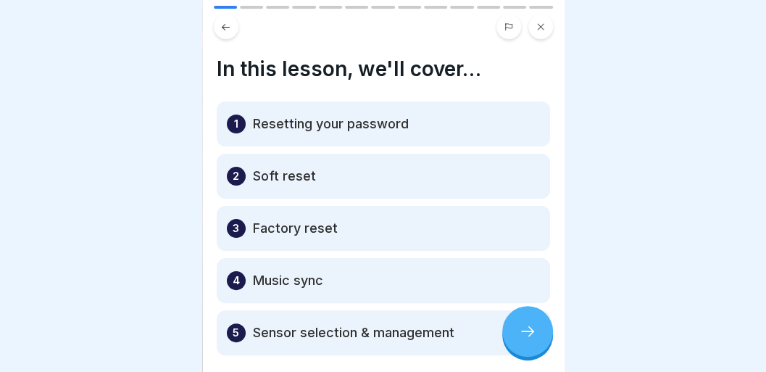
click at [536, 35] on div "BEAT81 Workout App 13 Steps Workout App General Troubleshooting Sometimes thing…" at bounding box center [383, 186] width 362 height 372
click at [536, 35] on button at bounding box center [540, 26] width 25 height 25
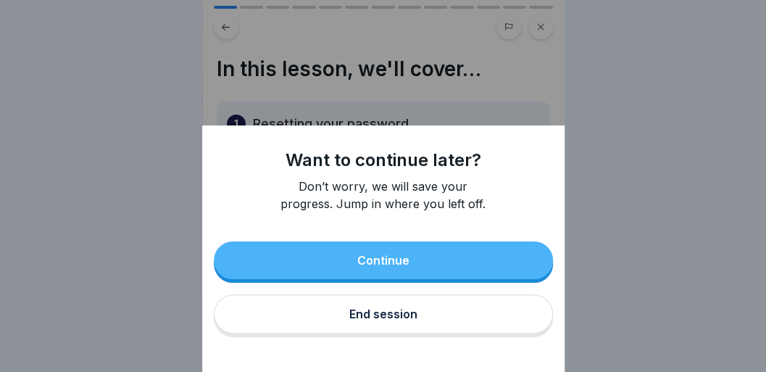
click at [387, 320] on div "End session" at bounding box center [383, 313] width 68 height 13
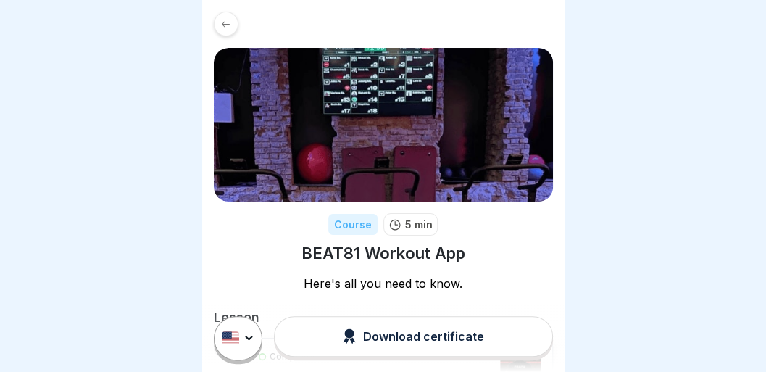
drag, startPoint x: 383, startPoint y: 306, endPoint x: 336, endPoint y: 151, distance: 161.2
click at [336, 151] on div "Course 5 min BEAT81 Workout App Here's all you need to know. Lesson Completed W…" at bounding box center [383, 216] width 362 height 432
click at [233, 14] on div at bounding box center [226, 24] width 25 height 25
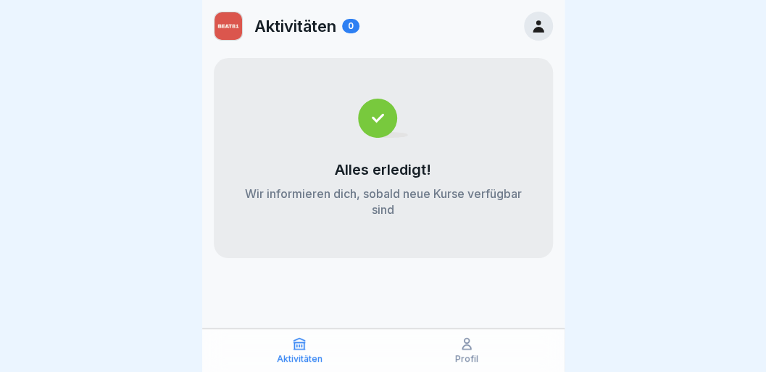
scroll to position [7, 0]
click at [486, 355] on div "Profil" at bounding box center [467, 350] width 160 height 28
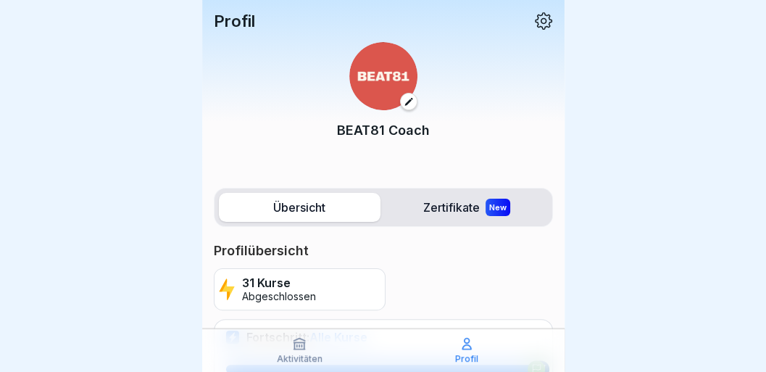
click at [574, 125] on div at bounding box center [383, 186] width 766 height 372
click at [577, 119] on div at bounding box center [383, 186] width 766 height 372
drag, startPoint x: 514, startPoint y: 112, endPoint x: 464, endPoint y: 265, distance: 160.9
click at [464, 268] on div "31 Kurse Abgeschlossen" at bounding box center [383, 289] width 339 height 42
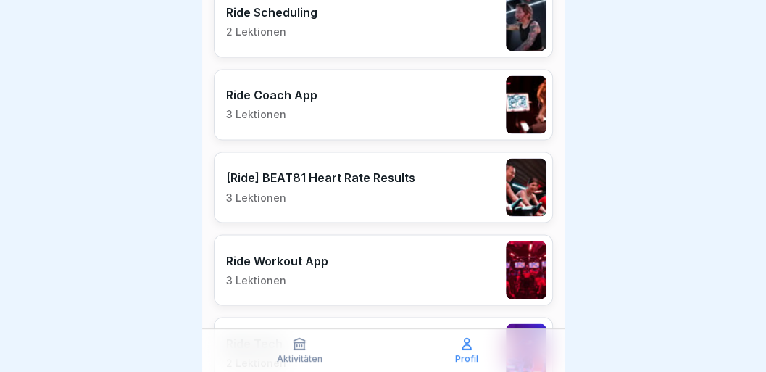
scroll to position [976, 0]
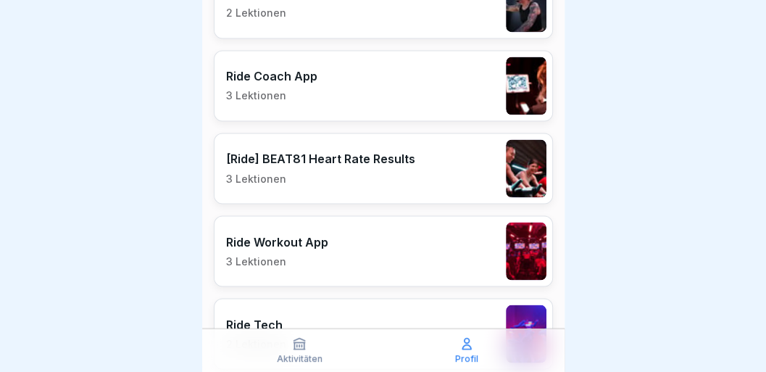
click at [373, 151] on p "[Ride] BEAT81 Heart Rate Results" at bounding box center [320, 158] width 189 height 14
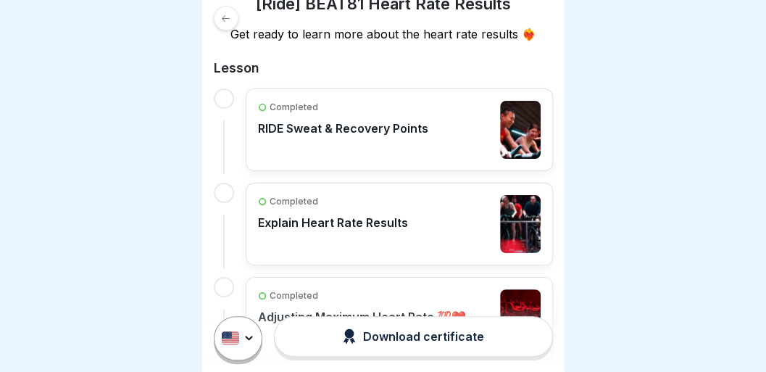
scroll to position [251, 0]
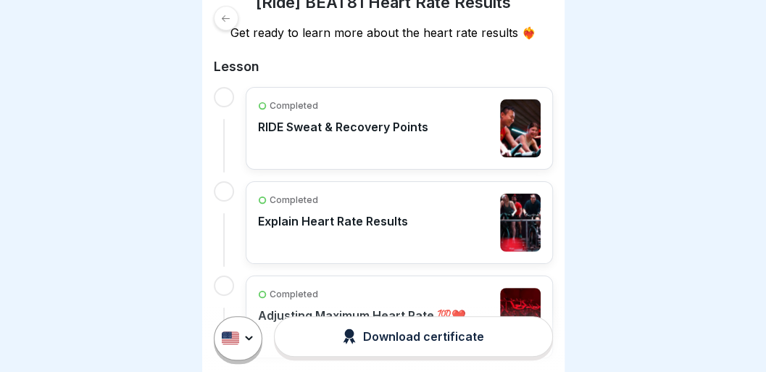
click at [373, 138] on div "Completed RIDE Sweat & Recovery Points" at bounding box center [343, 128] width 170 height 58
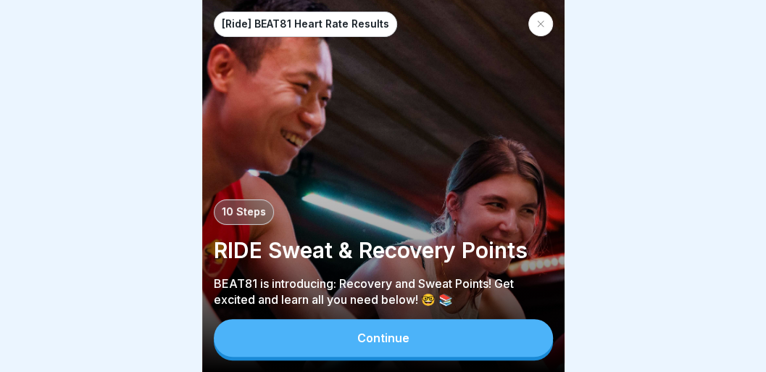
click at [371, 357] on button "Continue" at bounding box center [383, 338] width 339 height 38
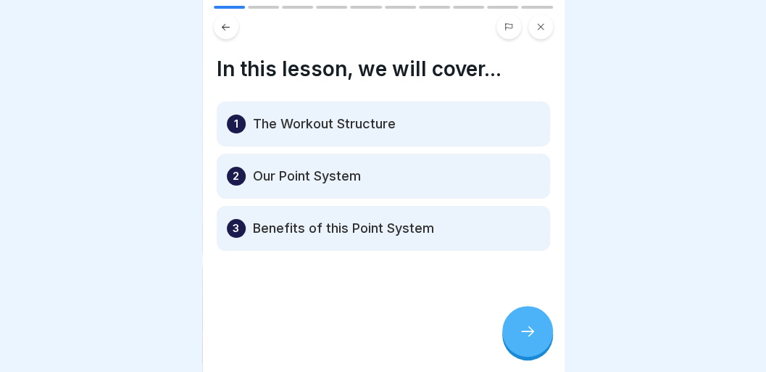
click at [536, 342] on div at bounding box center [527, 331] width 51 height 51
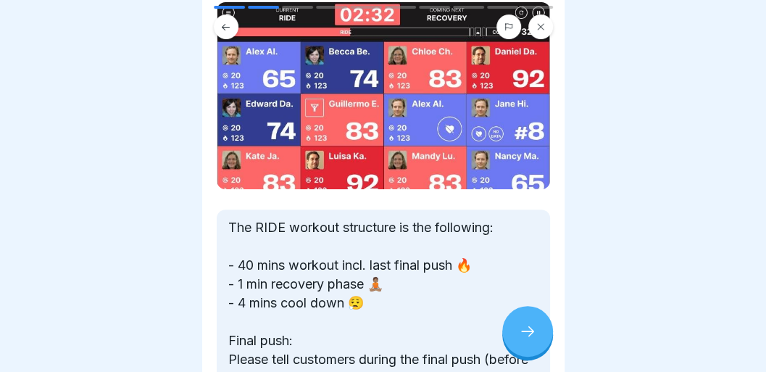
scroll to position [193, 0]
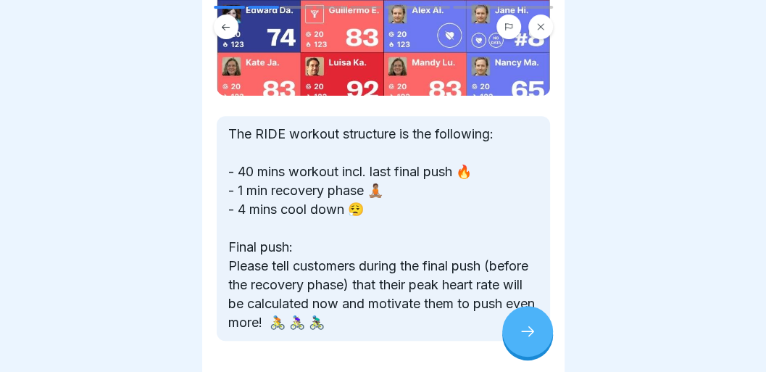
click at [525, 330] on div at bounding box center [527, 331] width 51 height 51
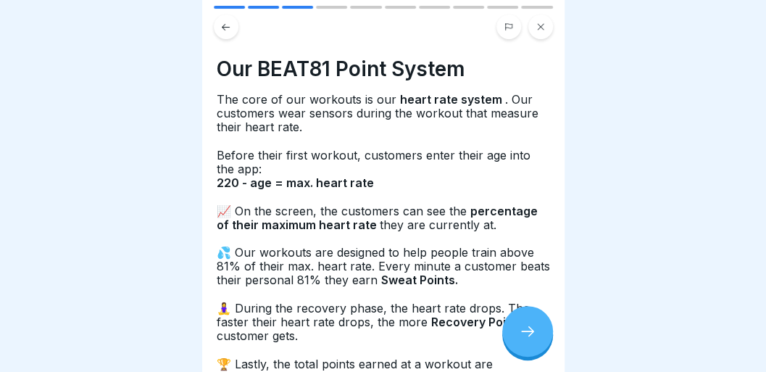
click at [525, 330] on div at bounding box center [527, 331] width 51 height 51
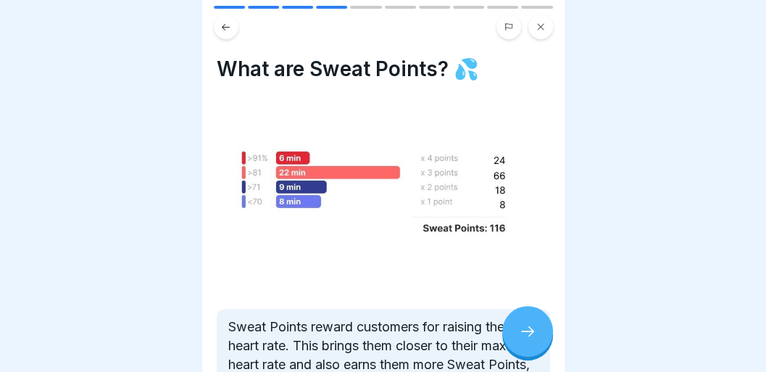
scroll to position [0, 0]
click at [512, 322] on div at bounding box center [527, 331] width 51 height 51
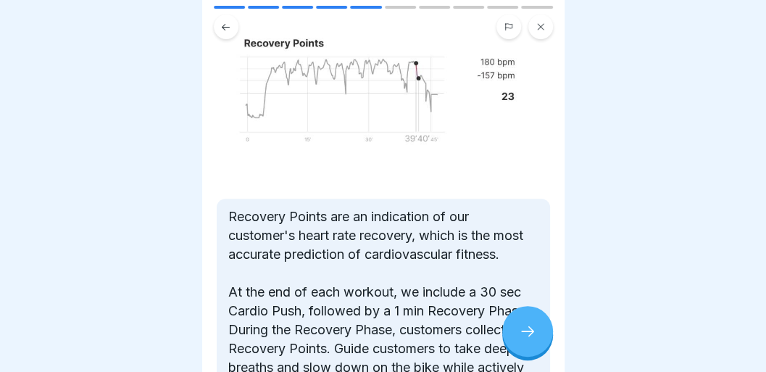
scroll to position [67, 0]
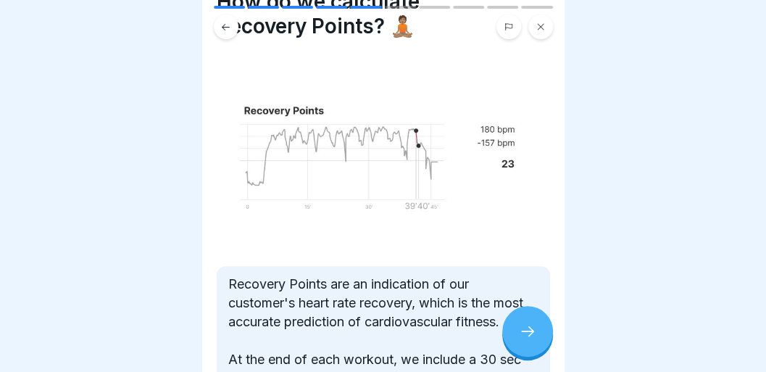
click at [521, 332] on icon at bounding box center [527, 331] width 17 height 17
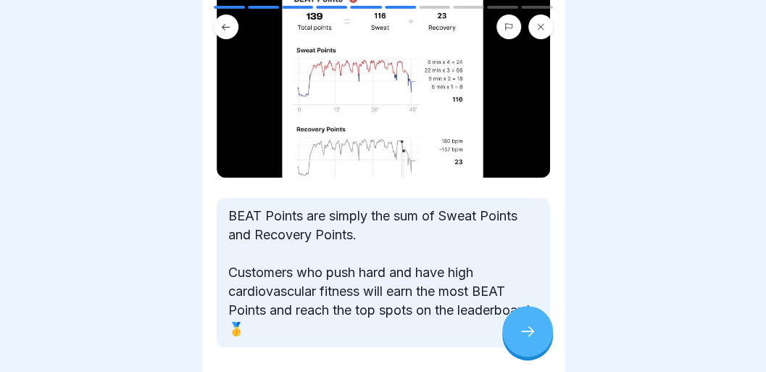
scroll to position [100, 0]
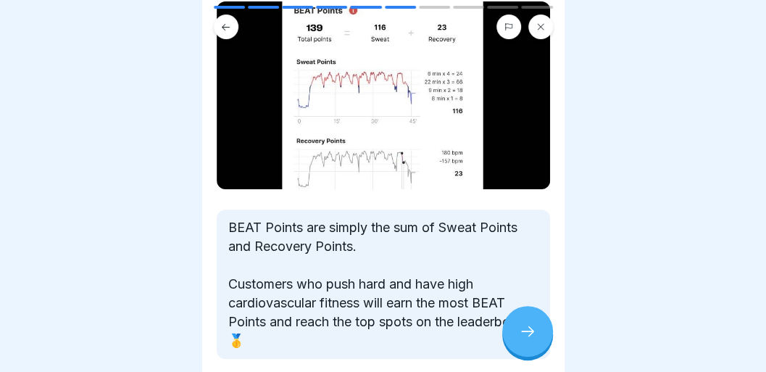
click at [529, 339] on icon at bounding box center [527, 331] width 17 height 17
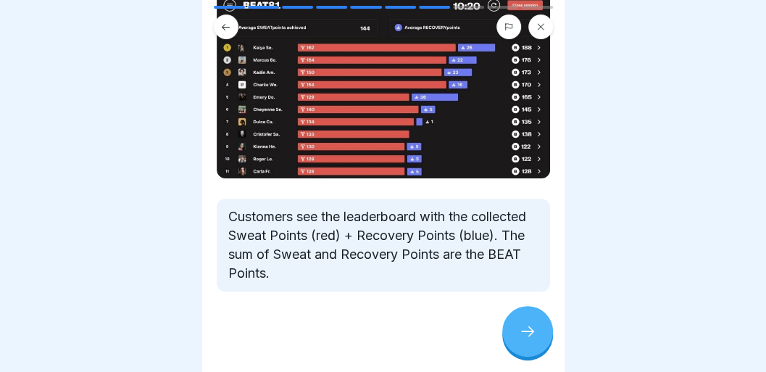
scroll to position [112, 0]
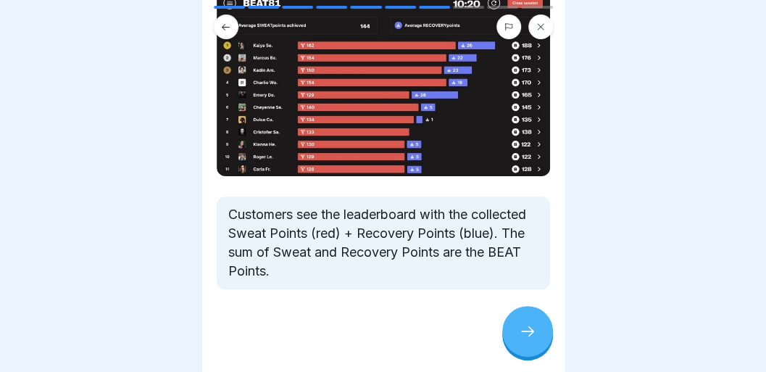
click at [526, 338] on icon at bounding box center [527, 331] width 17 height 17
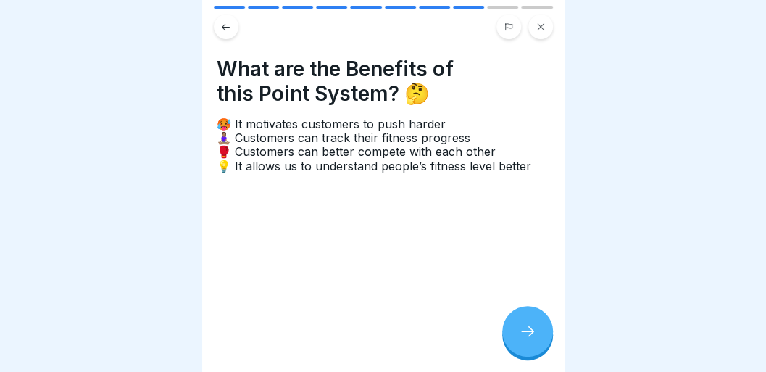
click at [526, 338] on icon at bounding box center [527, 331] width 17 height 17
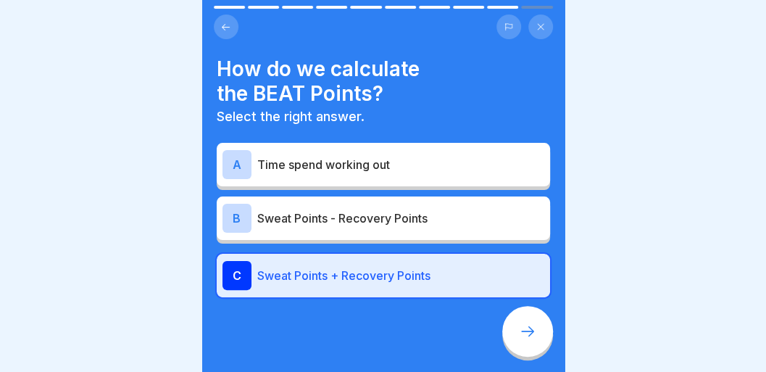
click at [526, 338] on icon at bounding box center [527, 331] width 17 height 17
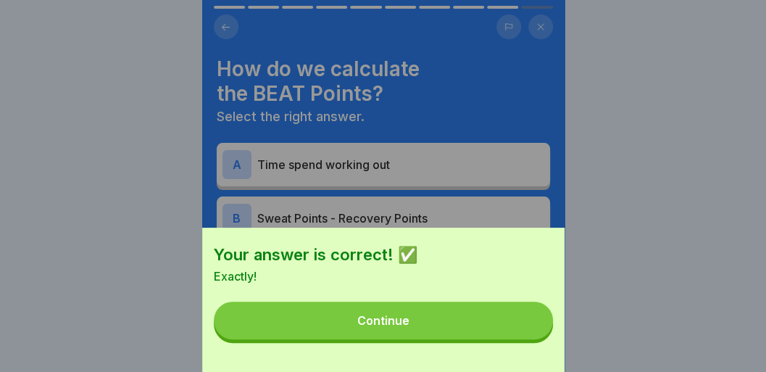
click at [518, 338] on button "Continue" at bounding box center [383, 321] width 339 height 38
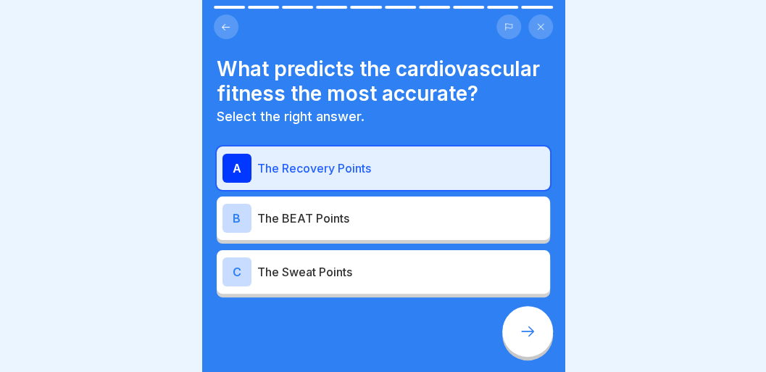
click at [537, 25] on icon at bounding box center [540, 26] width 9 height 9
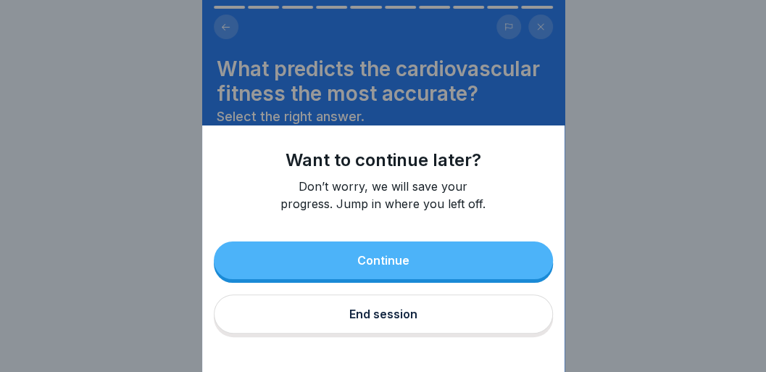
click at [388, 320] on div "End session" at bounding box center [383, 313] width 68 height 13
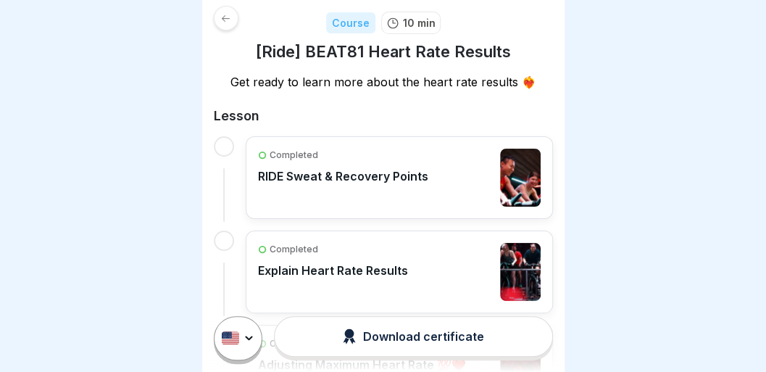
scroll to position [203, 0]
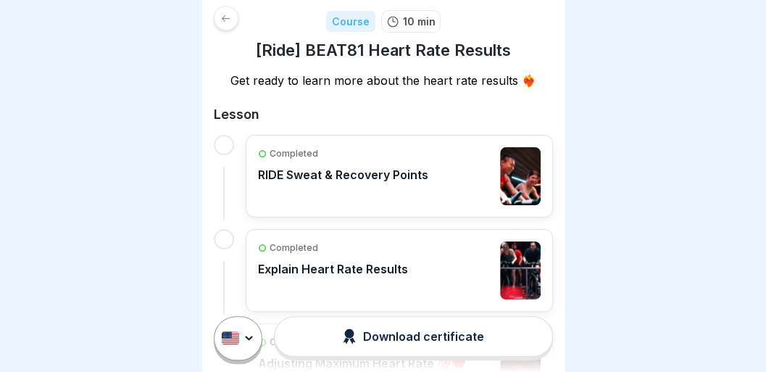
click at [420, 274] on div "Completed Explain Heart Rate Results" at bounding box center [399, 270] width 283 height 58
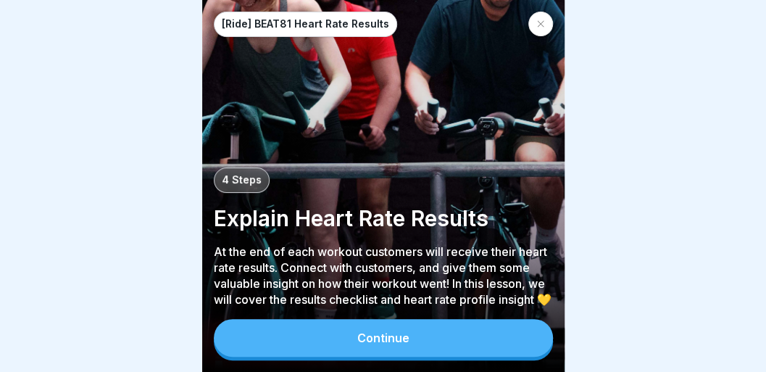
click at [404, 338] on button "Continue" at bounding box center [383, 338] width 339 height 38
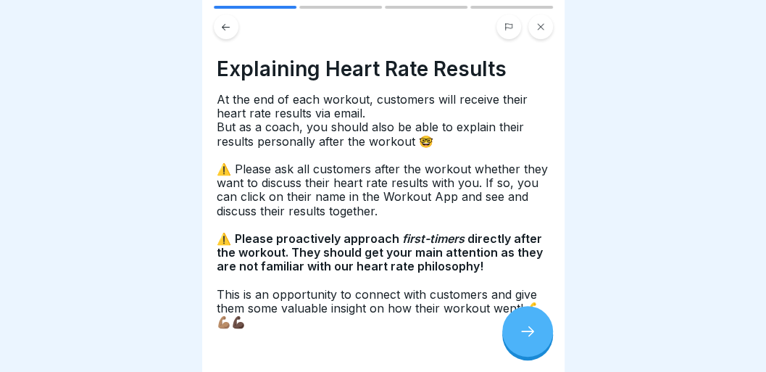
click at [517, 335] on div at bounding box center [527, 331] width 51 height 51
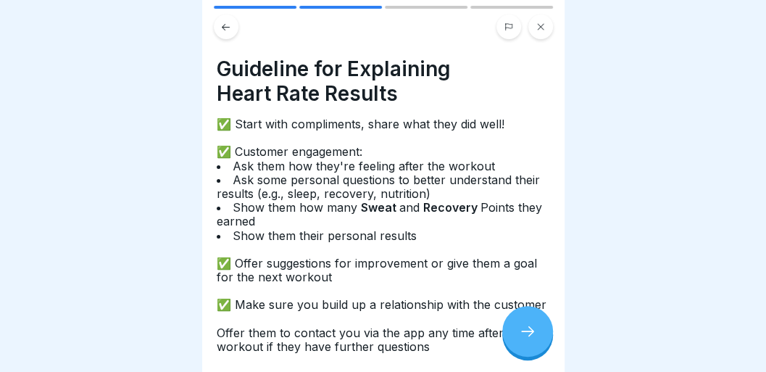
drag, startPoint x: 517, startPoint y: 335, endPoint x: 460, endPoint y: 326, distance: 57.9
click at [460, 326] on div "[Ride] BEAT81 Heart Rate Results 4 Steps Explain Heart Rate Results At the end …" at bounding box center [383, 186] width 362 height 372
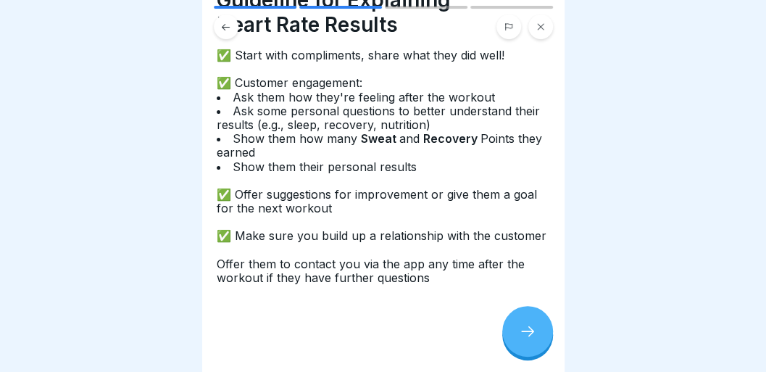
click at [510, 326] on div at bounding box center [527, 331] width 51 height 51
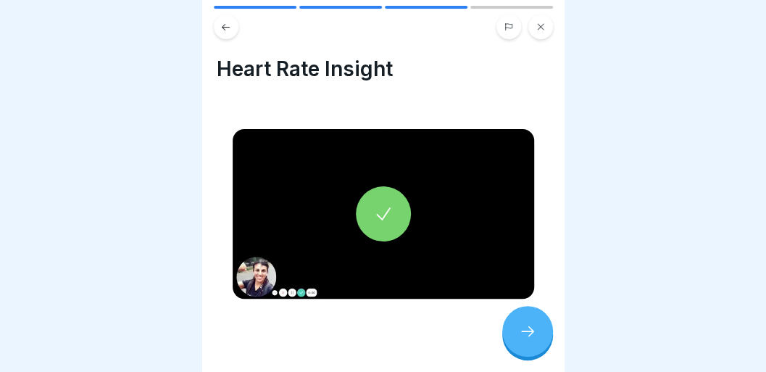
click at [510, 326] on div at bounding box center [527, 331] width 51 height 51
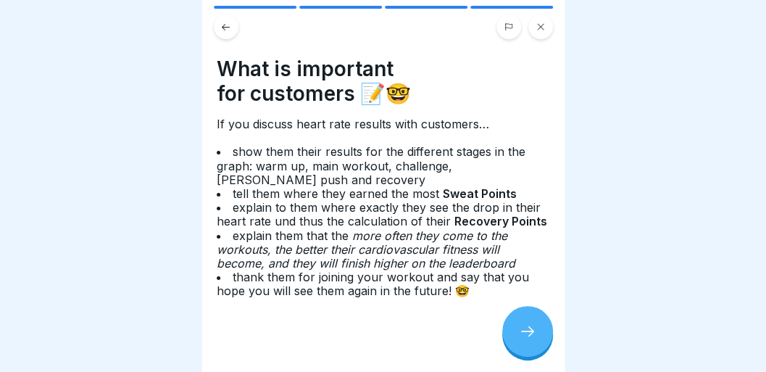
click at [510, 326] on div at bounding box center [527, 331] width 51 height 51
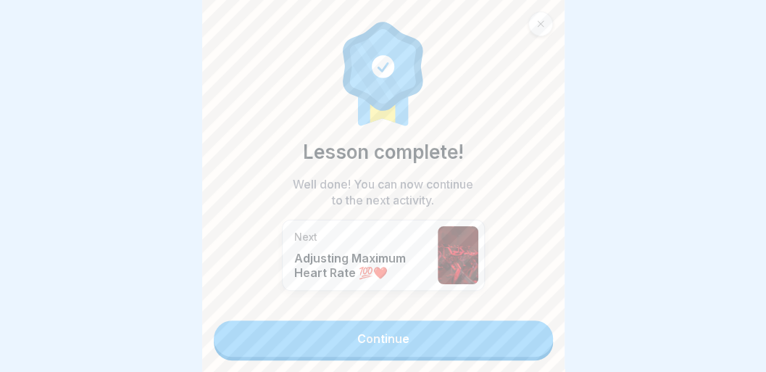
click at [510, 326] on link "Continue" at bounding box center [383, 338] width 339 height 36
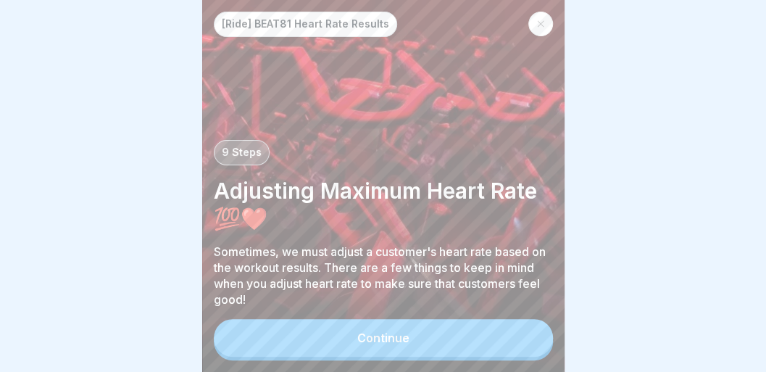
click at [500, 336] on button "Continue" at bounding box center [383, 338] width 339 height 38
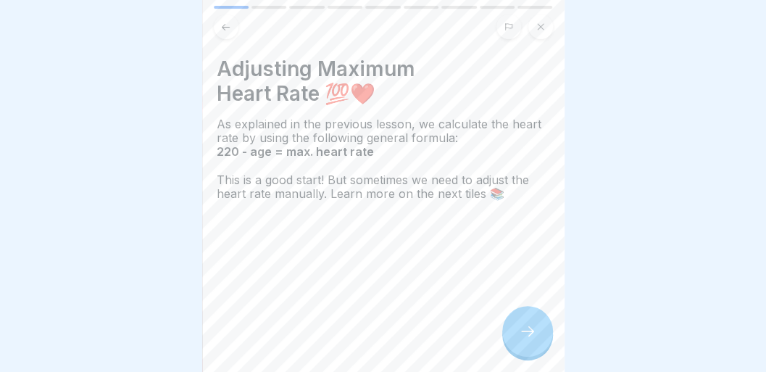
click at [500, 336] on div "Adjusting Maximum Heart Rate 💯❤️ As explained in the previous lesson, we calcul…" at bounding box center [383, 186] width 362 height 372
click at [528, 335] on icon at bounding box center [527, 331] width 17 height 17
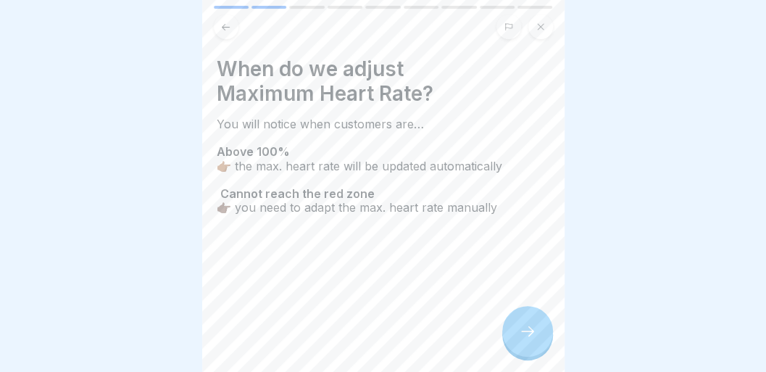
click at [528, 335] on icon at bounding box center [527, 331] width 17 height 17
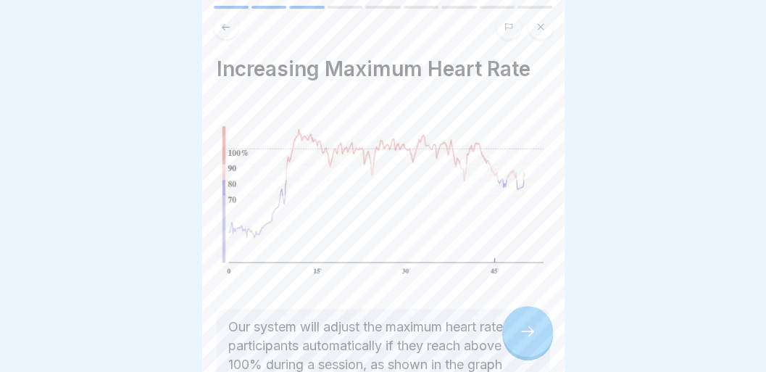
click at [528, 335] on icon at bounding box center [527, 331] width 17 height 17
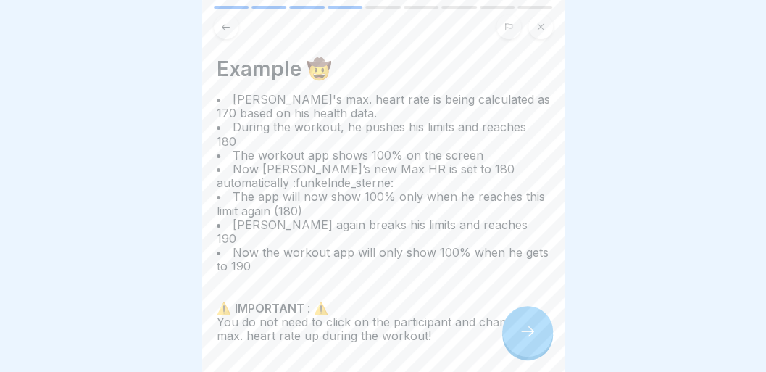
click at [528, 335] on icon at bounding box center [527, 331] width 17 height 17
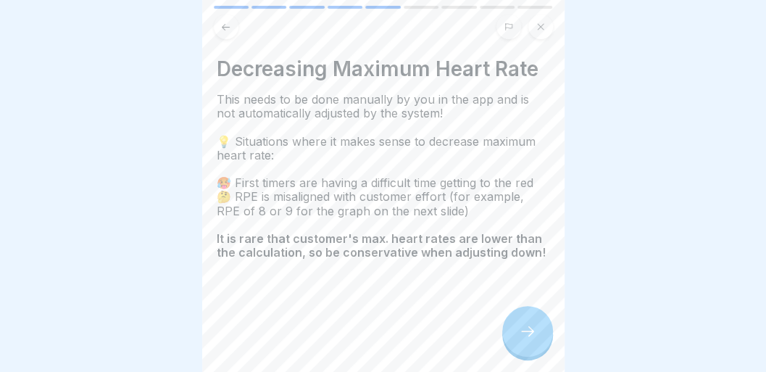
click at [528, 335] on icon at bounding box center [527, 331] width 17 height 17
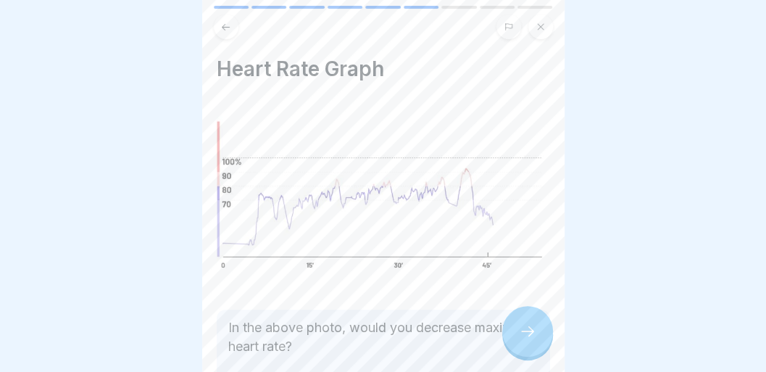
click at [528, 335] on icon at bounding box center [527, 331] width 17 height 17
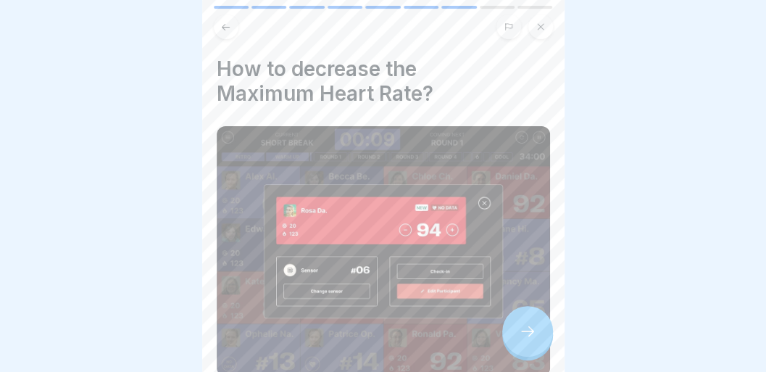
click at [528, 335] on icon at bounding box center [527, 331] width 17 height 17
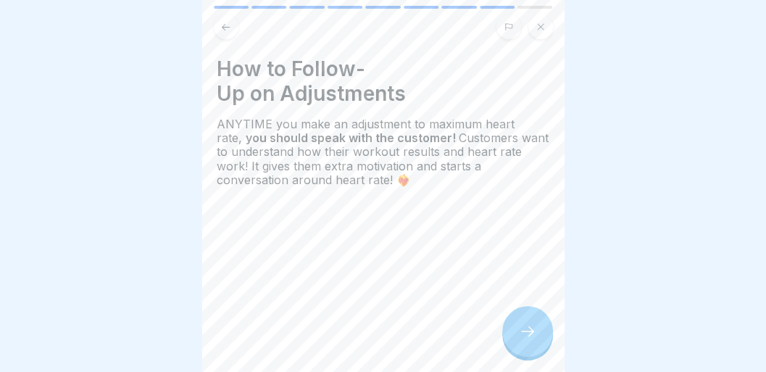
click at [528, 335] on icon at bounding box center [527, 331] width 17 height 17
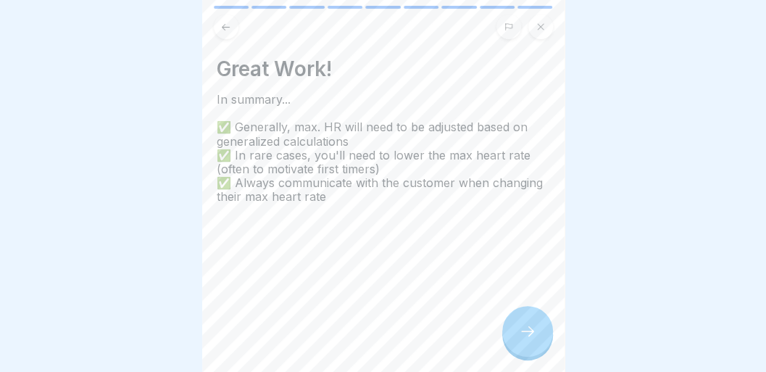
click at [528, 335] on icon at bounding box center [527, 331] width 17 height 17
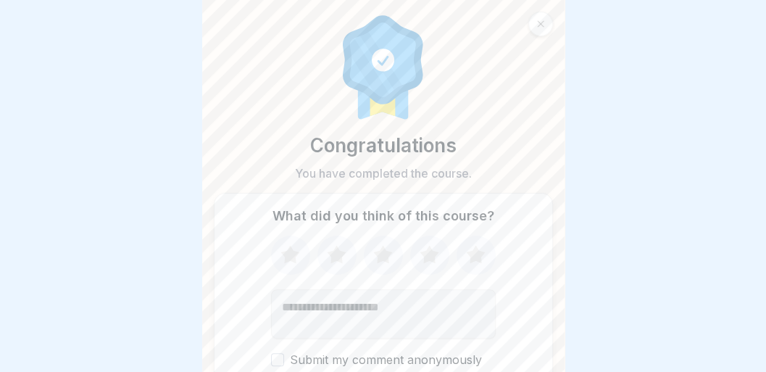
click at [544, 22] on div at bounding box center [540, 24] width 25 height 25
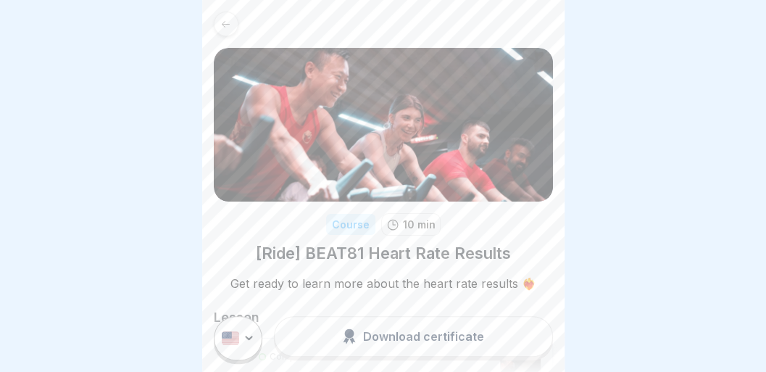
click at [223, 29] on icon at bounding box center [225, 24] width 11 height 11
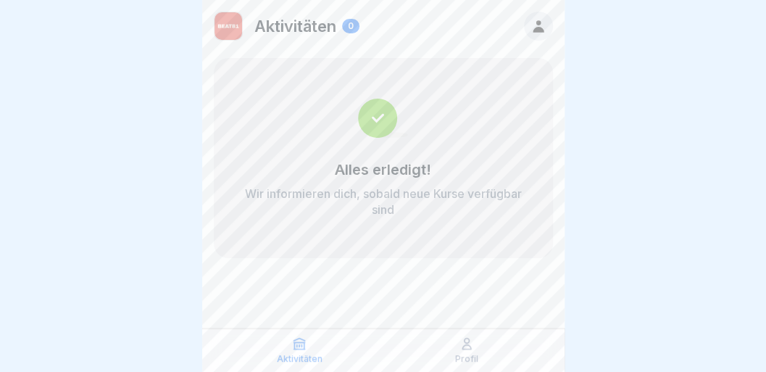
click at [473, 355] on p "Profil" at bounding box center [466, 359] width 23 height 10
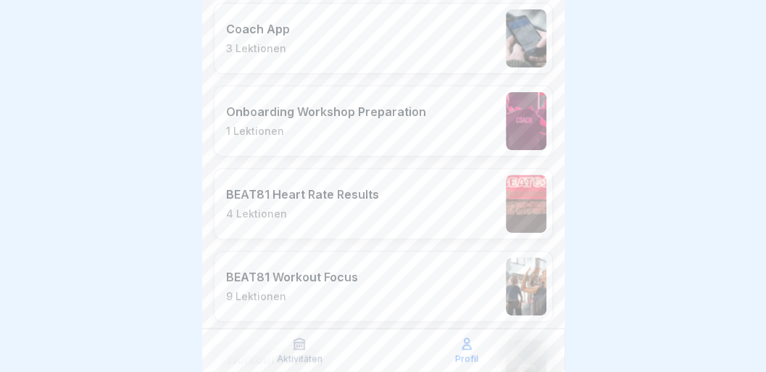
scroll to position [2451, 0]
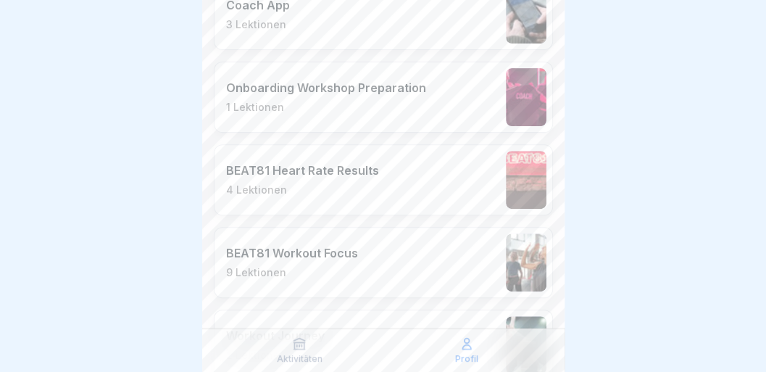
click at [439, 173] on div "BEAT81 Heart Rate Results 4 Lektionen" at bounding box center [383, 179] width 339 height 71
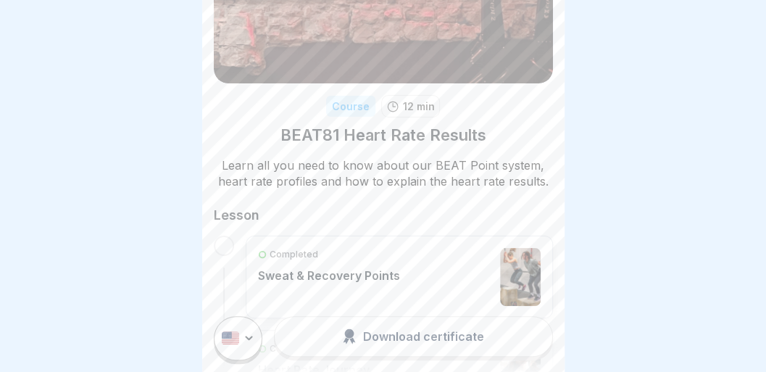
scroll to position [132, 0]
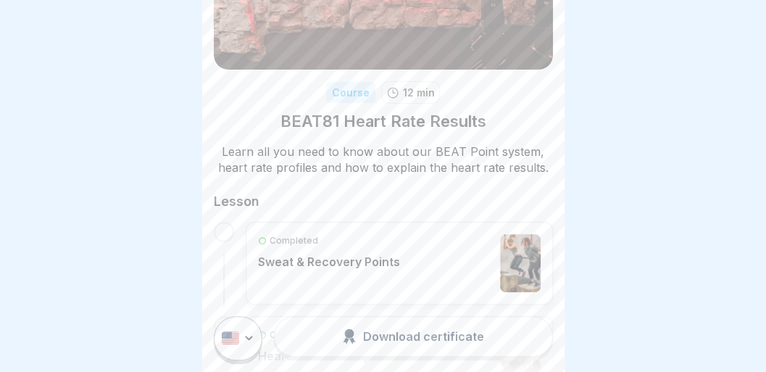
click at [412, 251] on div "Completed Sweat & Recovery Points" at bounding box center [399, 263] width 283 height 58
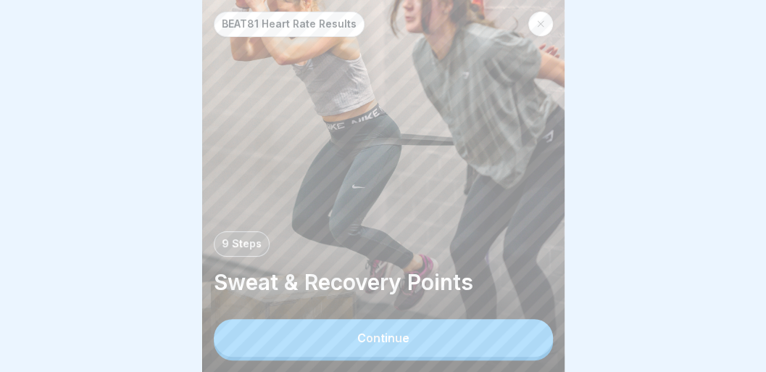
click at [396, 341] on div "Continue" at bounding box center [383, 337] width 52 height 13
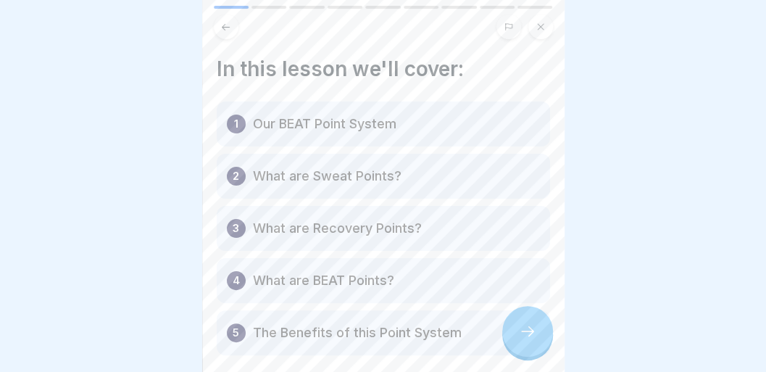
click at [532, 338] on icon at bounding box center [527, 331] width 17 height 17
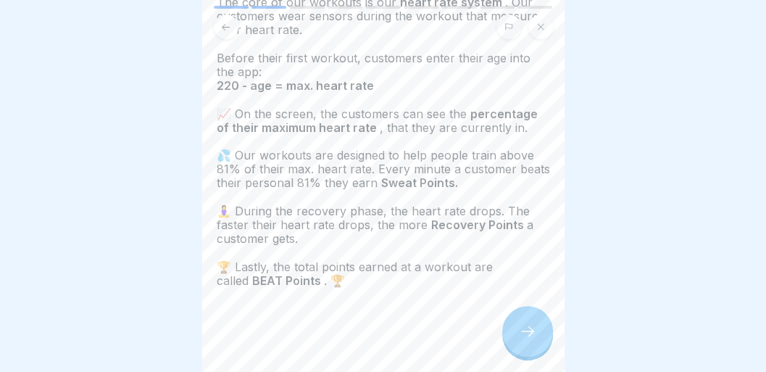
scroll to position [100, 0]
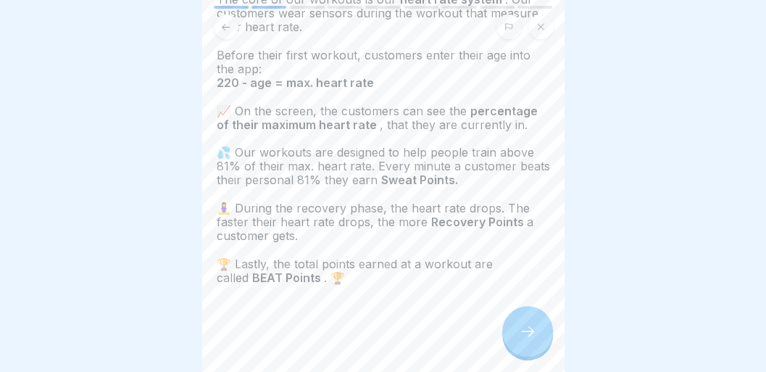
click at [521, 333] on icon at bounding box center [527, 331] width 17 height 17
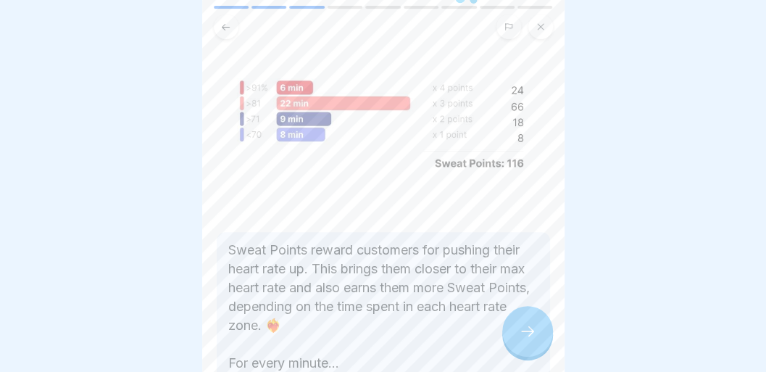
scroll to position [77, 0]
click at [534, 325] on div at bounding box center [527, 331] width 51 height 51
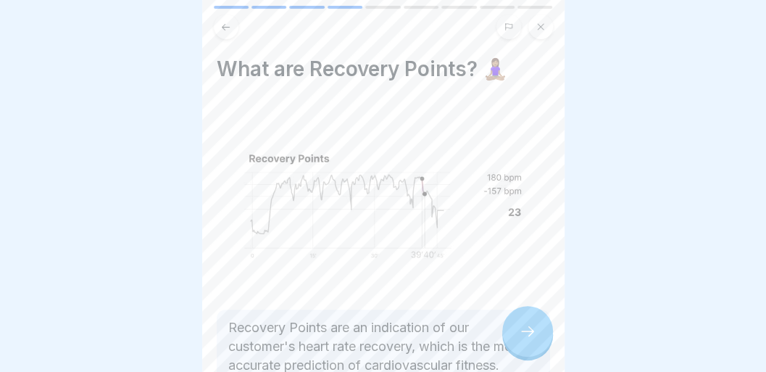
click at [534, 325] on div at bounding box center [527, 331] width 51 height 51
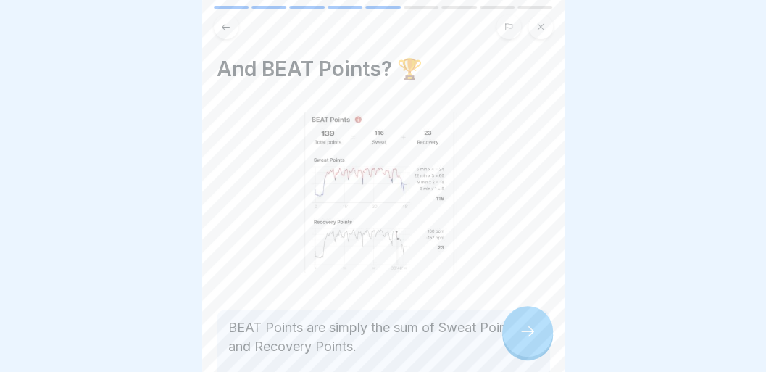
click at [534, 325] on div at bounding box center [527, 331] width 51 height 51
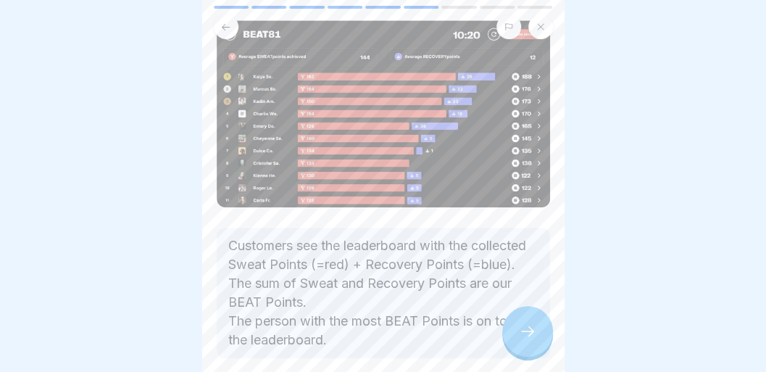
scroll to position [43, 0]
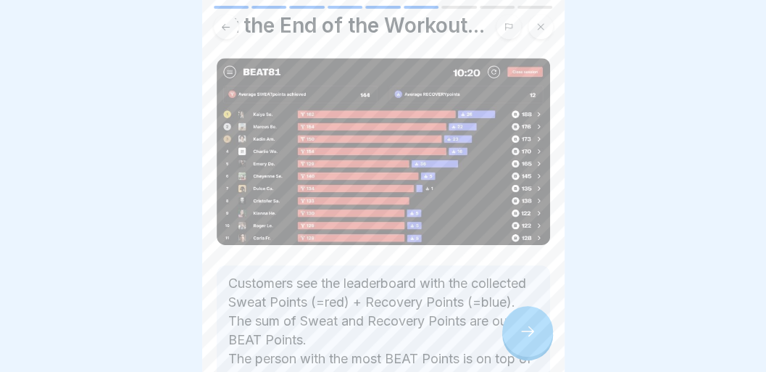
click at [526, 330] on div at bounding box center [527, 331] width 51 height 51
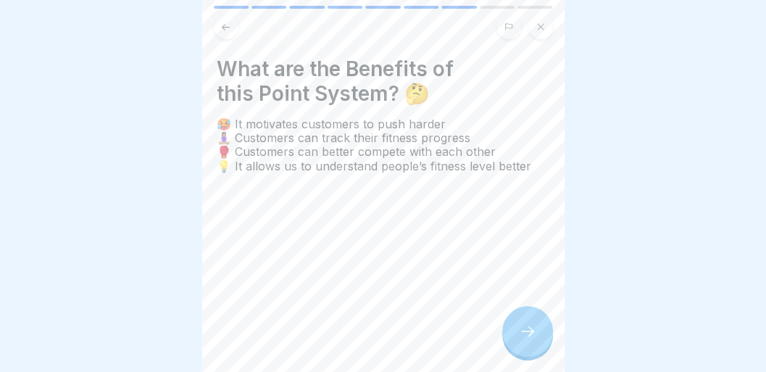
click at [526, 330] on div at bounding box center [527, 331] width 51 height 51
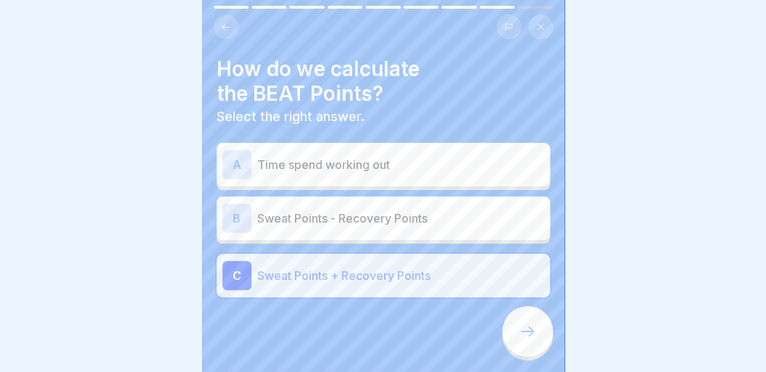
click at [526, 330] on div at bounding box center [527, 331] width 51 height 51
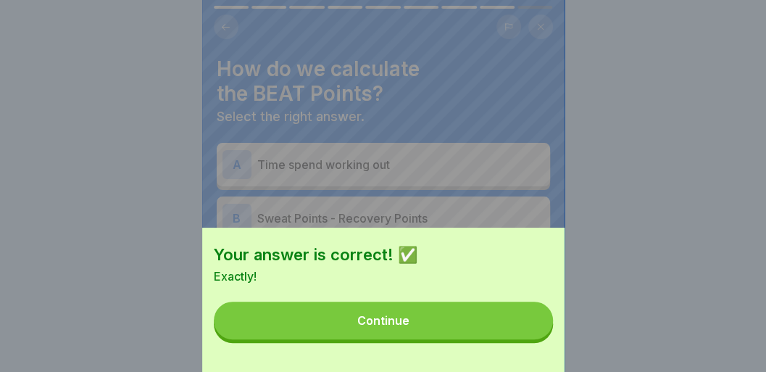
click at [481, 325] on button "Continue" at bounding box center [383, 321] width 339 height 38
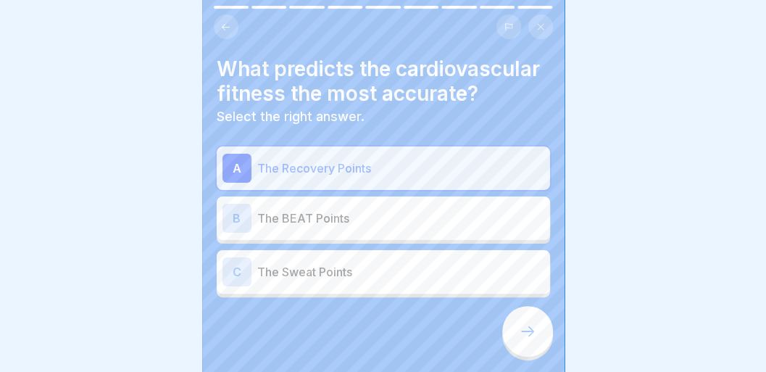
click at [517, 337] on div at bounding box center [527, 331] width 51 height 51
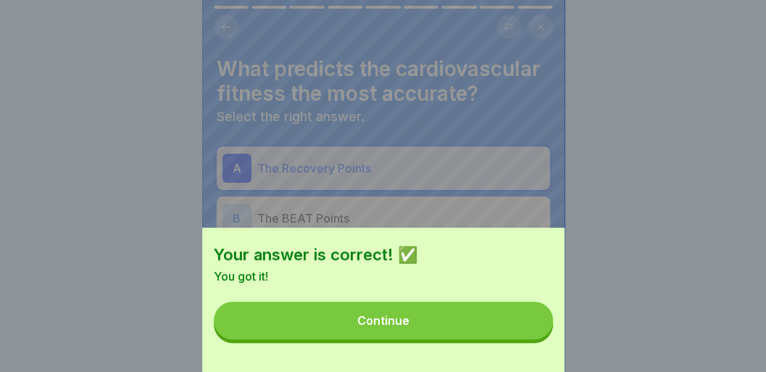
click at [517, 337] on button "Continue" at bounding box center [383, 321] width 339 height 38
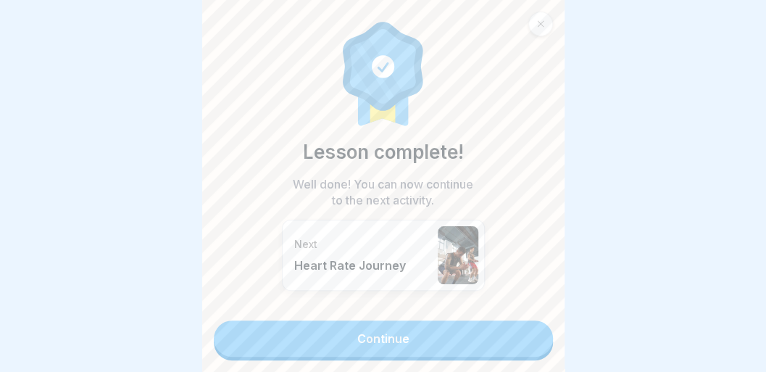
click at [509, 345] on link "Continue" at bounding box center [383, 338] width 339 height 36
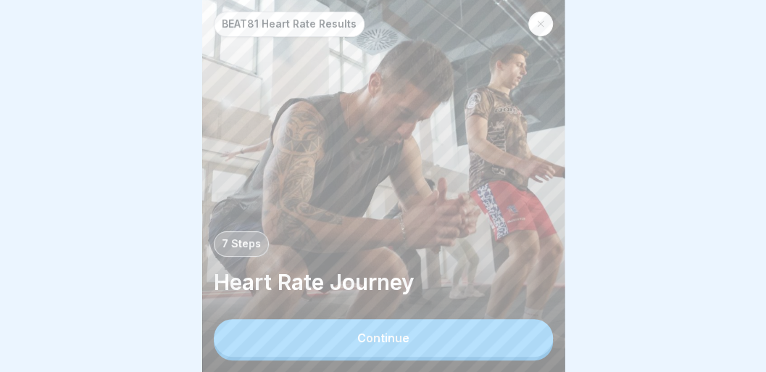
click at [509, 345] on button "Continue" at bounding box center [383, 338] width 339 height 38
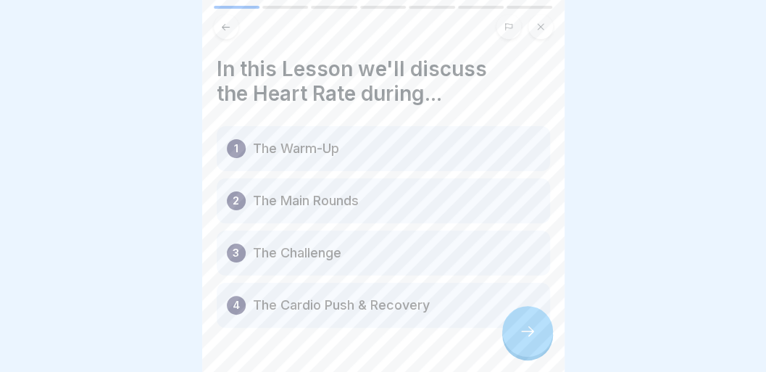
click at [529, 340] on icon at bounding box center [527, 331] width 17 height 17
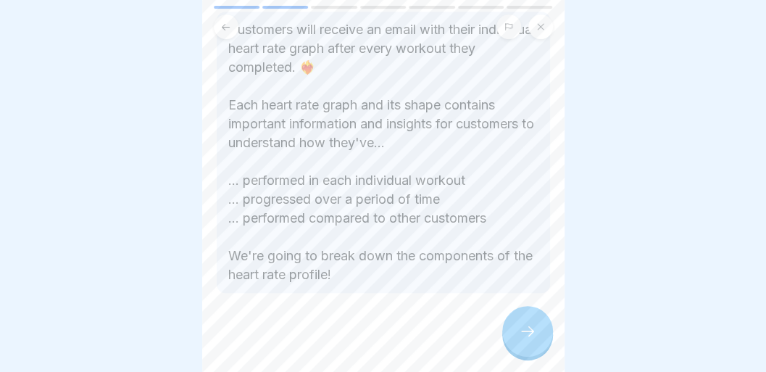
scroll to position [301, 0]
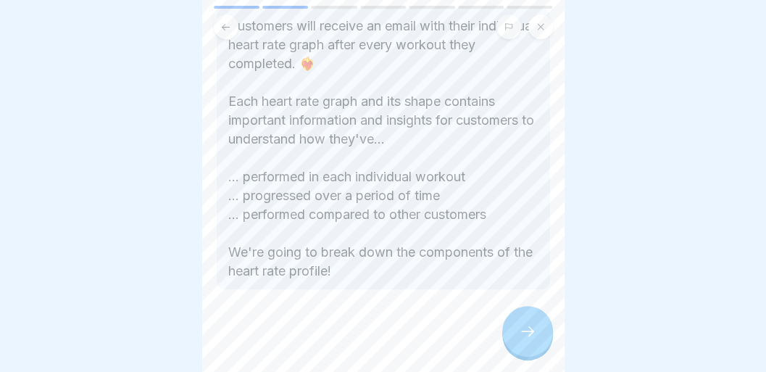
click at [534, 333] on icon at bounding box center [527, 331] width 17 height 17
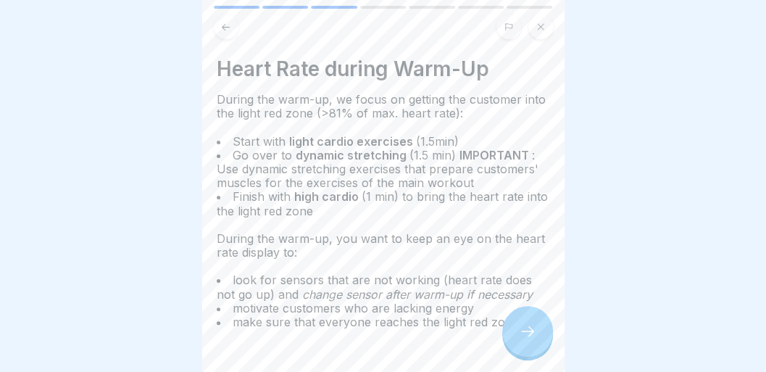
click at [534, 333] on icon at bounding box center [527, 331] width 17 height 17
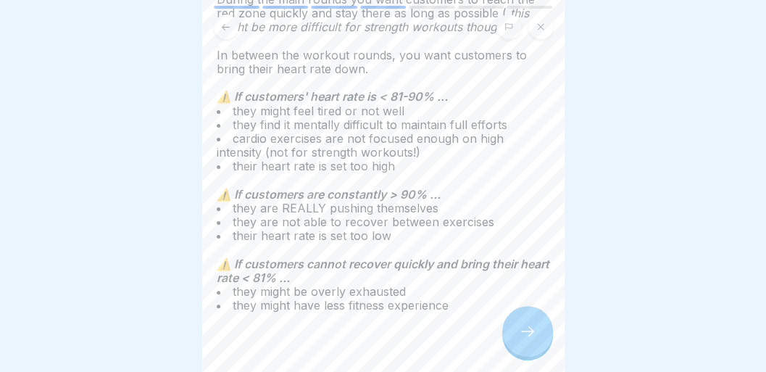
scroll to position [106, 0]
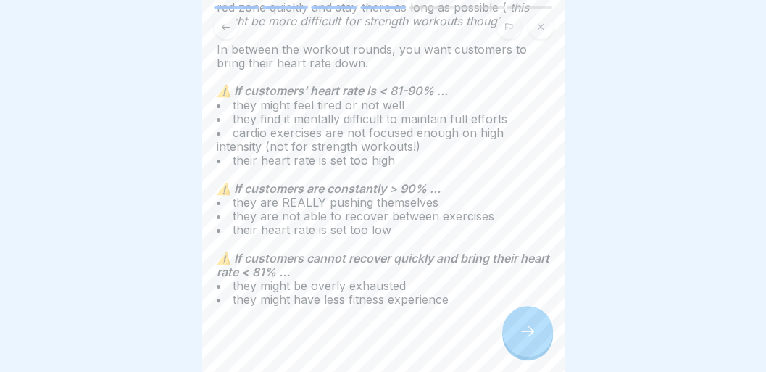
click at [519, 340] on icon at bounding box center [527, 331] width 17 height 17
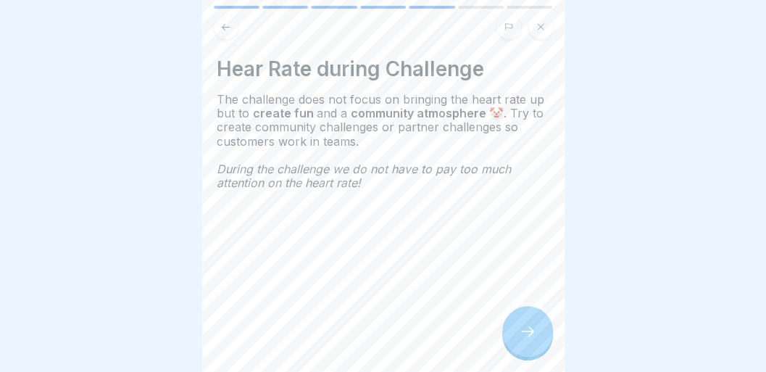
click at [519, 340] on icon at bounding box center [527, 331] width 17 height 17
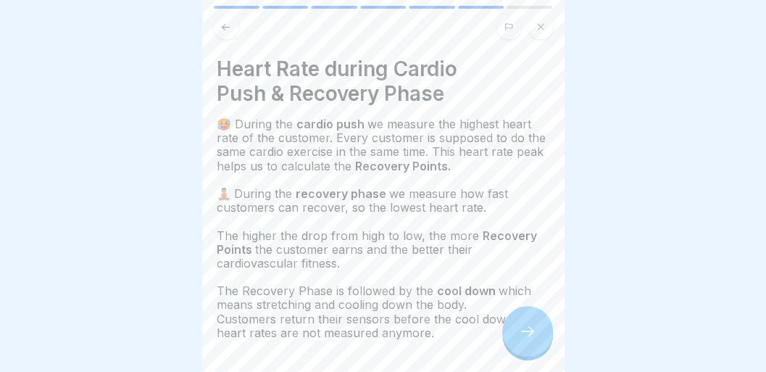
click at [519, 340] on icon at bounding box center [527, 331] width 17 height 17
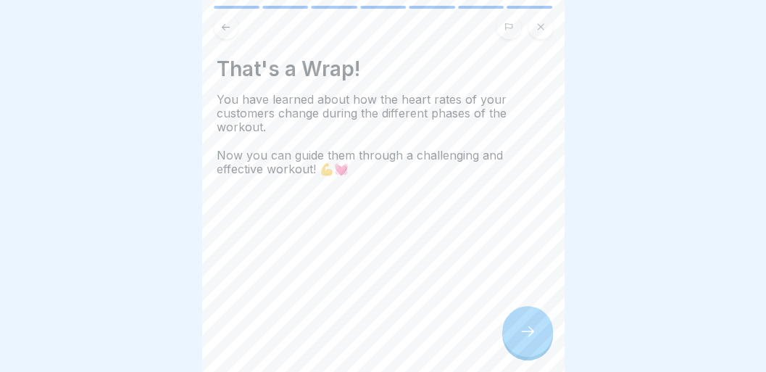
click at [519, 340] on icon at bounding box center [527, 331] width 17 height 17
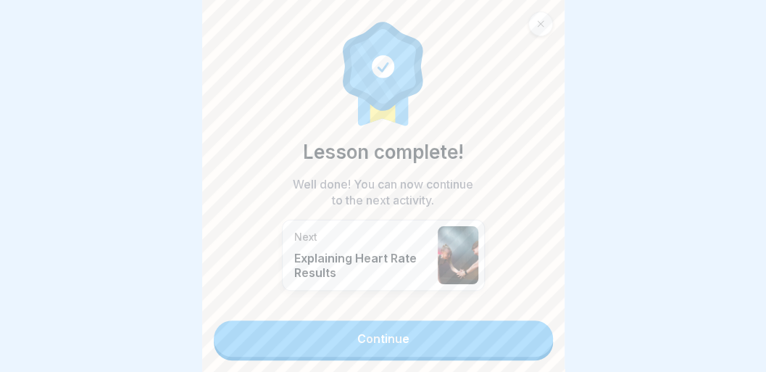
click at [506, 357] on link "Continue" at bounding box center [383, 338] width 339 height 36
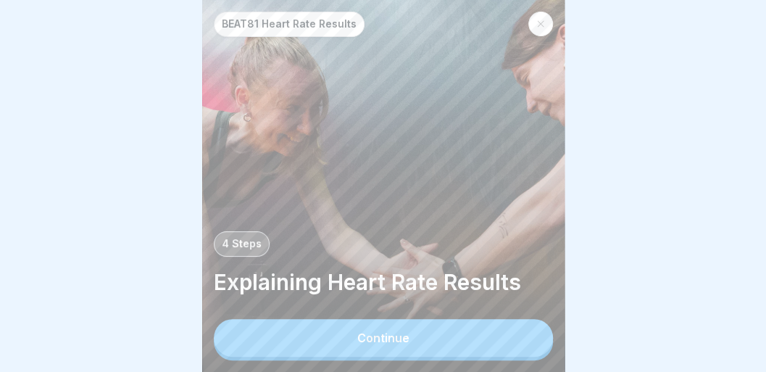
click at [510, 338] on button "Continue" at bounding box center [383, 338] width 339 height 38
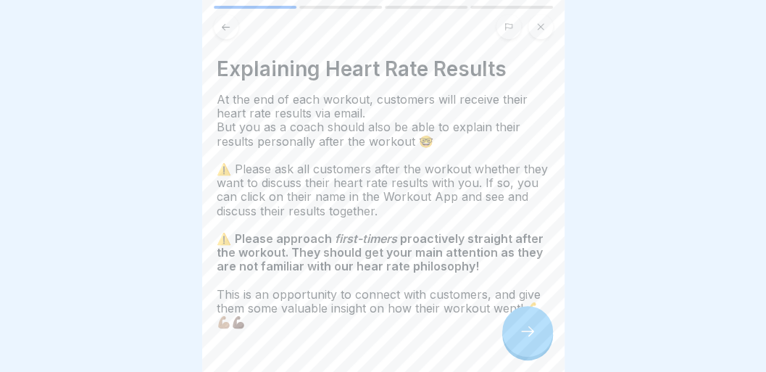
click at [510, 338] on div at bounding box center [527, 331] width 51 height 51
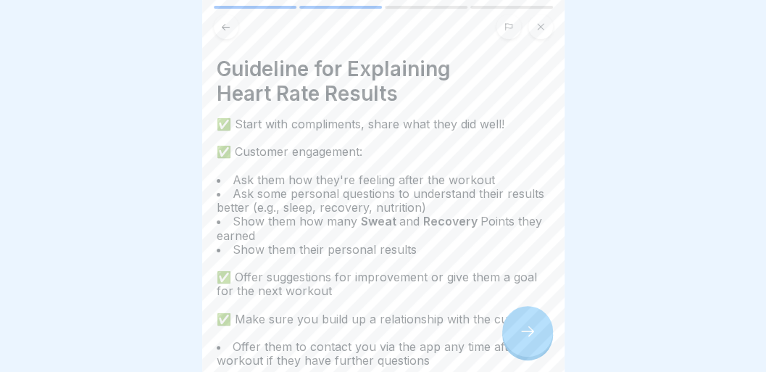
click at [510, 338] on div at bounding box center [527, 331] width 51 height 51
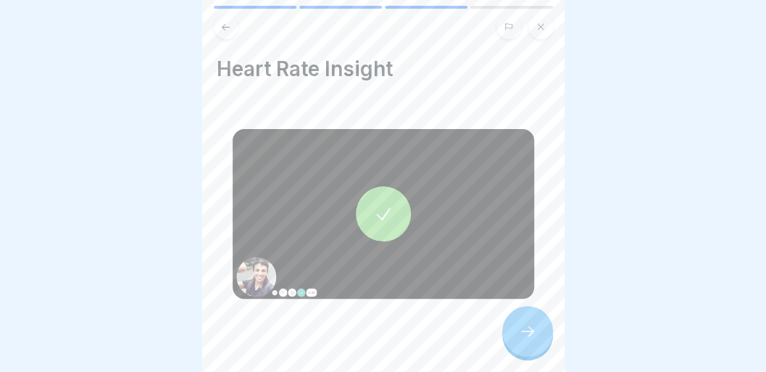
click at [365, 202] on div at bounding box center [383, 213] width 55 height 55
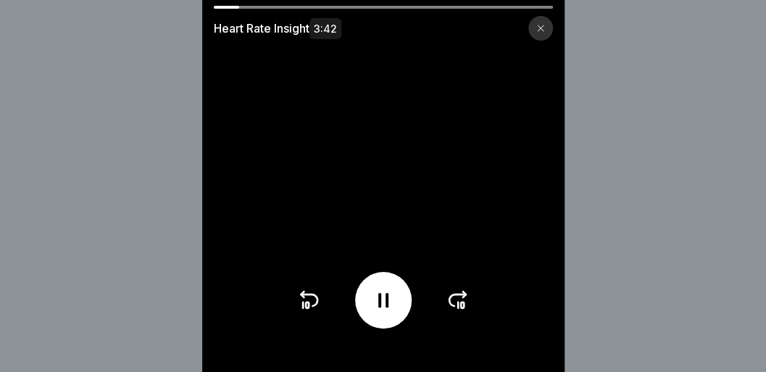
click at [462, 312] on icon at bounding box center [457, 299] width 23 height 23
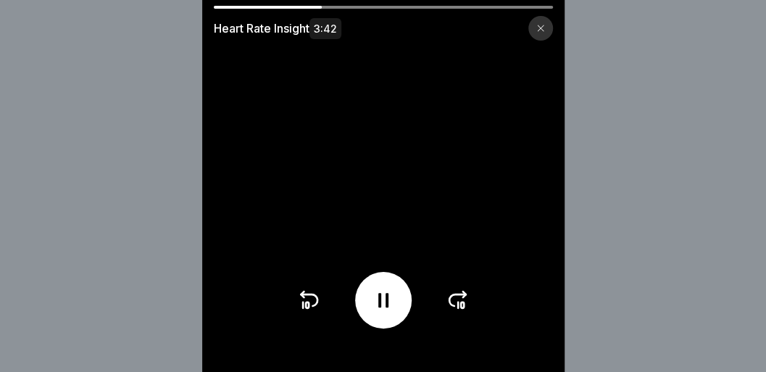
click at [535, 30] on div at bounding box center [540, 28] width 25 height 25
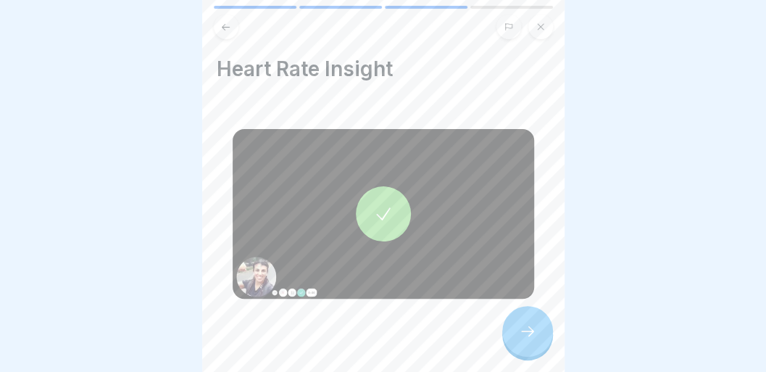
click at [525, 353] on div at bounding box center [527, 331] width 51 height 51
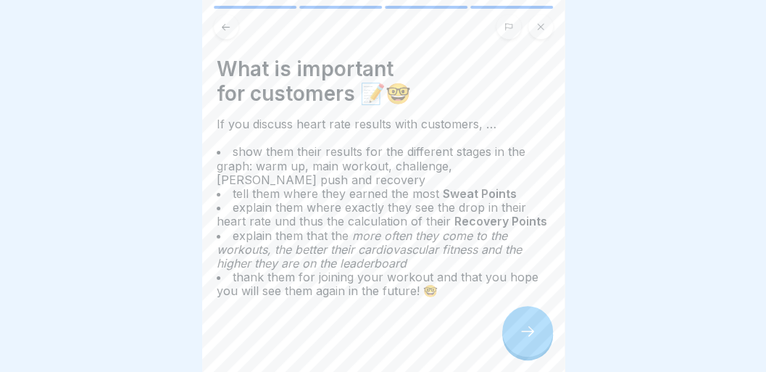
click at [525, 353] on div at bounding box center [527, 331] width 51 height 51
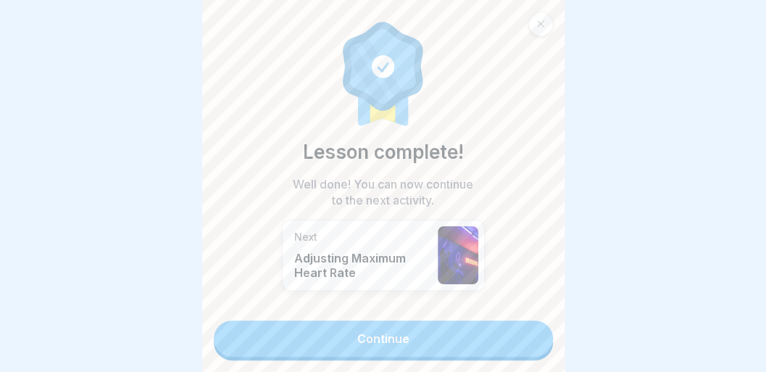
click at [525, 353] on link "Continue" at bounding box center [383, 338] width 339 height 36
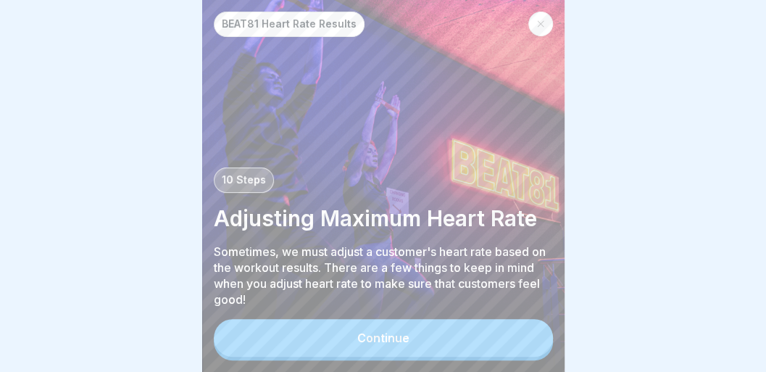
click at [525, 353] on button "Continue" at bounding box center [383, 338] width 339 height 38
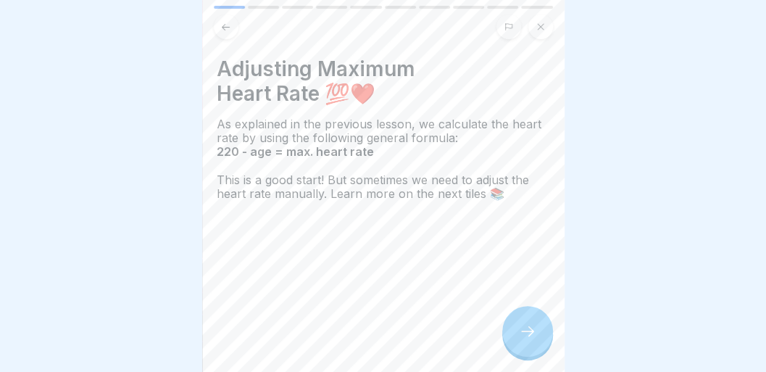
click at [525, 353] on div at bounding box center [527, 331] width 51 height 51
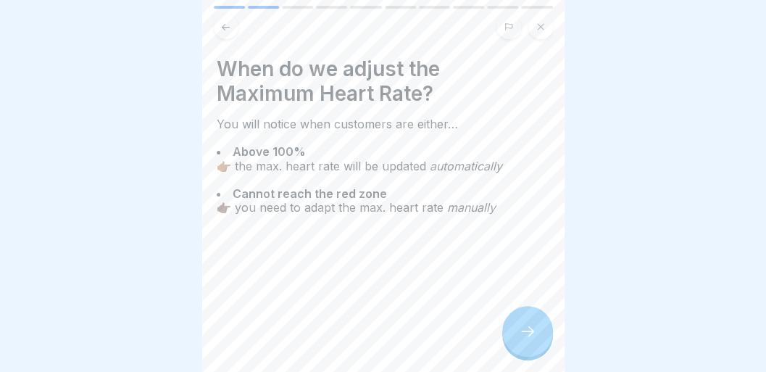
click at [525, 353] on div at bounding box center [527, 331] width 51 height 51
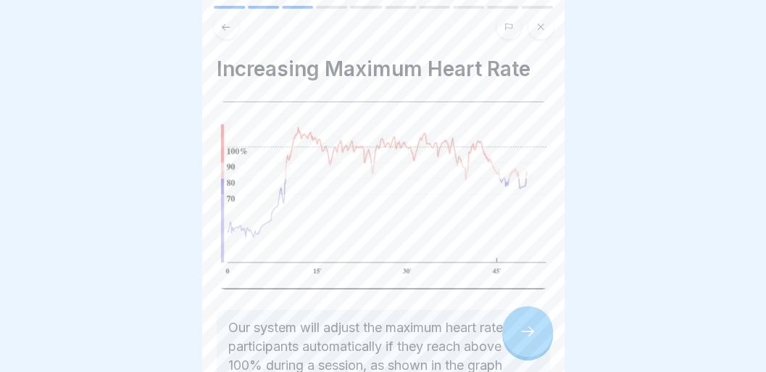
click at [525, 354] on div at bounding box center [527, 331] width 51 height 51
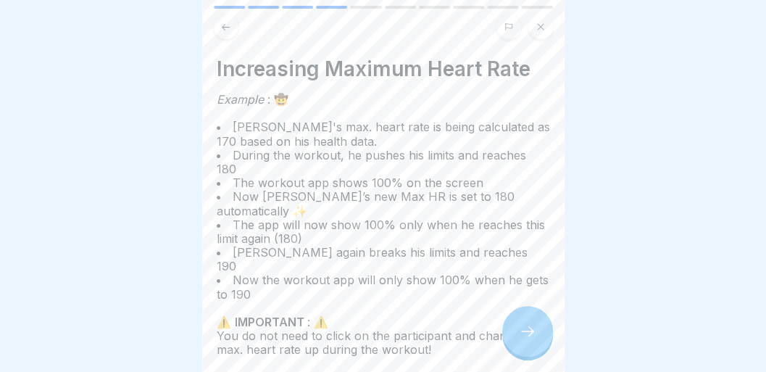
click at [525, 354] on div at bounding box center [527, 331] width 51 height 51
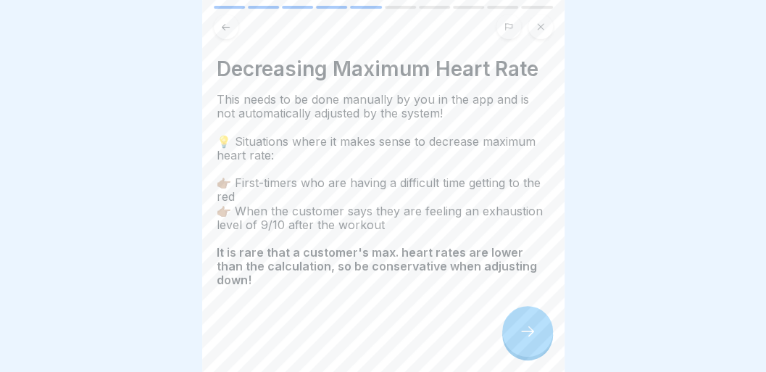
click at [525, 354] on div at bounding box center [527, 331] width 51 height 51
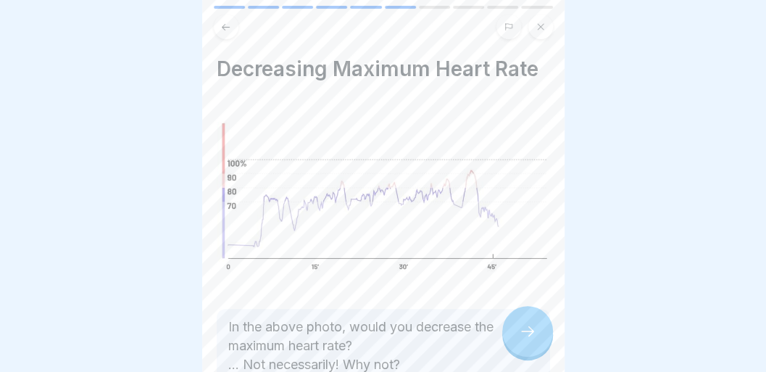
click at [525, 354] on div at bounding box center [527, 331] width 51 height 51
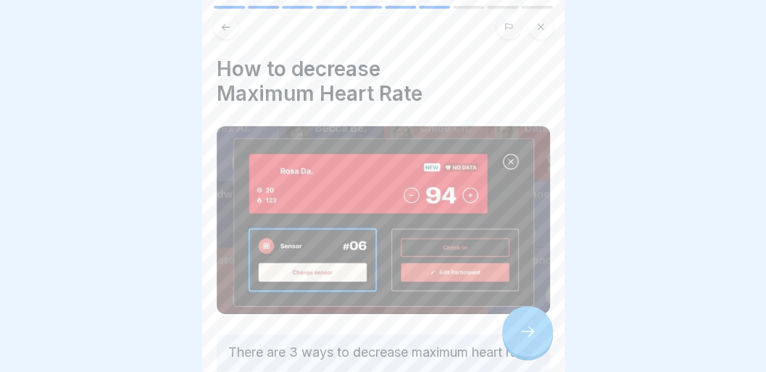
click at [525, 354] on div at bounding box center [527, 331] width 51 height 51
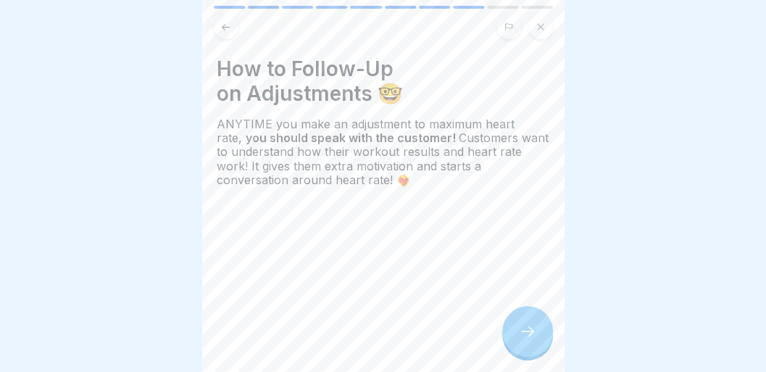
click at [539, 33] on button at bounding box center [540, 26] width 25 height 25
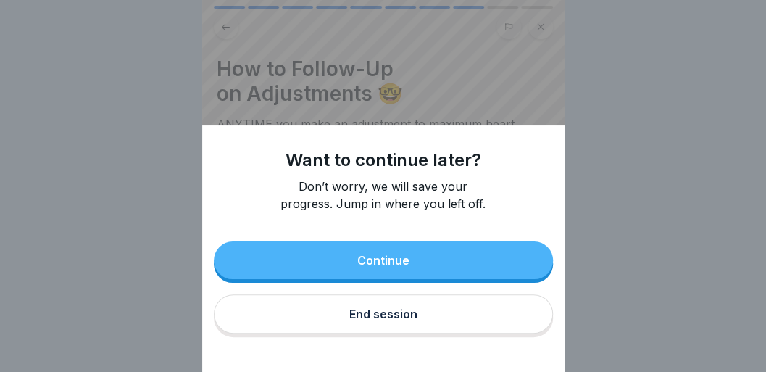
click at [377, 320] on div "End session" at bounding box center [383, 313] width 68 height 13
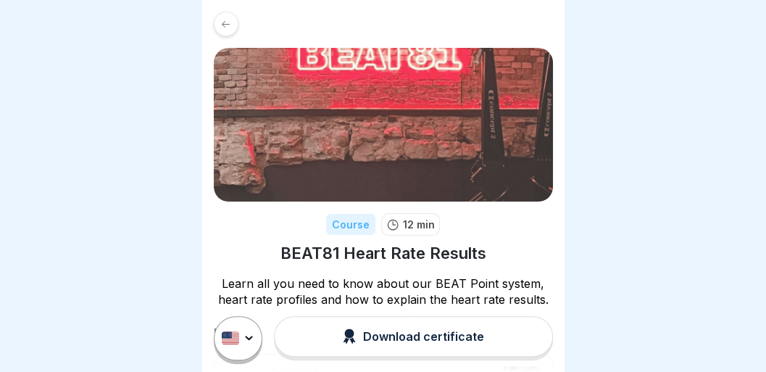
drag, startPoint x: 0, startPoint y: 0, endPoint x: 302, endPoint y: 34, distance: 303.4
click at [302, 34] on link at bounding box center [383, 24] width 339 height 25
click at [297, 30] on link at bounding box center [383, 24] width 339 height 25
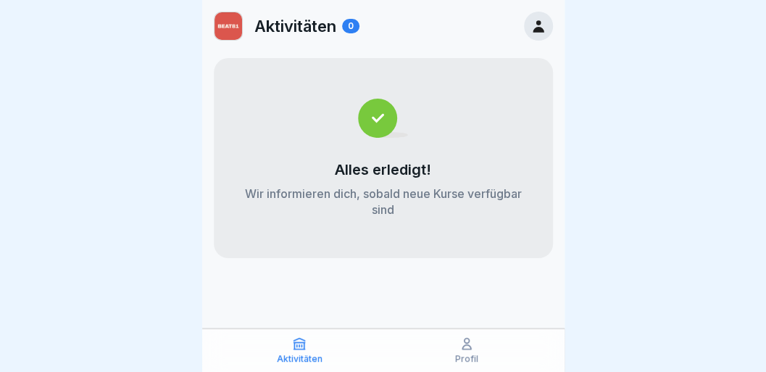
click at [299, 30] on p "Aktivitäten" at bounding box center [295, 26] width 82 height 19
click at [302, 33] on p "Aktivitäten" at bounding box center [295, 26] width 82 height 19
drag, startPoint x: 302, startPoint y: 33, endPoint x: 295, endPoint y: 25, distance: 10.3
click at [295, 27] on p "Aktivitäten" at bounding box center [295, 26] width 82 height 19
click at [473, 345] on icon at bounding box center [467, 343] width 14 height 14
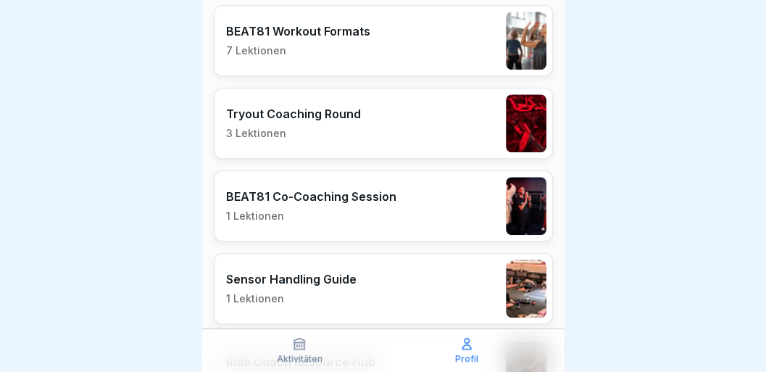
scroll to position [451, 0]
